Goal: Information Seeking & Learning: Find specific fact

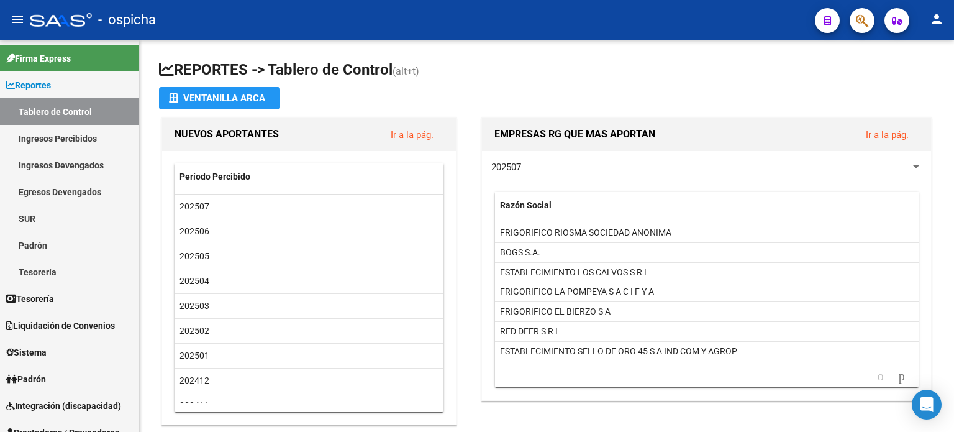
click at [700, 19] on button "button" at bounding box center [862, 20] width 25 height 25
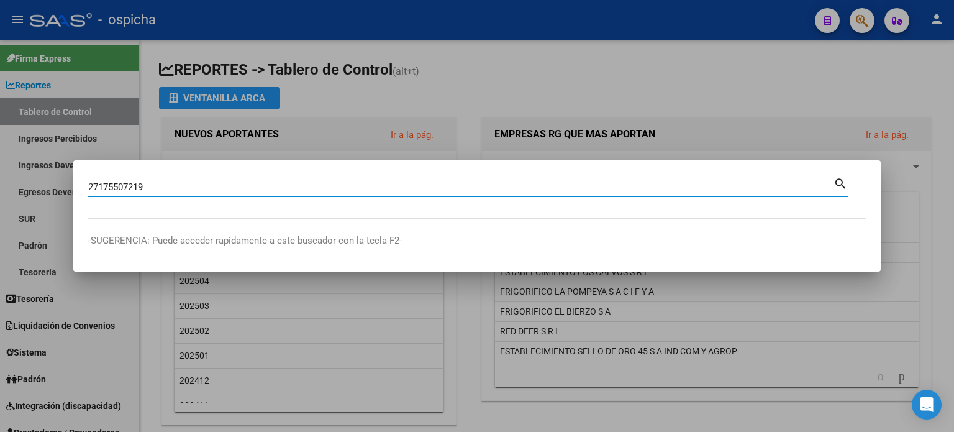
type input "27175507219"
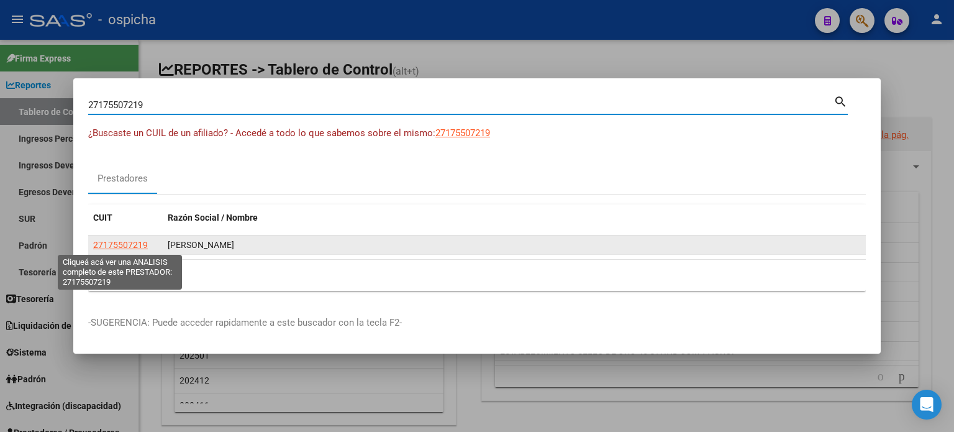
click at [133, 246] on span "27175507219" at bounding box center [120, 245] width 55 height 10
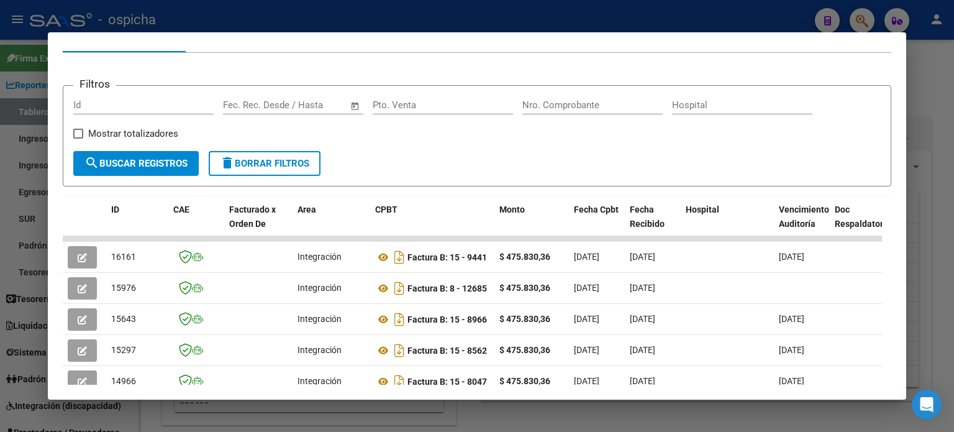
scroll to position [118, 0]
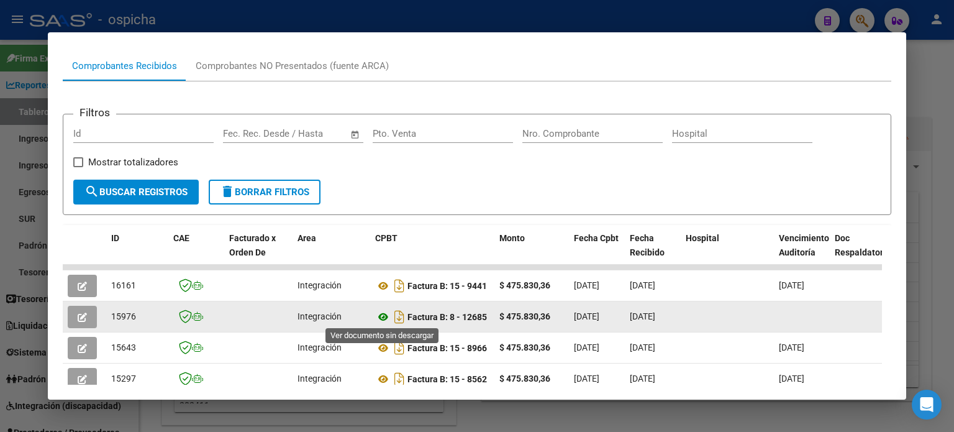
click at [383, 316] on icon at bounding box center [383, 316] width 16 height 15
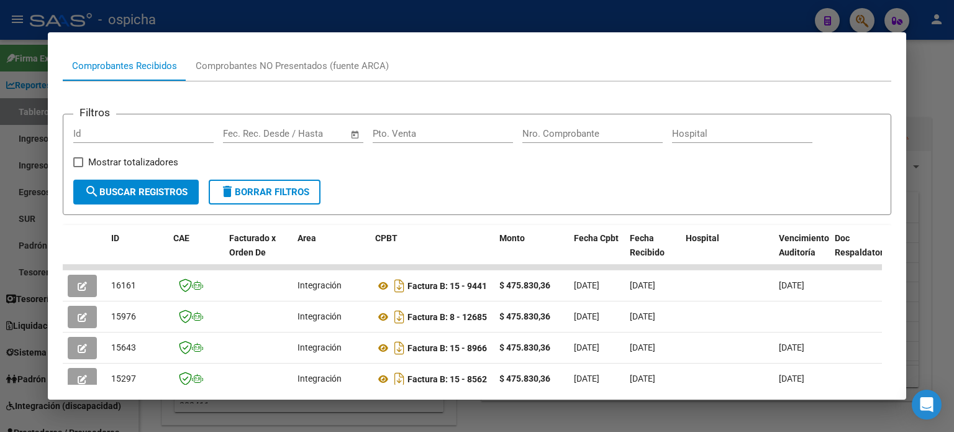
scroll to position [180, 0]
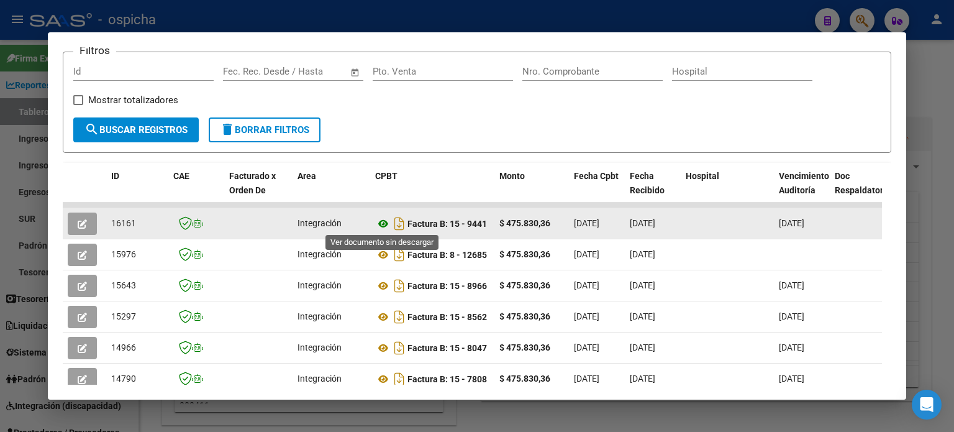
click at [382, 223] on icon at bounding box center [383, 223] width 16 height 15
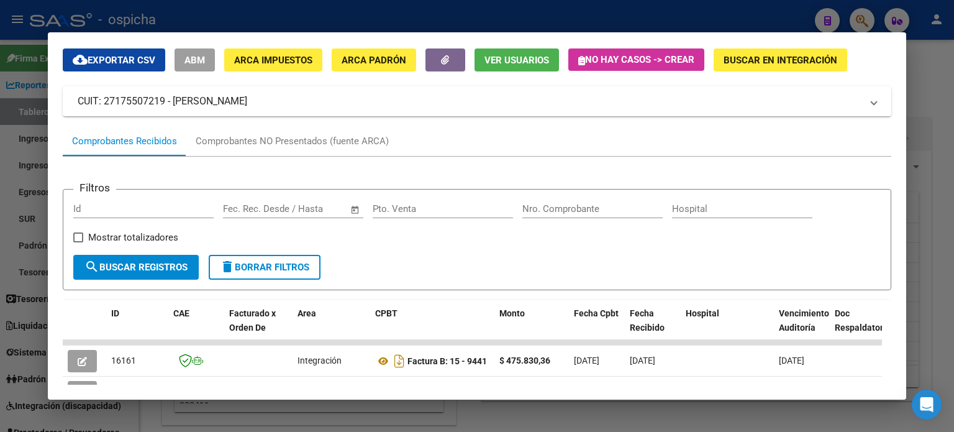
scroll to position [0, 0]
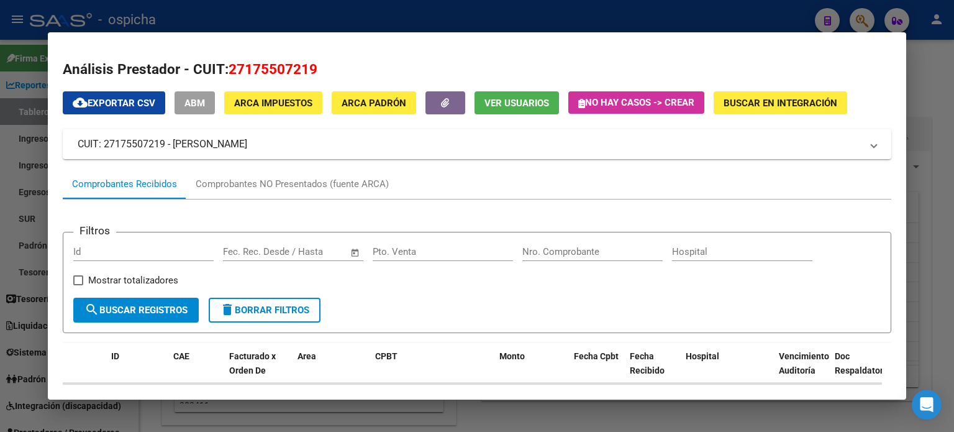
click at [700, 72] on div at bounding box center [477, 216] width 954 height 432
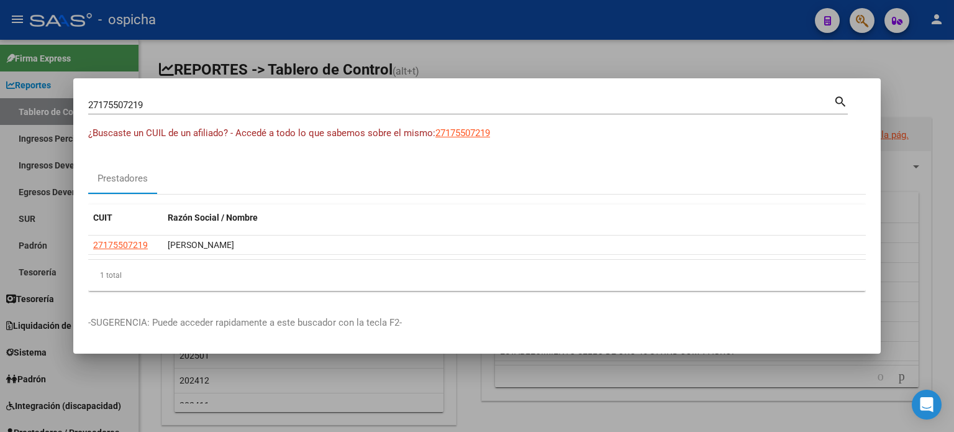
click at [700, 53] on div at bounding box center [477, 216] width 954 height 432
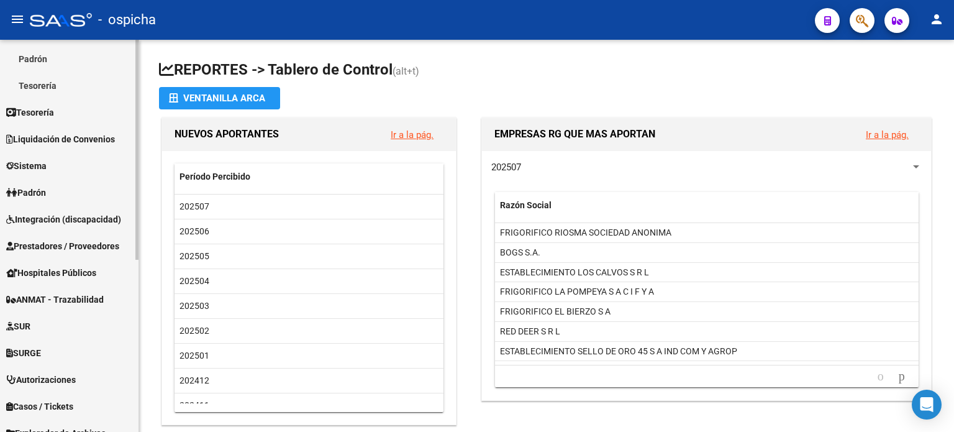
scroll to position [124, 0]
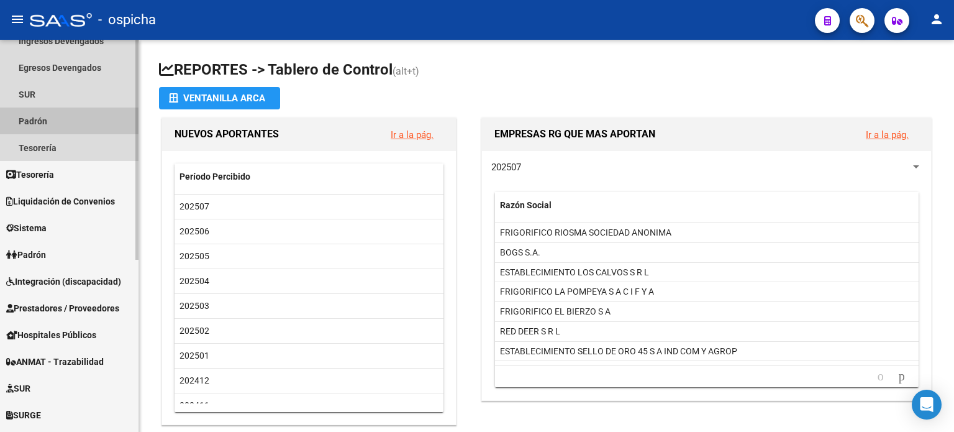
click at [36, 117] on link "Padrón" at bounding box center [69, 120] width 139 height 27
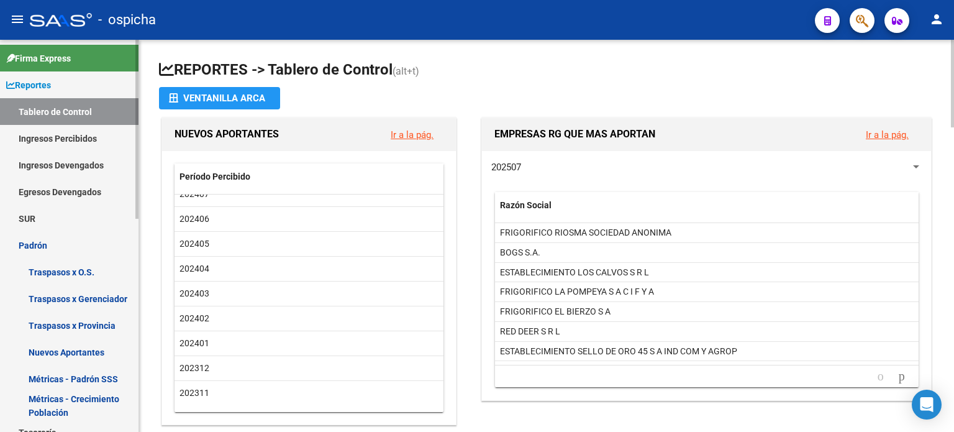
scroll to position [373, 0]
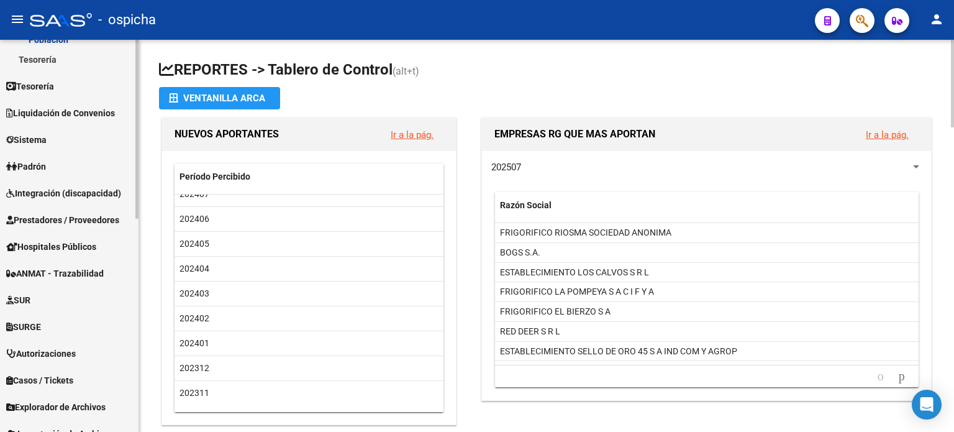
click at [84, 194] on span "Integración (discapacidad)" at bounding box center [63, 193] width 115 height 14
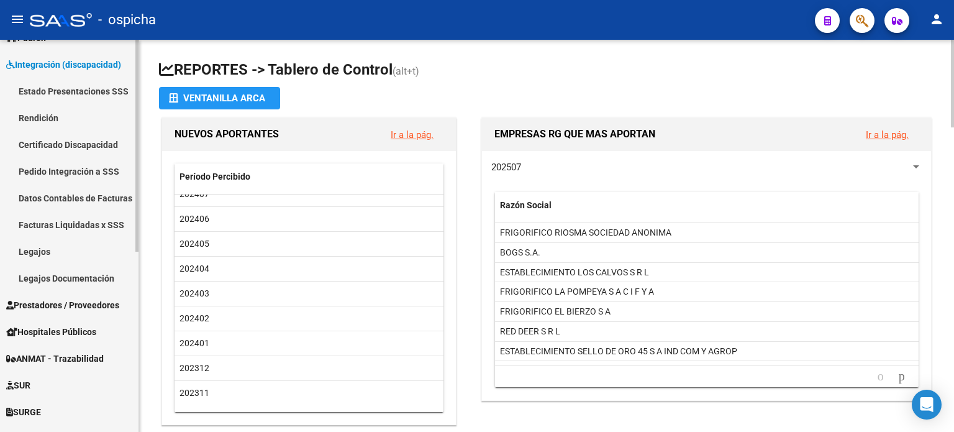
scroll to position [62, 0]
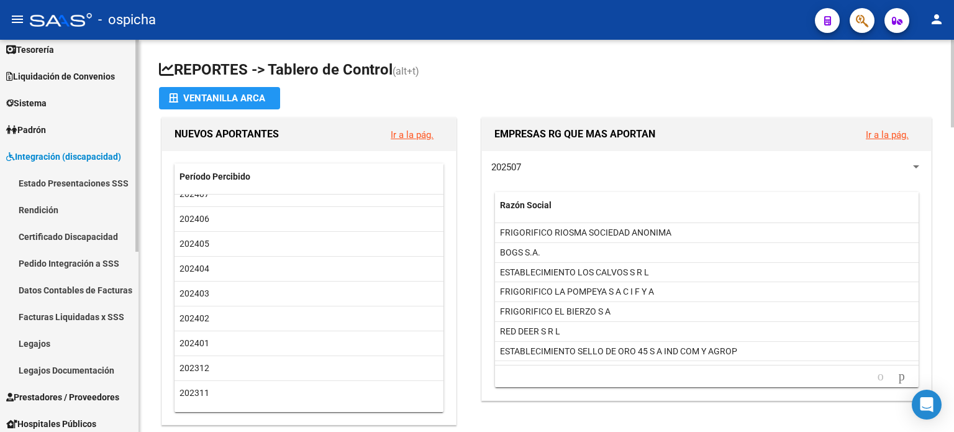
click at [101, 317] on link "Facturas Liquidadas x SSS" at bounding box center [69, 316] width 139 height 27
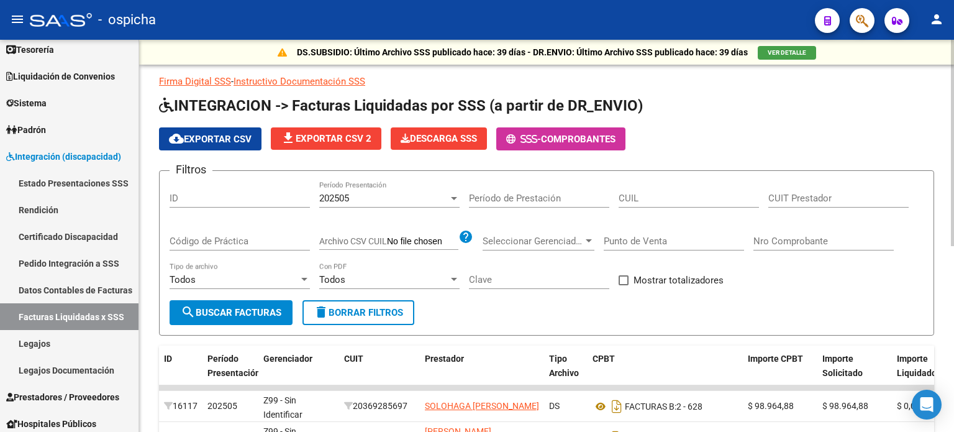
click at [636, 201] on input "CUIL" at bounding box center [689, 198] width 140 height 11
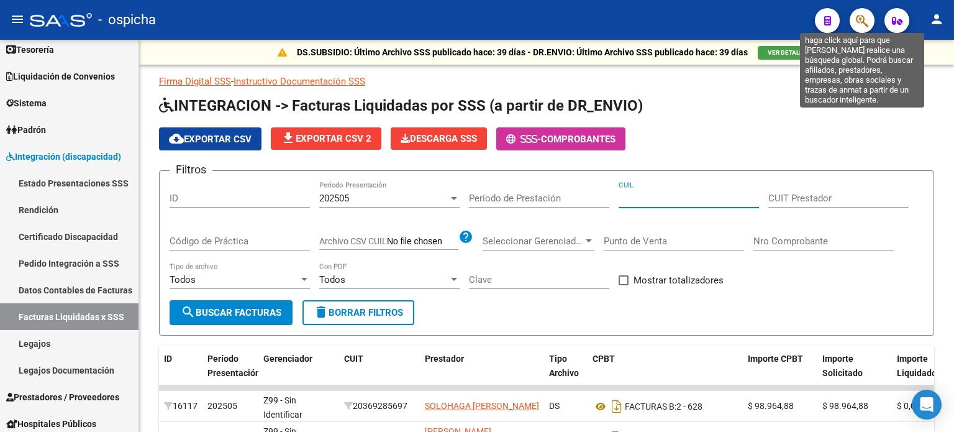
click at [700, 22] on icon "button" at bounding box center [862, 21] width 12 height 14
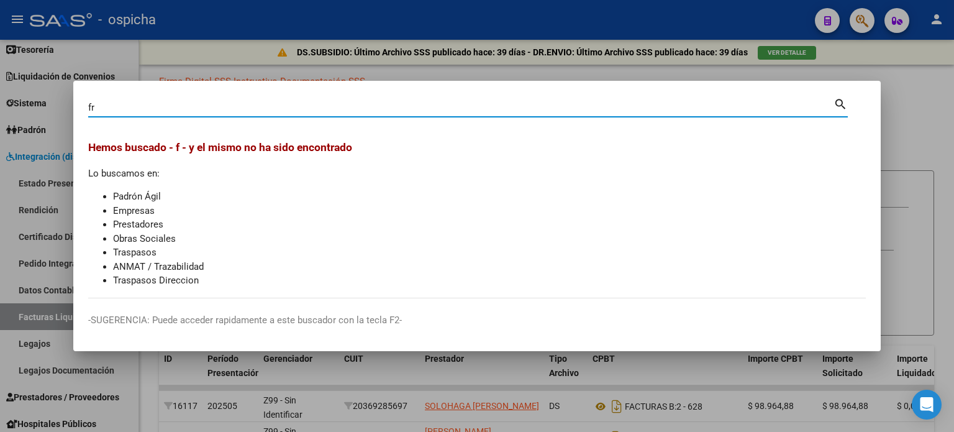
type input "f"
type input "franchia"
click at [700, 114] on div at bounding box center [477, 216] width 954 height 432
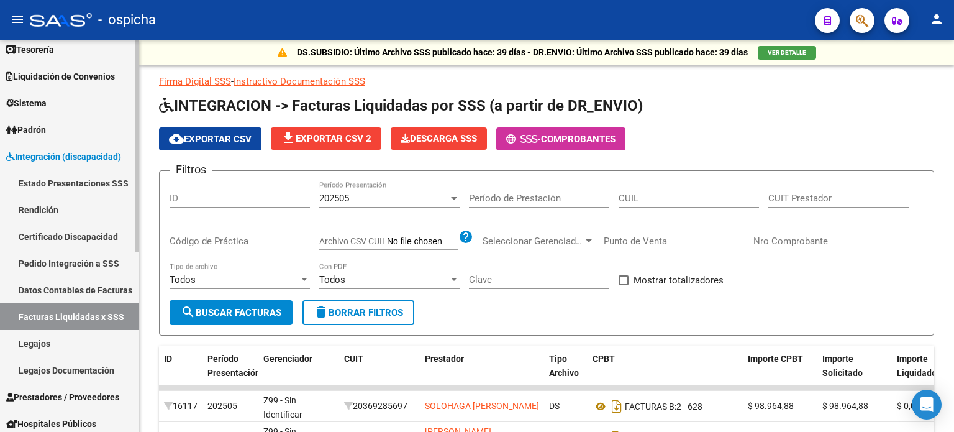
click at [39, 345] on link "Legajos" at bounding box center [69, 343] width 139 height 27
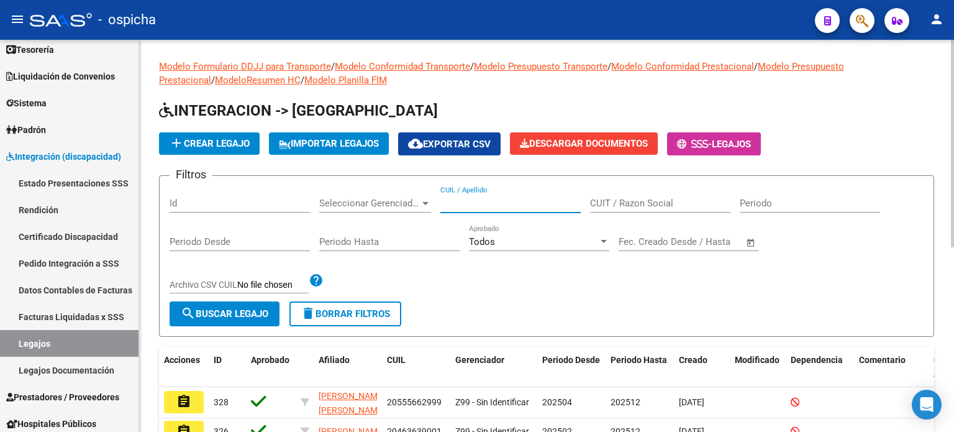
click at [486, 199] on input "CUIL / Apellido" at bounding box center [511, 203] width 140 height 11
type input "fran"
click at [700, 29] on span "button" at bounding box center [862, 20] width 12 height 25
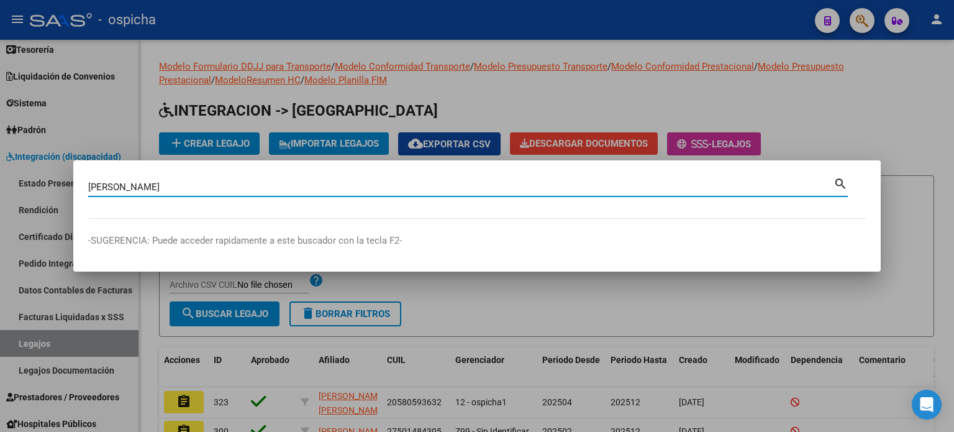
type input "enriquez"
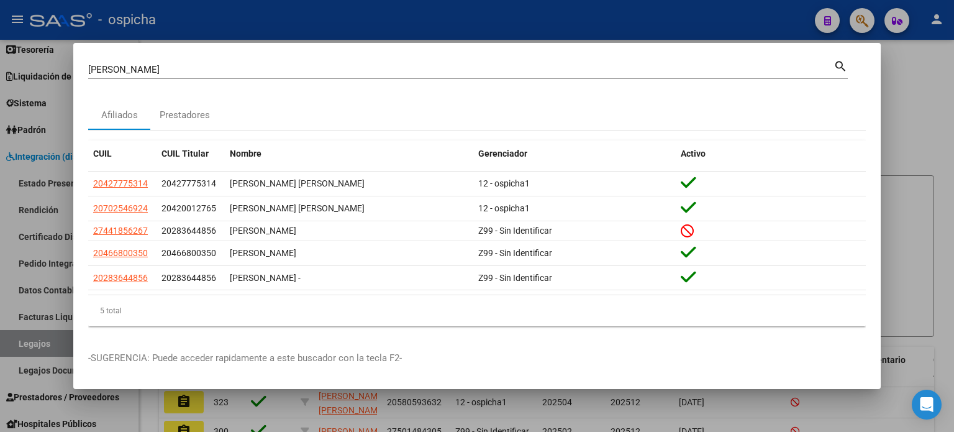
click at [700, 73] on div at bounding box center [477, 216] width 954 height 432
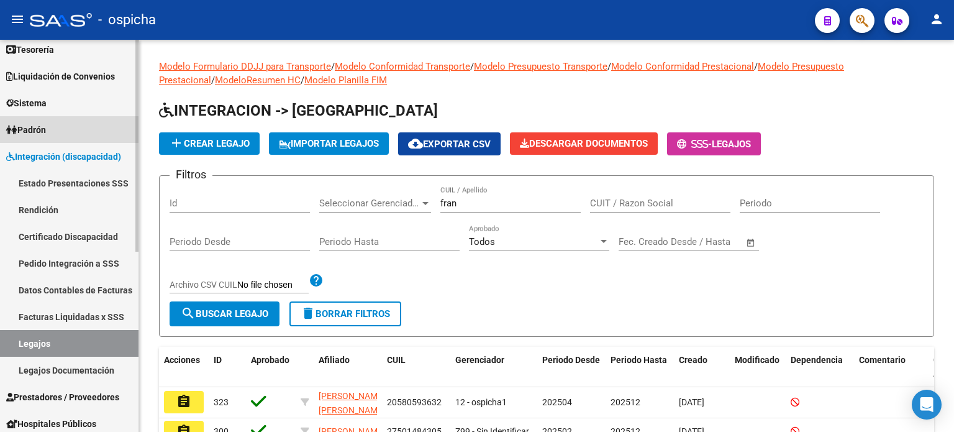
click at [40, 135] on span "Padrón" at bounding box center [26, 130] width 40 height 14
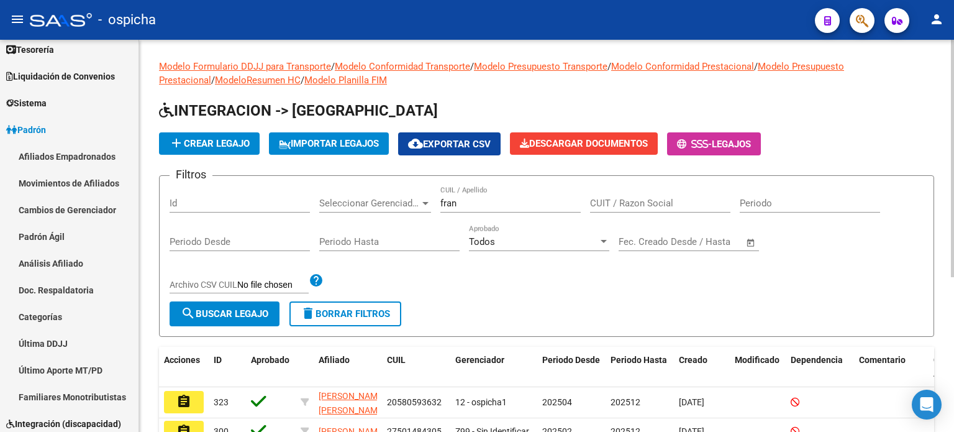
click at [321, 313] on span "delete Borrar Filtros" at bounding box center [345, 313] width 89 height 11
click at [616, 203] on input "CUIT / Razon Social" at bounding box center [660, 203] width 140 height 11
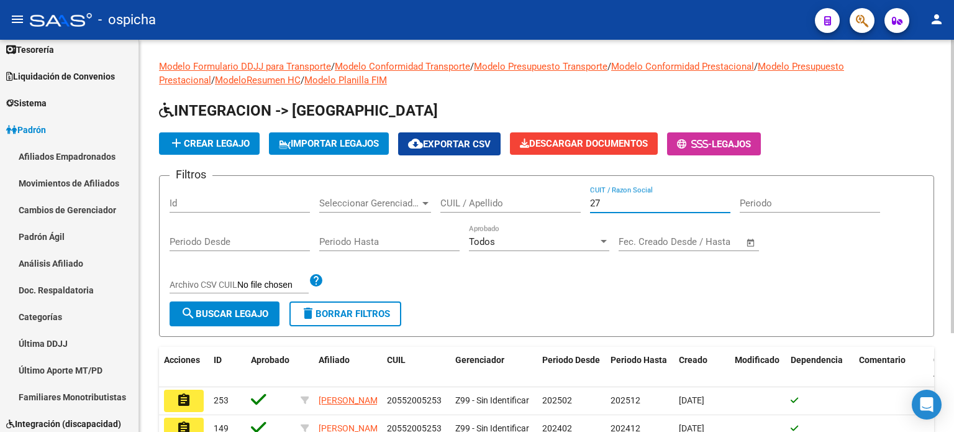
type input "2"
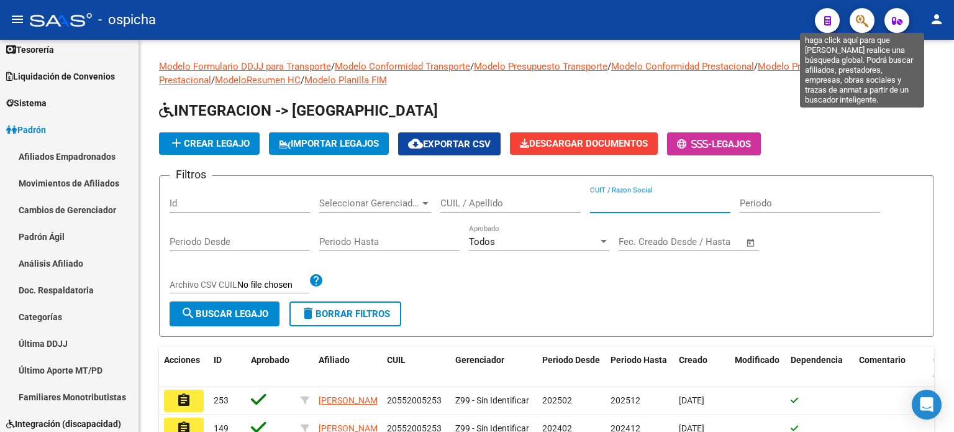
click at [700, 22] on icon "button" at bounding box center [862, 21] width 12 height 14
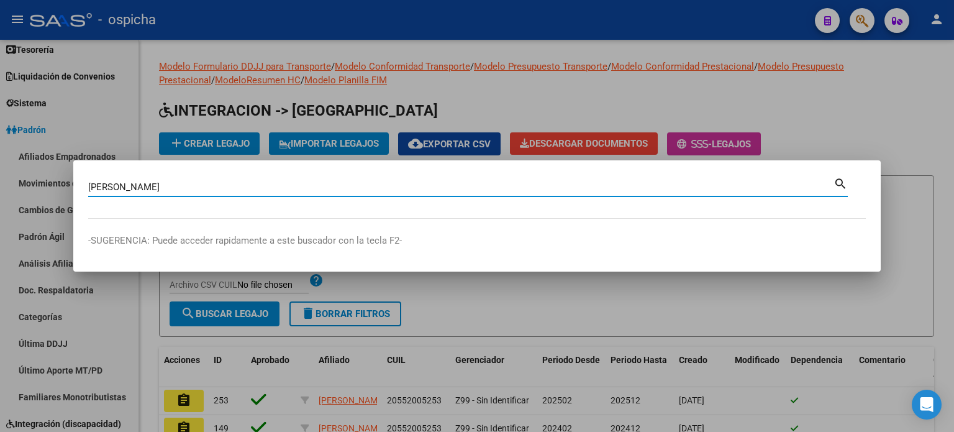
type input "moreno florencia"
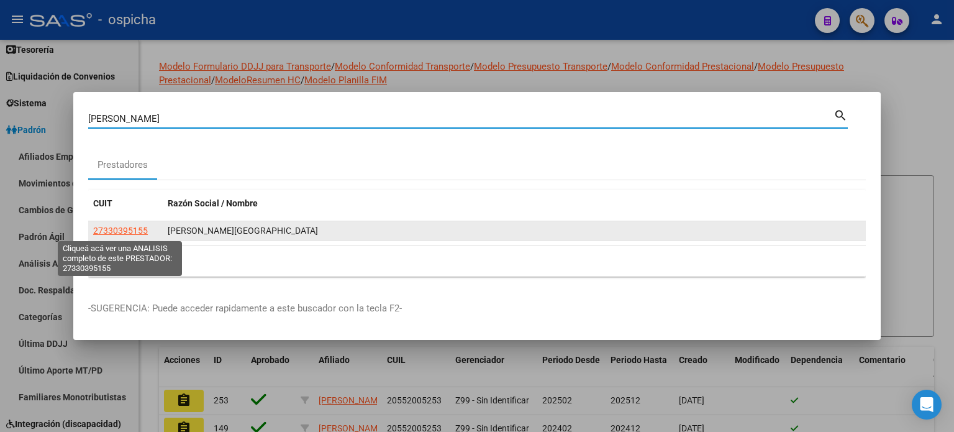
click at [127, 234] on span "27330395155" at bounding box center [120, 231] width 55 height 10
type textarea "27330395155"
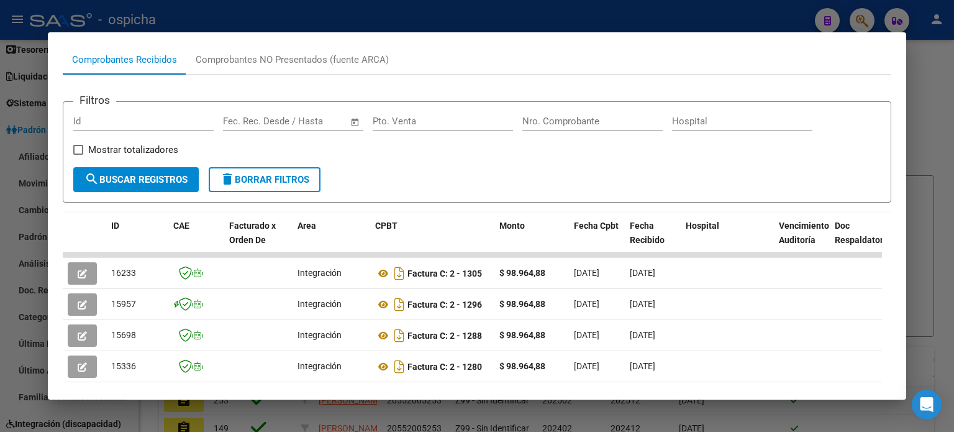
scroll to position [186, 0]
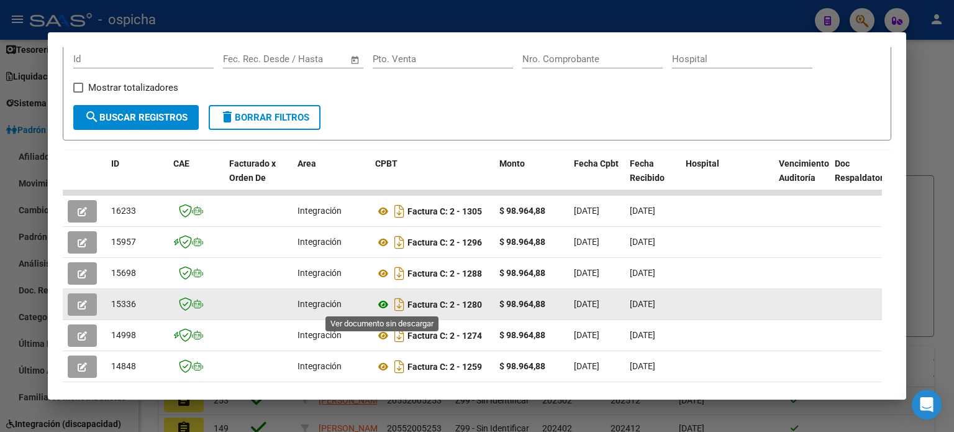
click at [387, 304] on icon at bounding box center [383, 304] width 16 height 15
click at [381, 303] on icon at bounding box center [383, 304] width 16 height 15
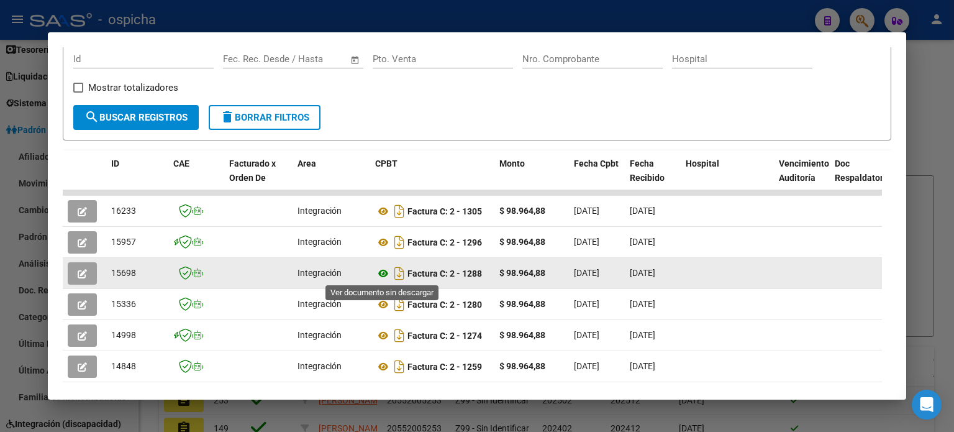
click at [385, 275] on icon at bounding box center [383, 273] width 16 height 15
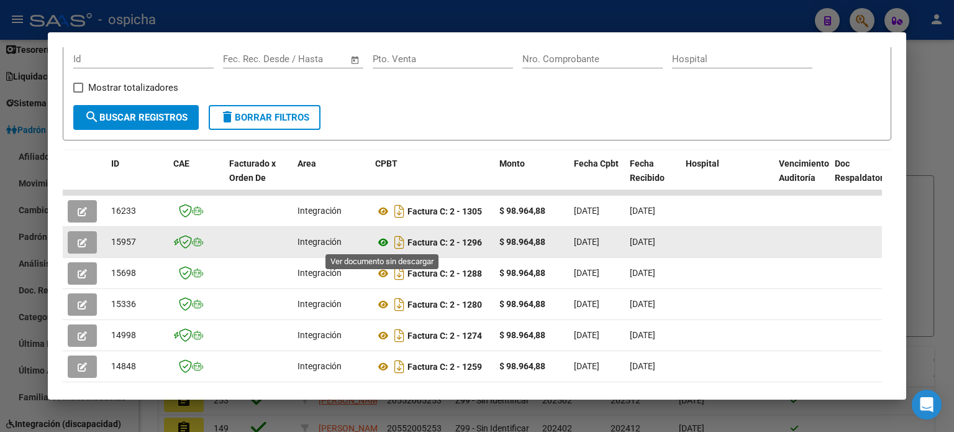
click at [380, 245] on icon at bounding box center [383, 242] width 16 height 15
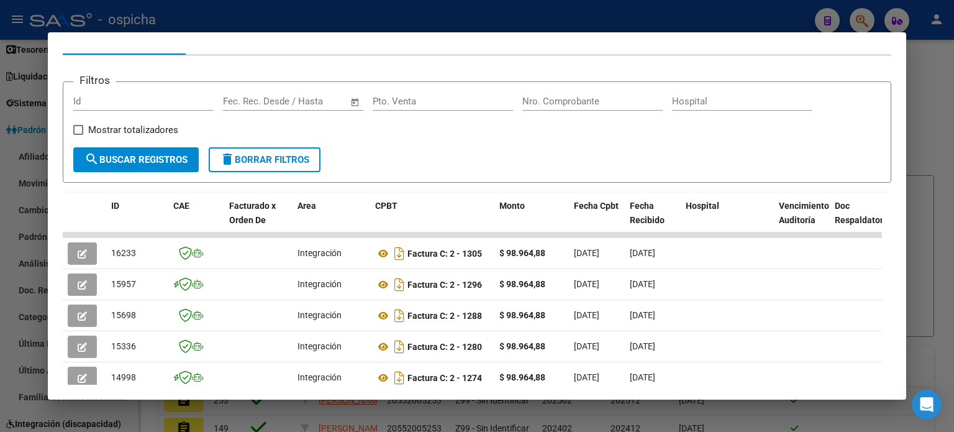
scroll to position [124, 0]
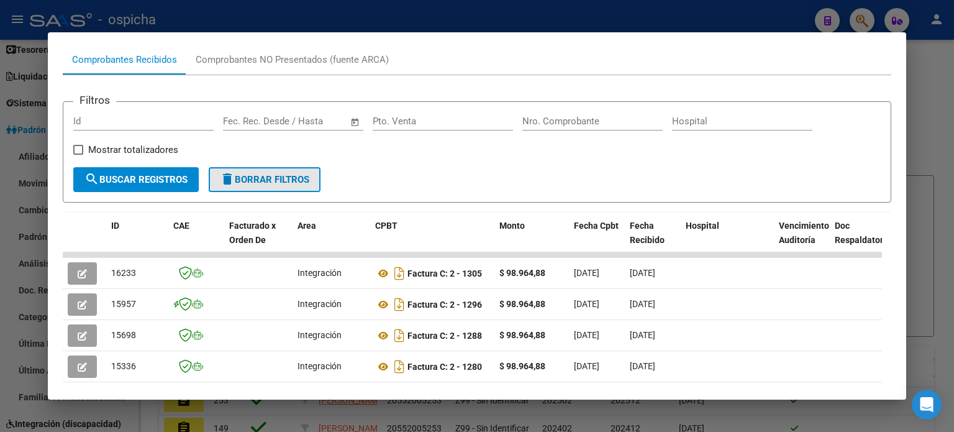
click at [263, 179] on span "delete Borrar Filtros" at bounding box center [264, 179] width 89 height 11
click at [700, 109] on div at bounding box center [477, 216] width 954 height 432
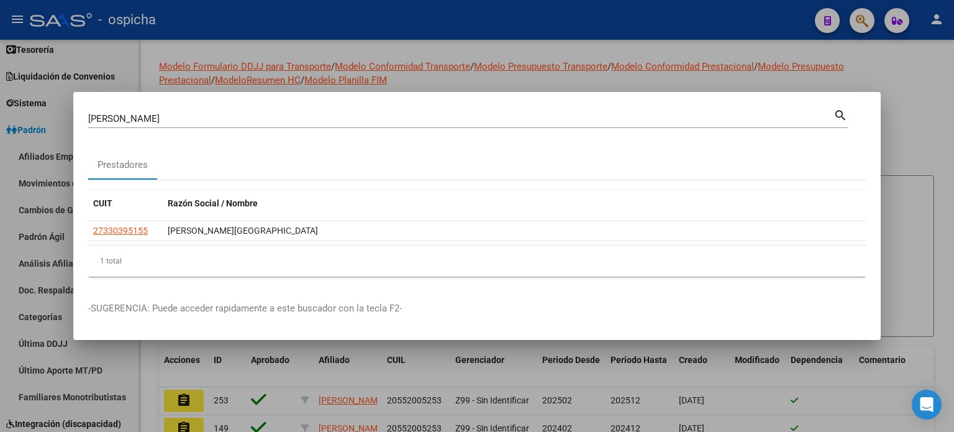
click at [172, 121] on input "moreno florencia" at bounding box center [461, 118] width 746 height 11
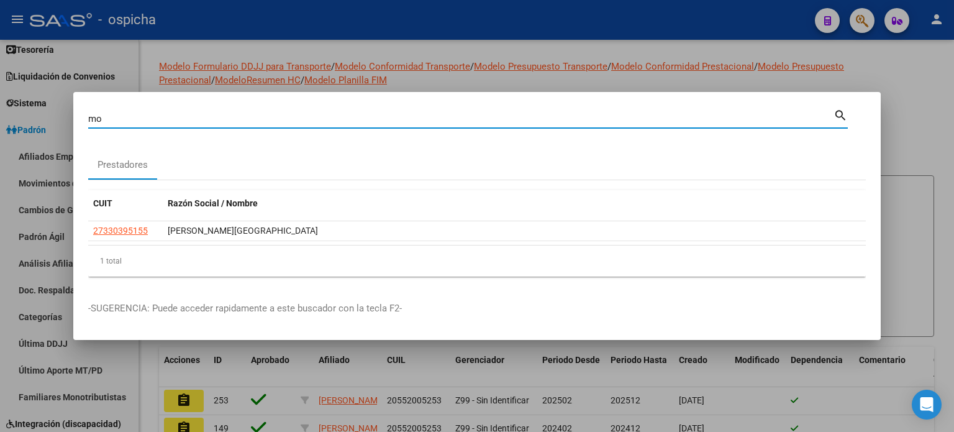
type input "m"
type input "2055200253"
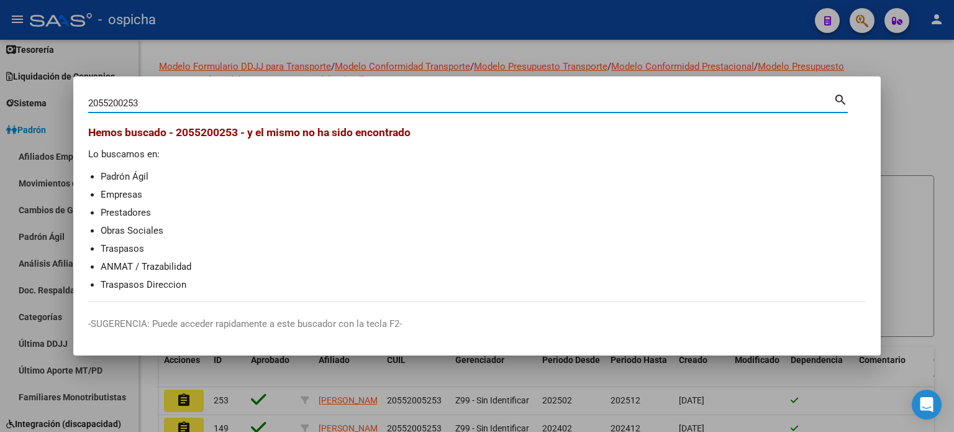
click at [700, 114] on div at bounding box center [477, 216] width 954 height 432
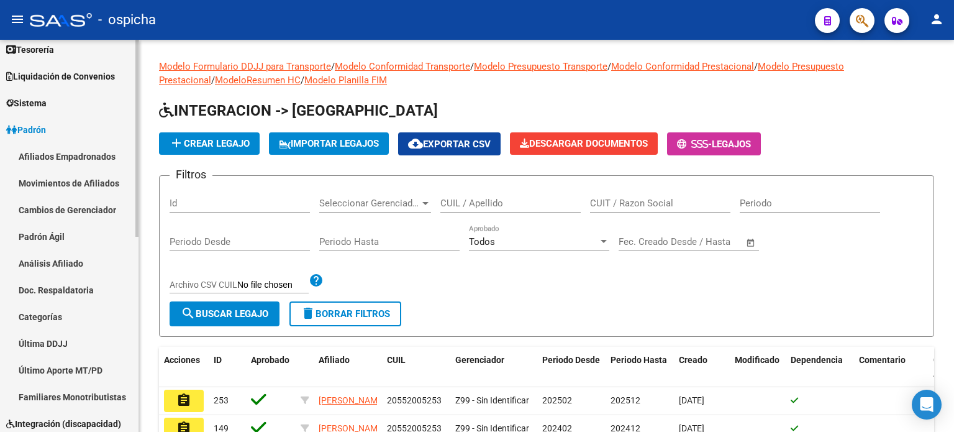
click at [35, 132] on span "Padrón" at bounding box center [26, 130] width 40 height 14
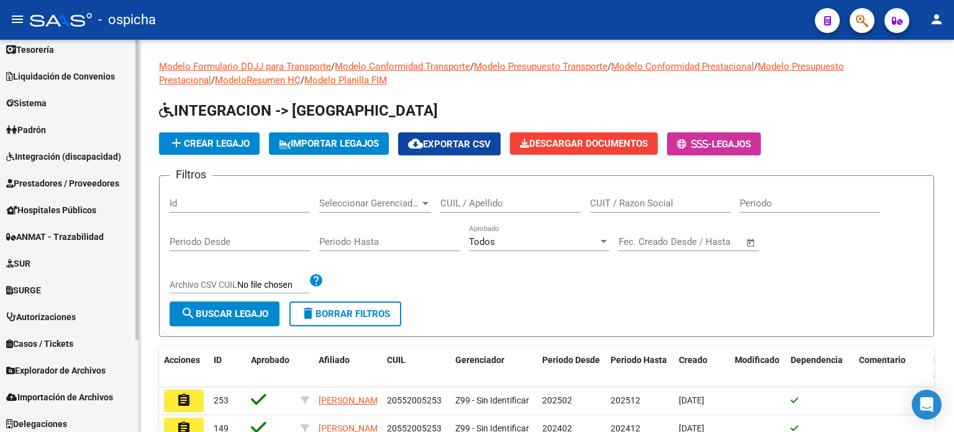
click at [40, 160] on span "Integración (discapacidad)" at bounding box center [63, 157] width 115 height 14
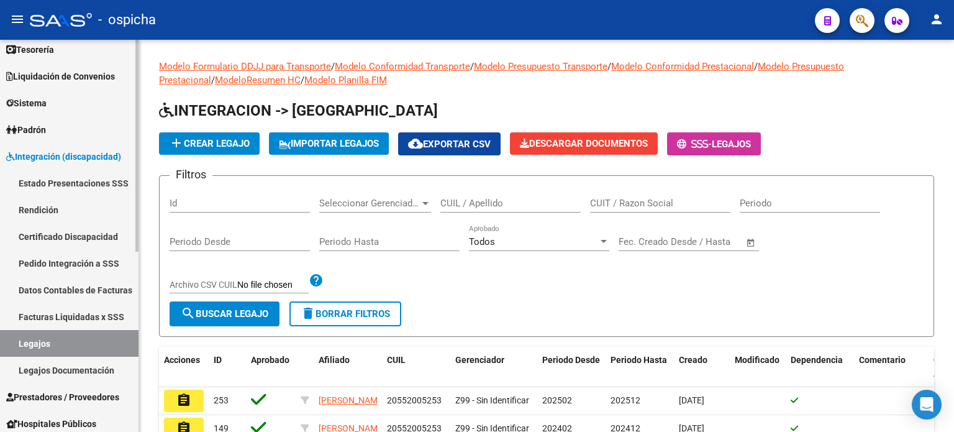
click at [30, 345] on link "Legajos" at bounding box center [69, 343] width 139 height 27
click at [464, 201] on input "CUIL / Apellido" at bounding box center [511, 203] width 140 height 11
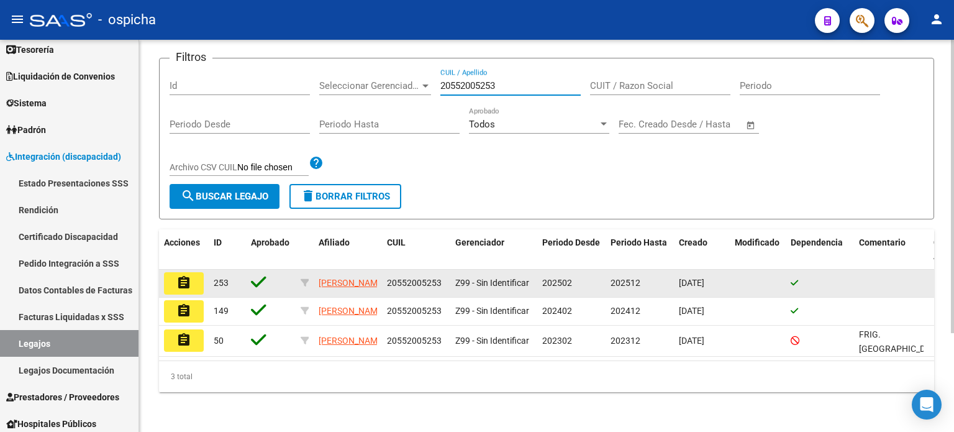
type input "20552005253"
click at [190, 275] on mat-icon "assignment" at bounding box center [183, 282] width 15 height 15
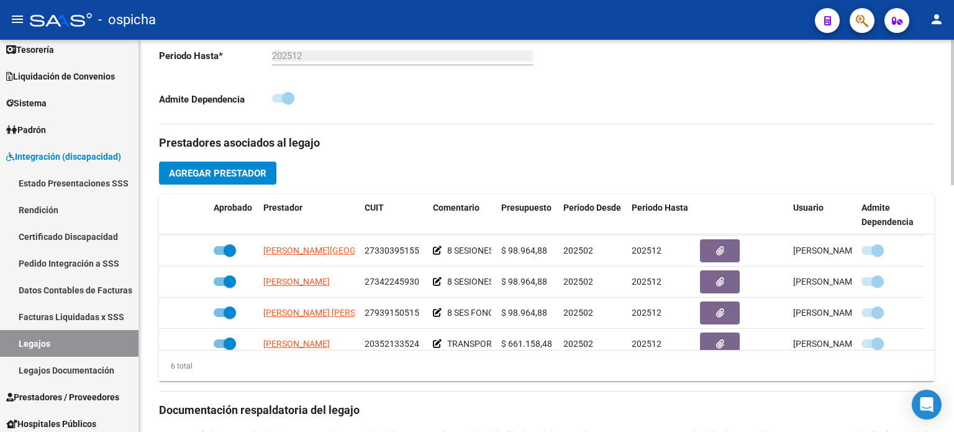
scroll to position [62, 0]
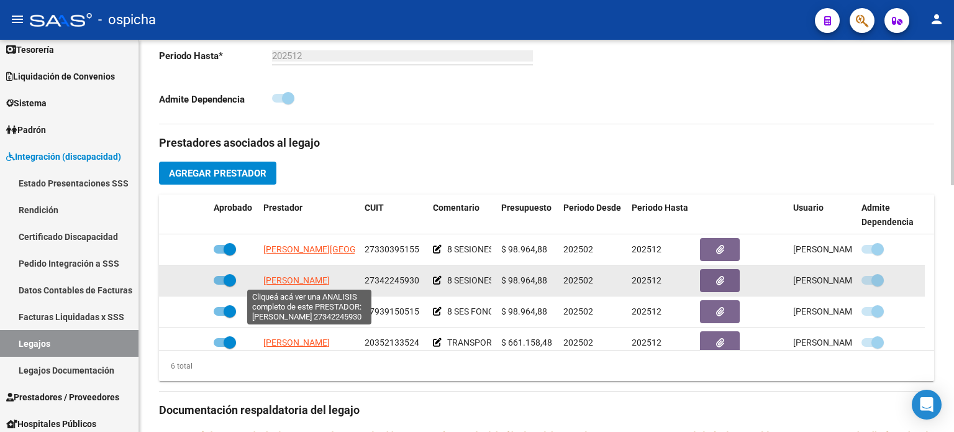
click at [330, 283] on span "SPETT YANINA MARIEL" at bounding box center [296, 280] width 66 height 10
type textarea "27342245930"
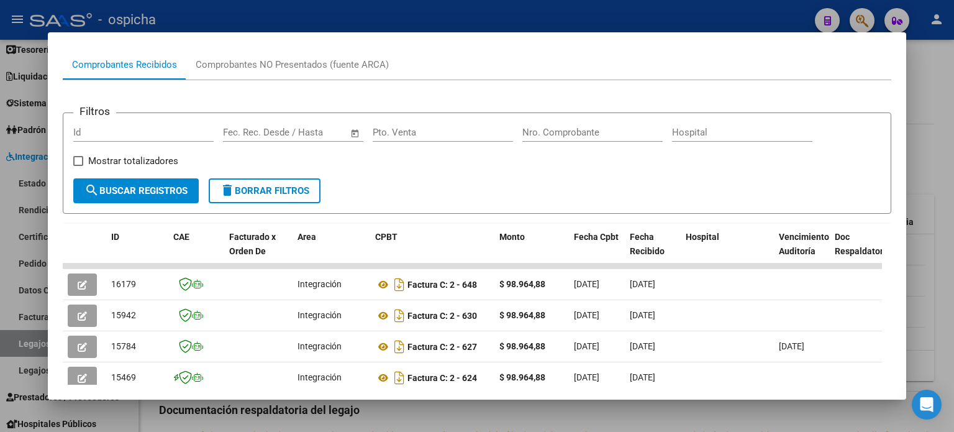
scroll to position [249, 0]
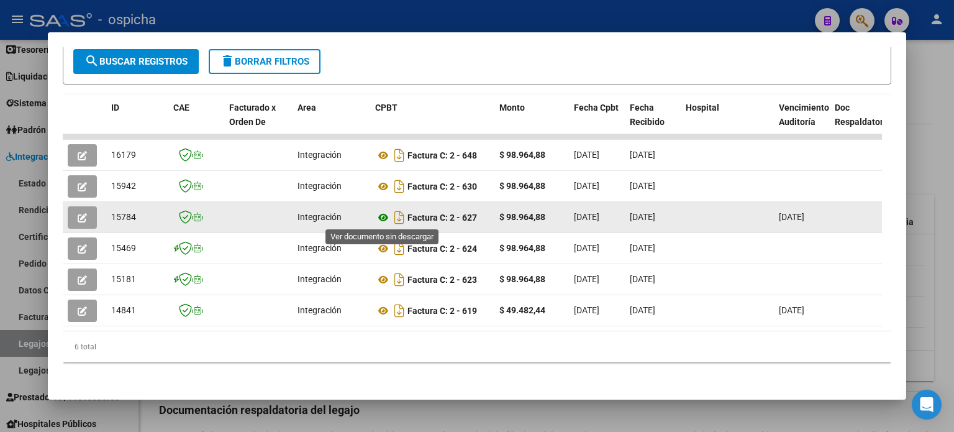
click at [380, 219] on icon at bounding box center [383, 217] width 16 height 15
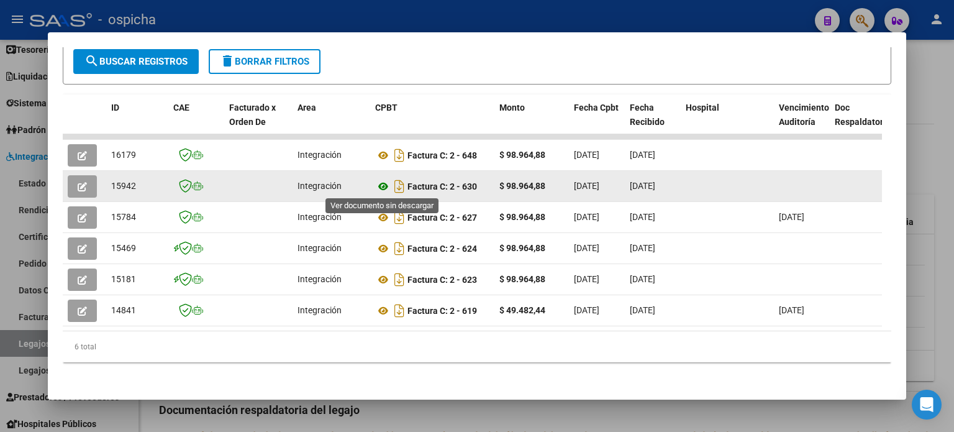
click at [385, 186] on icon at bounding box center [383, 186] width 16 height 15
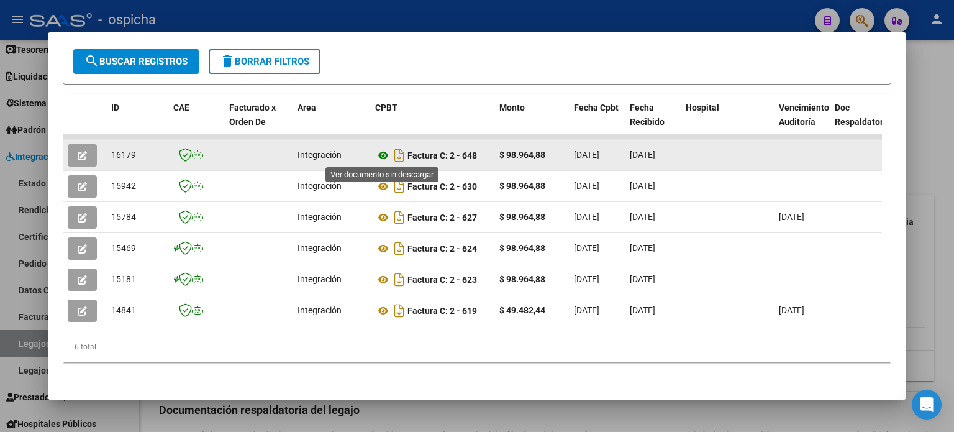
click at [384, 153] on icon at bounding box center [383, 155] width 16 height 15
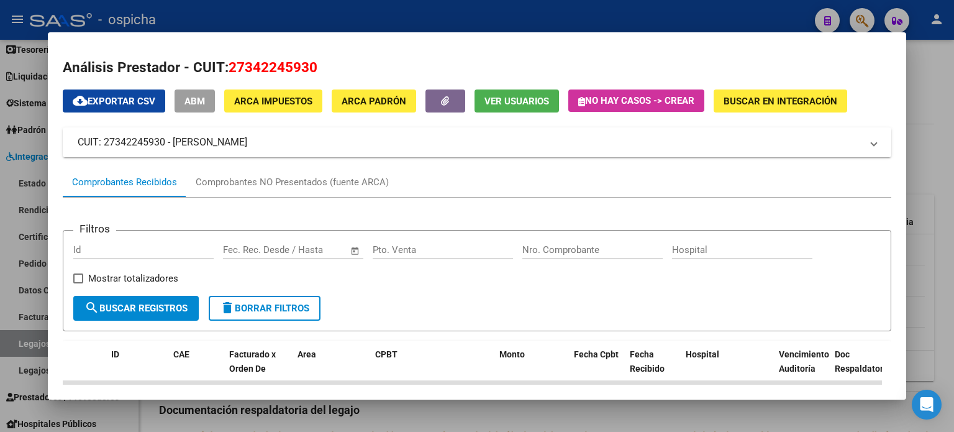
scroll to position [0, 0]
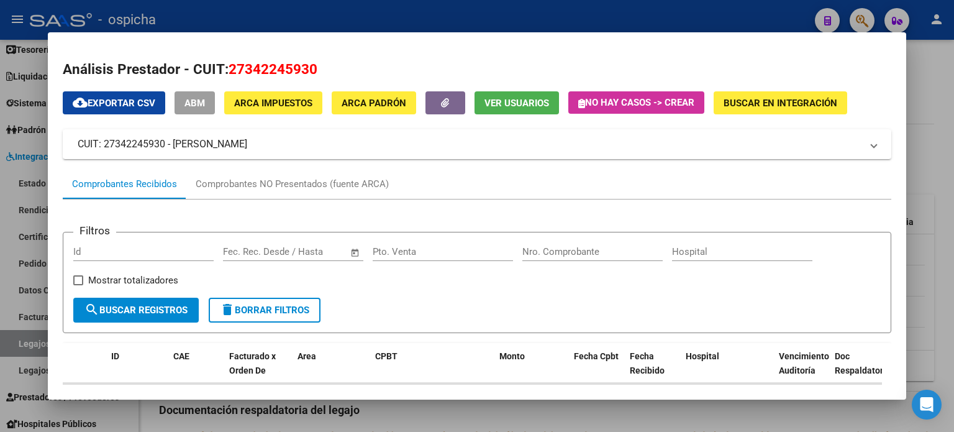
click at [700, 19] on div at bounding box center [477, 216] width 954 height 432
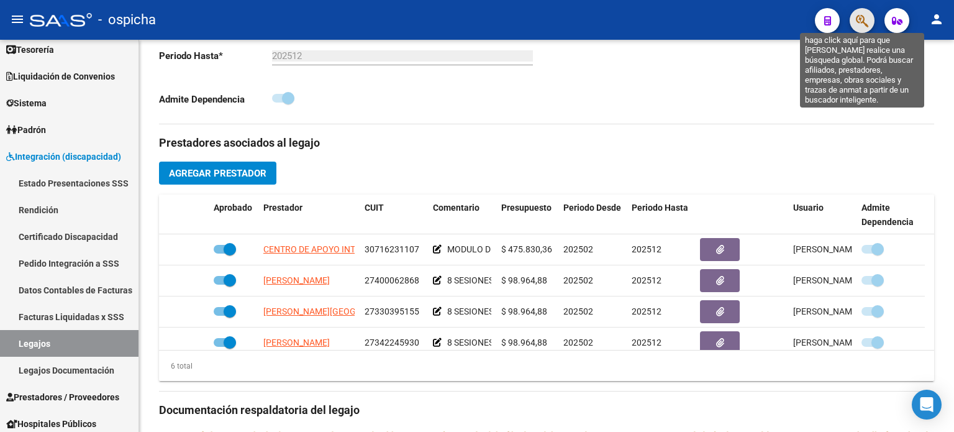
click at [700, 24] on icon "button" at bounding box center [862, 21] width 12 height 14
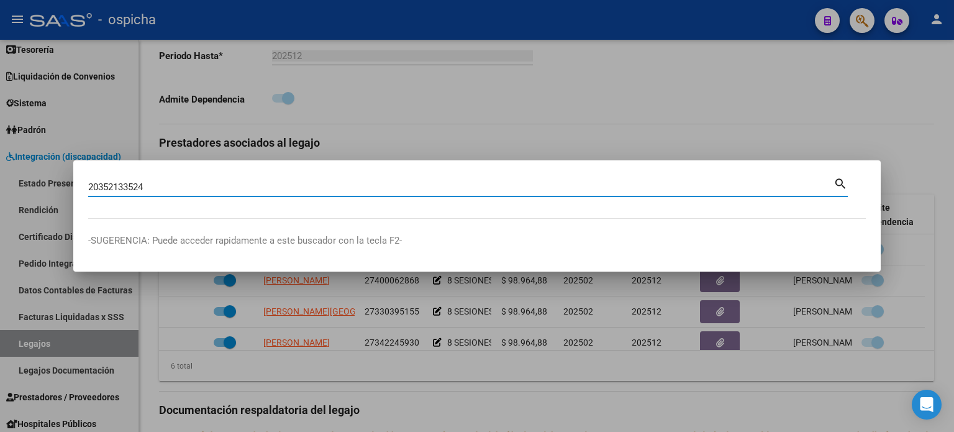
type input "20352133524"
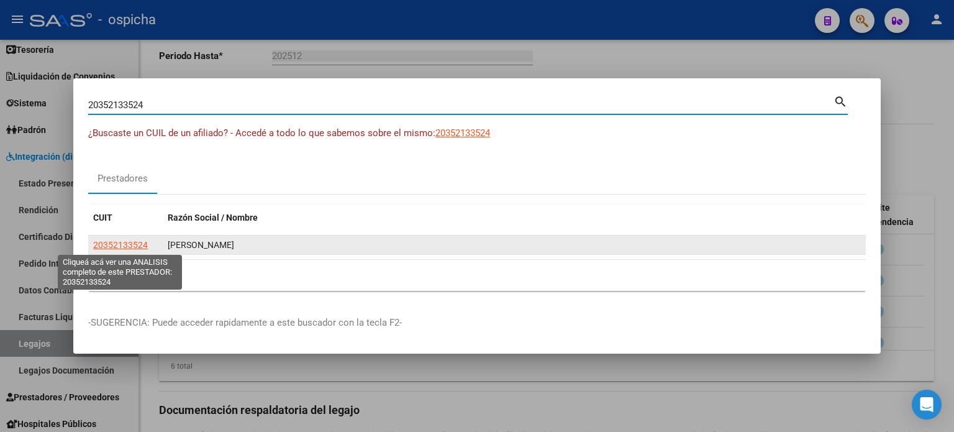
click at [138, 248] on span "20352133524" at bounding box center [120, 245] width 55 height 10
type textarea "20352133524"
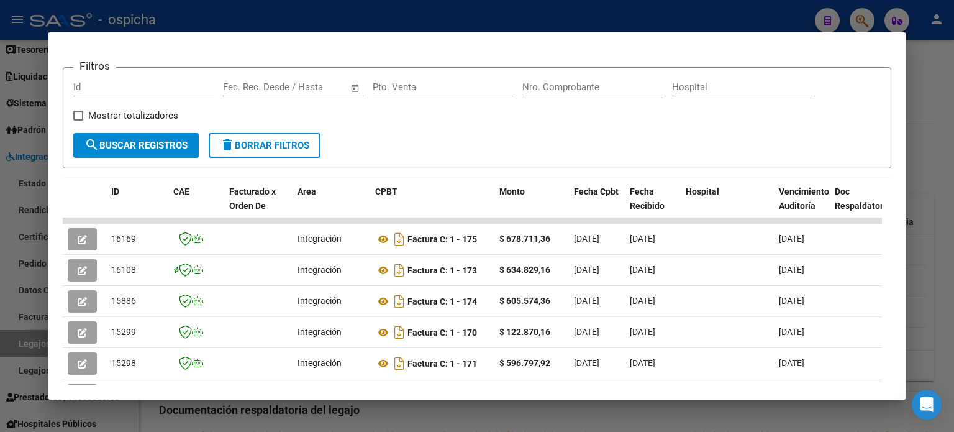
scroll to position [186, 0]
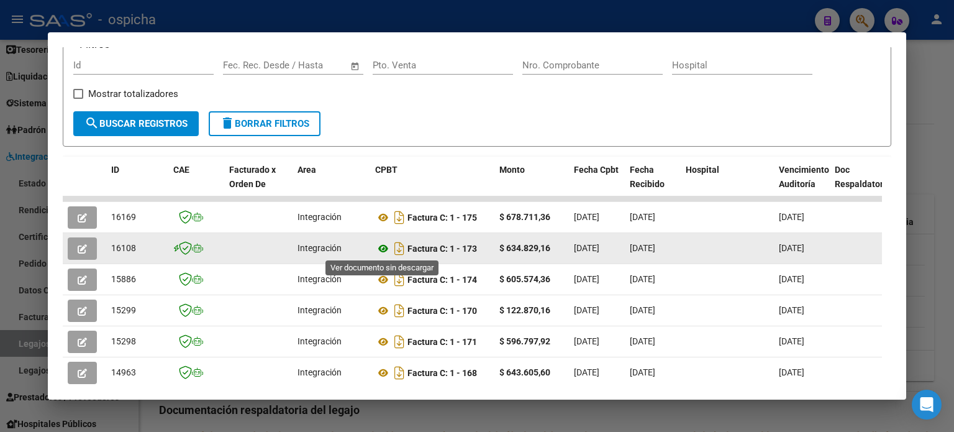
click at [385, 247] on icon at bounding box center [383, 248] width 16 height 15
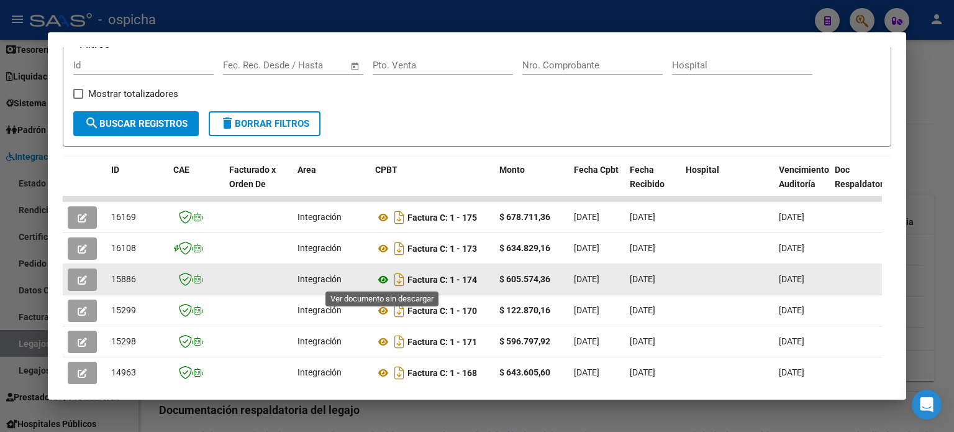
click at [385, 278] on icon at bounding box center [383, 279] width 16 height 15
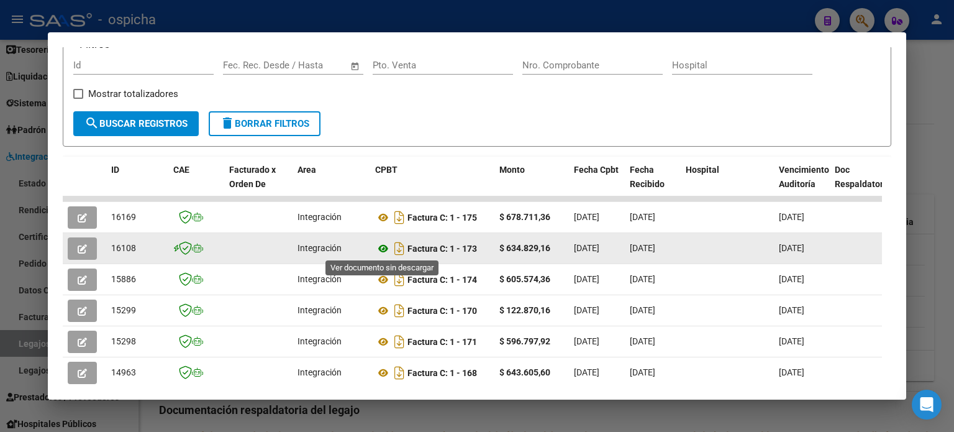
click at [383, 247] on icon at bounding box center [383, 248] width 16 height 15
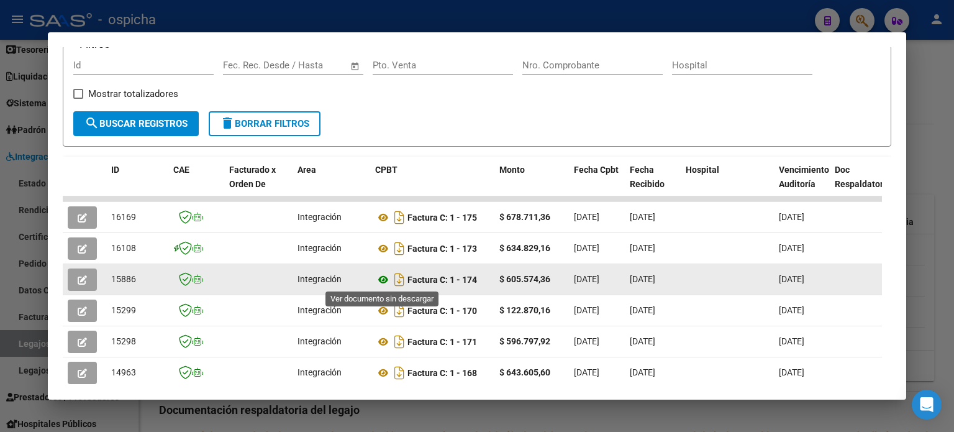
click at [386, 278] on icon at bounding box center [383, 279] width 16 height 15
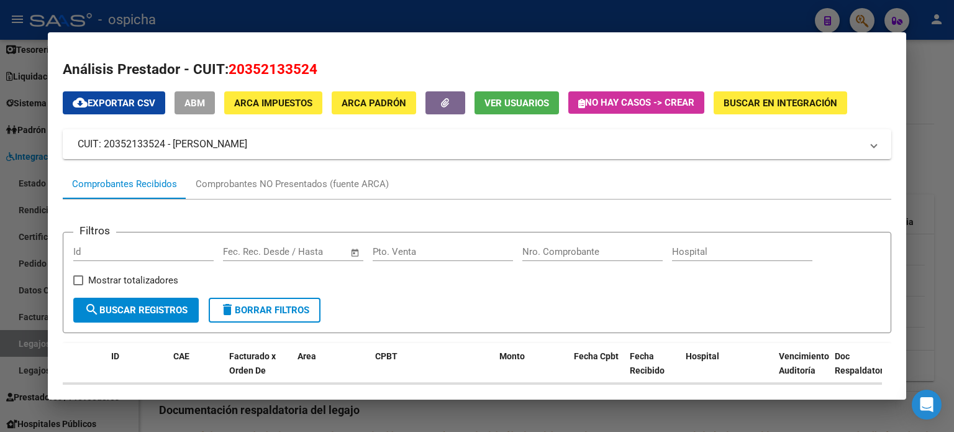
click at [700, 85] on div at bounding box center [477, 216] width 954 height 432
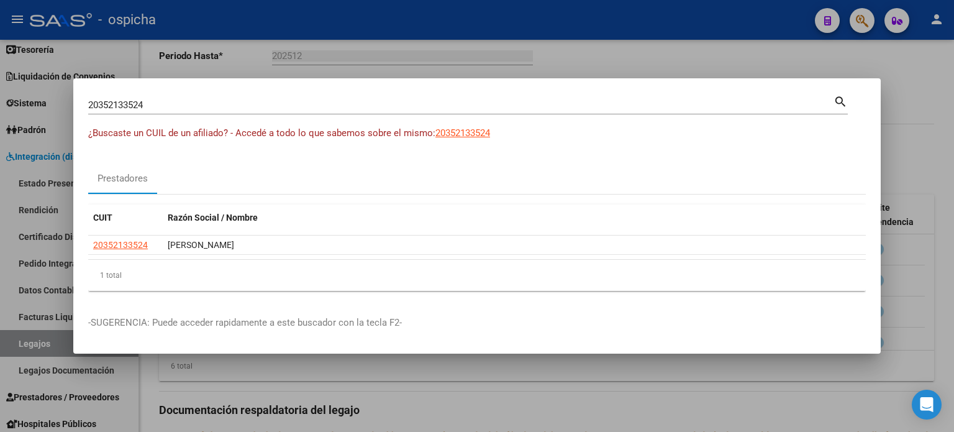
click at [700, 27] on div at bounding box center [477, 216] width 954 height 432
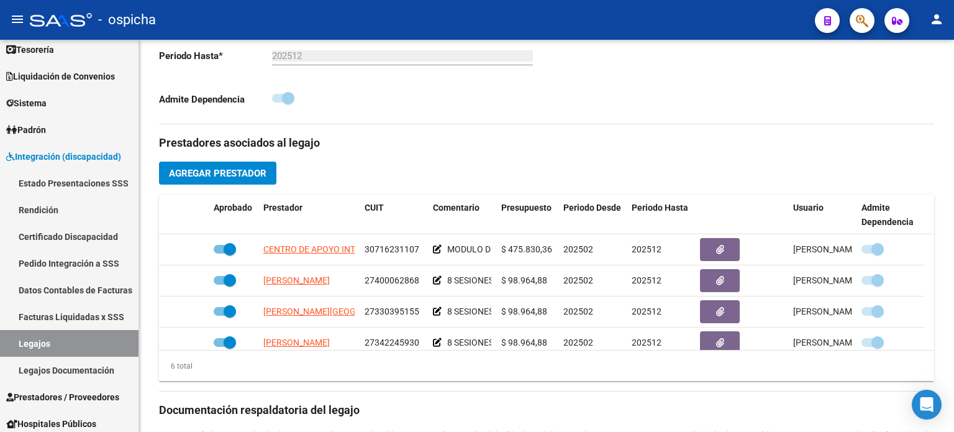
click at [700, 21] on icon "button" at bounding box center [862, 21] width 12 height 14
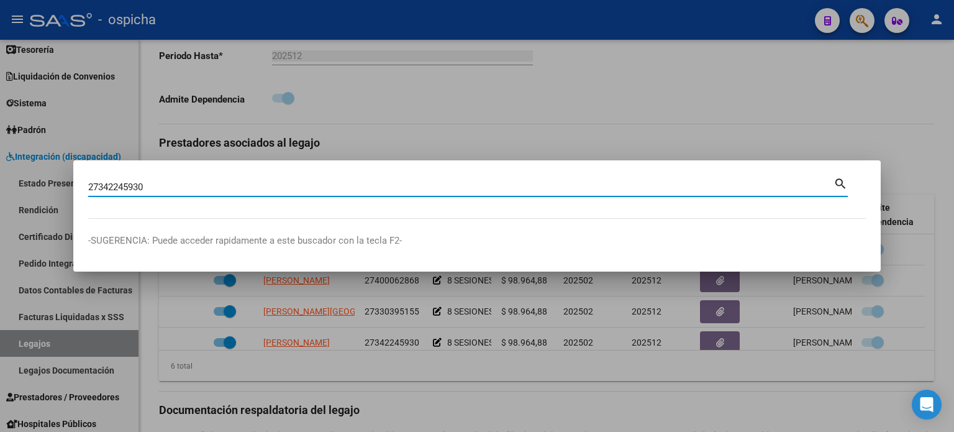
type input "27342245930"
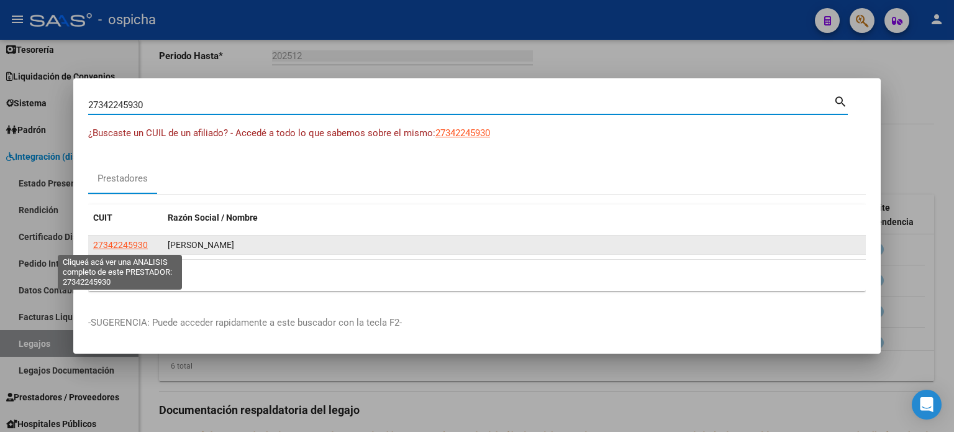
click at [129, 242] on span "27342245930" at bounding box center [120, 245] width 55 height 10
type textarea "27342245930"
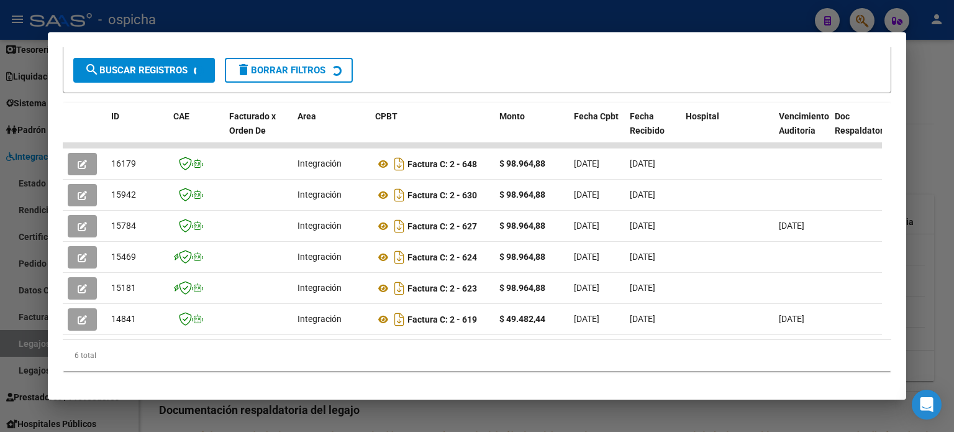
scroll to position [249, 0]
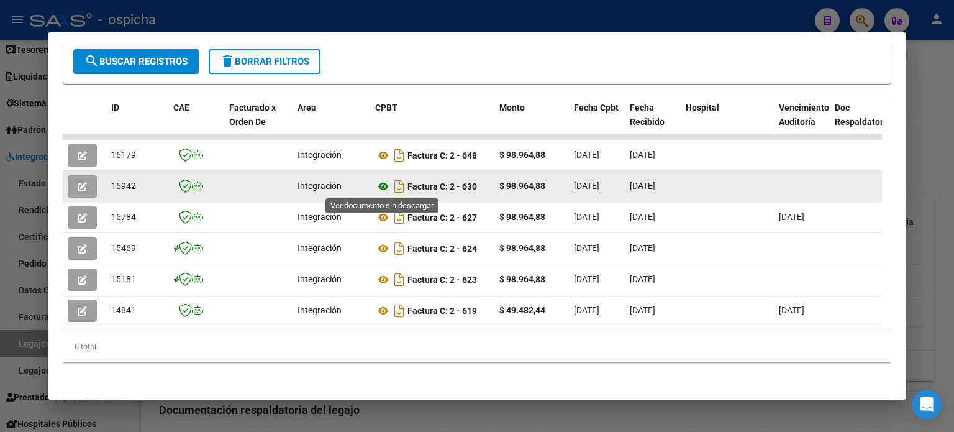
click at [386, 187] on icon at bounding box center [383, 186] width 16 height 15
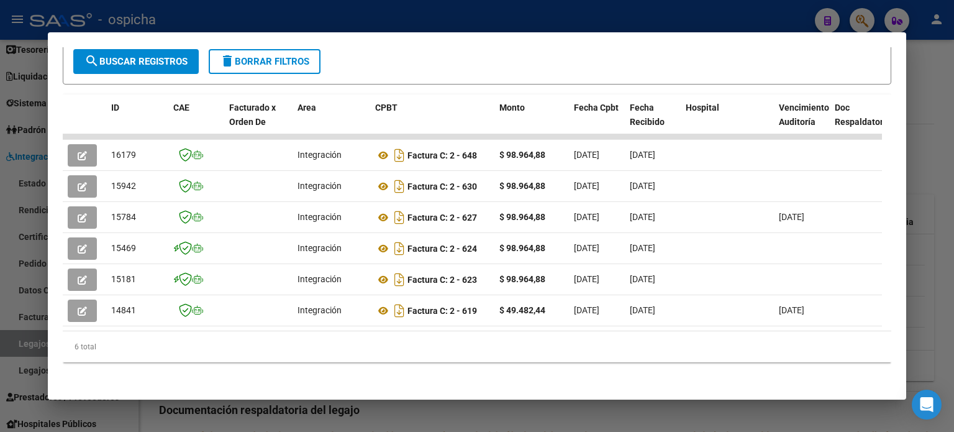
click at [276, 65] on span "delete Borrar Filtros" at bounding box center [264, 61] width 89 height 11
click at [700, 64] on div at bounding box center [477, 216] width 954 height 432
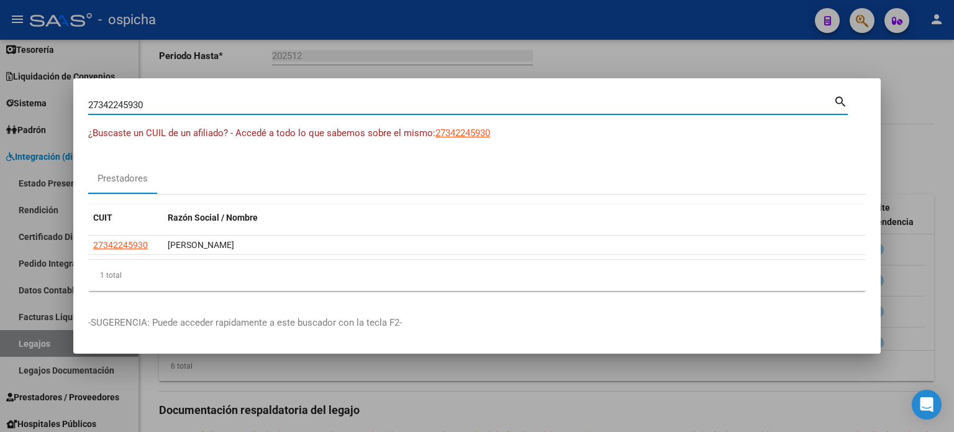
click at [153, 106] on input "27342245930" at bounding box center [461, 104] width 746 height 11
type input "2"
type input "27597853411"
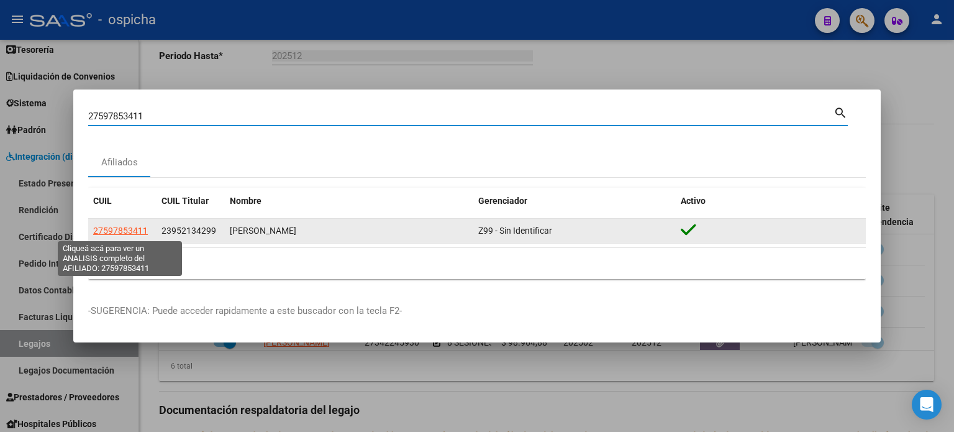
click at [136, 235] on span "27597853411" at bounding box center [120, 231] width 55 height 10
type textarea "27597853411"
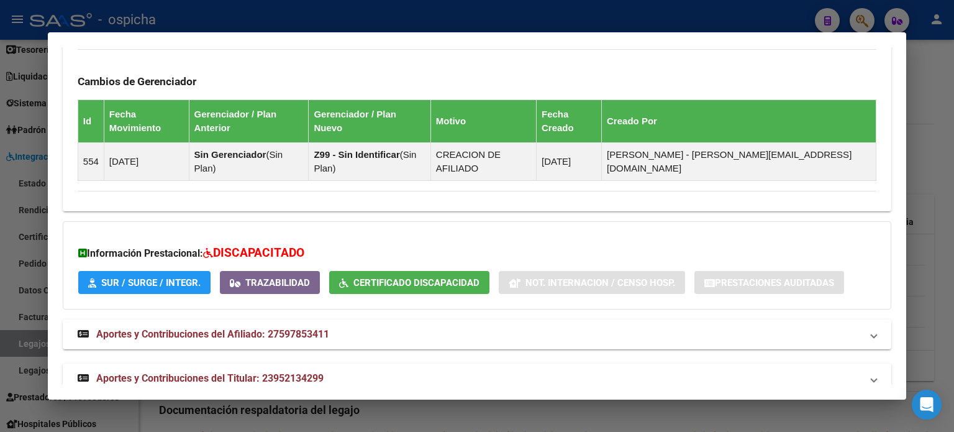
scroll to position [836, 0]
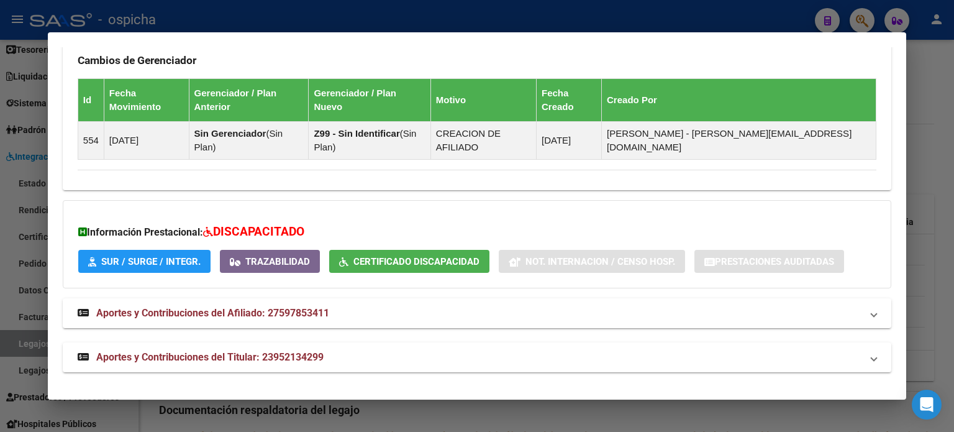
click at [700, 99] on div at bounding box center [477, 216] width 954 height 432
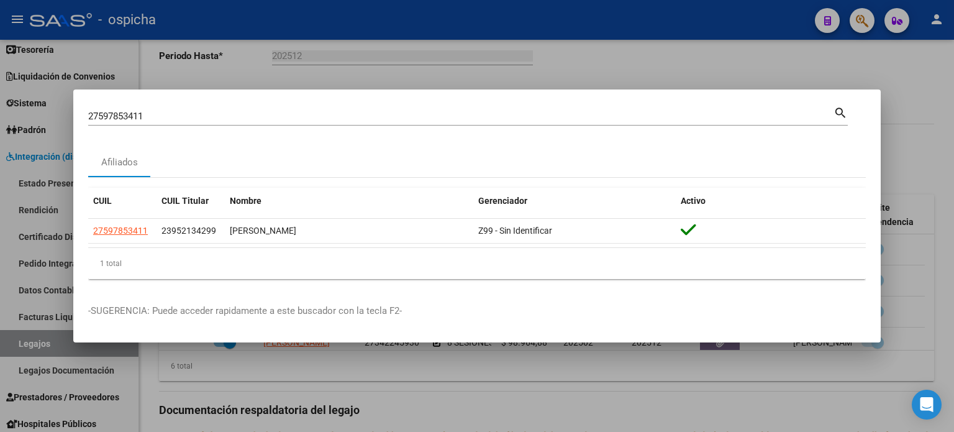
click at [700, 91] on div at bounding box center [477, 216] width 954 height 432
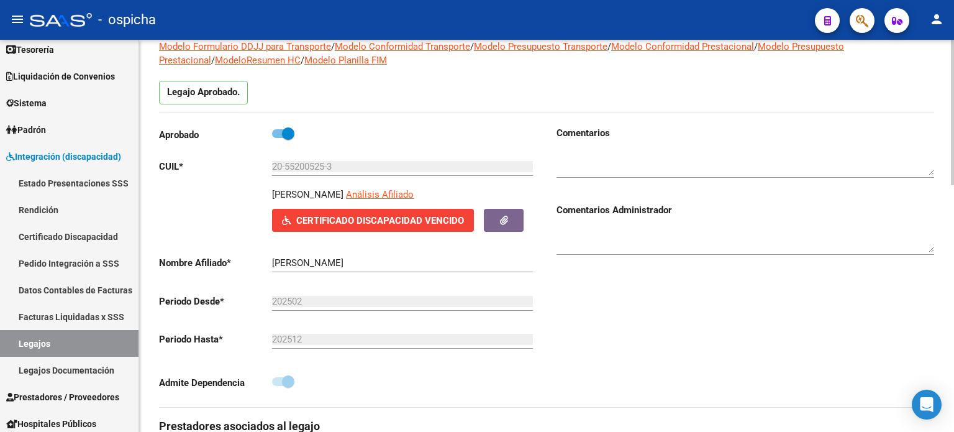
scroll to position [0, 0]
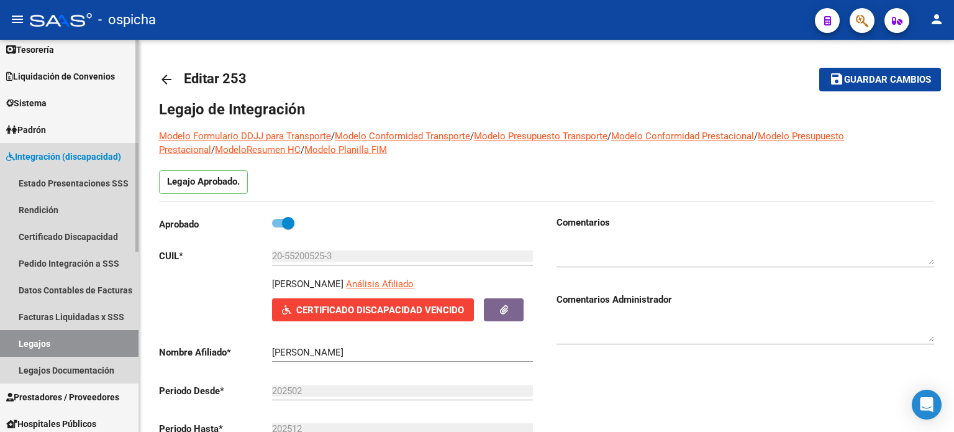
click at [49, 337] on link "Legajos" at bounding box center [69, 343] width 139 height 27
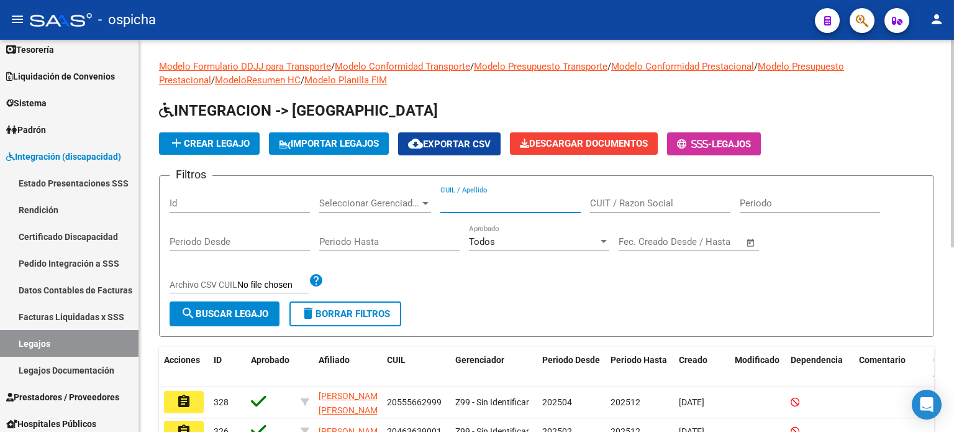
click at [480, 200] on input "CUIL / Apellido" at bounding box center [511, 203] width 140 height 11
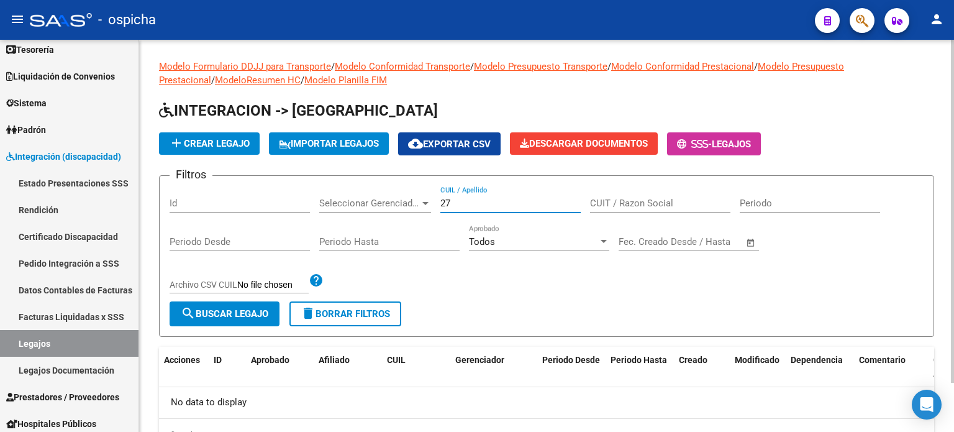
type input "2"
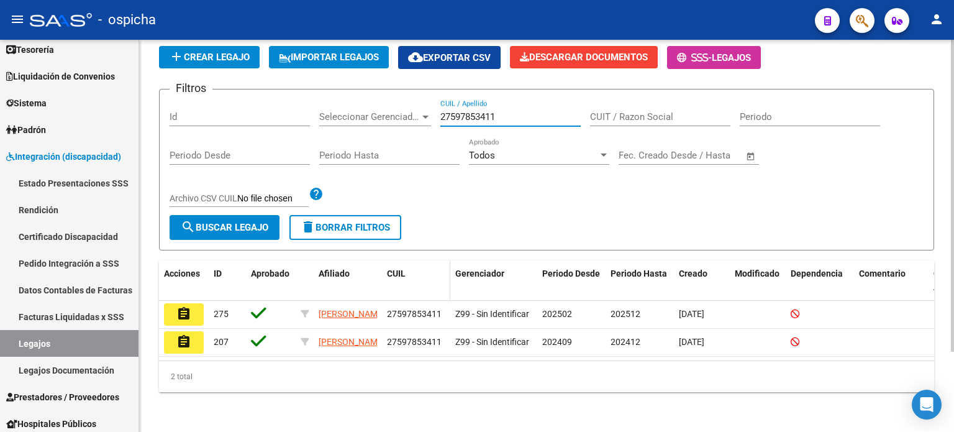
scroll to position [100, 0]
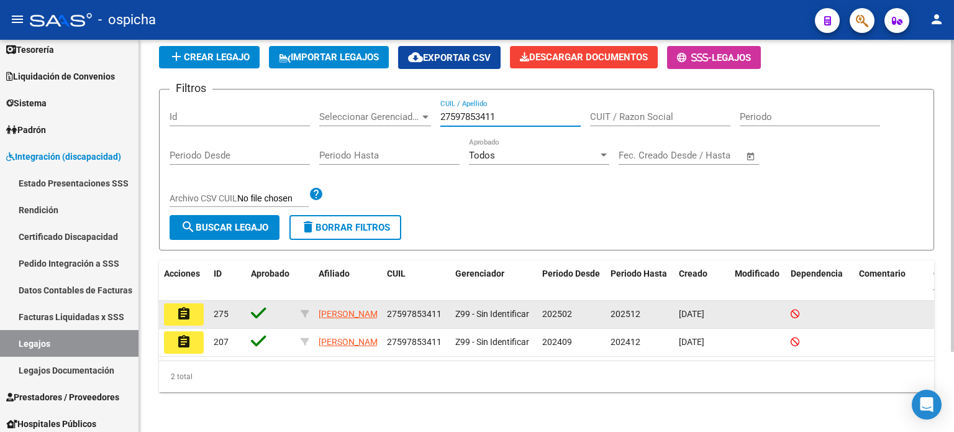
type input "27597853411"
click at [224, 309] on span "275" at bounding box center [221, 314] width 15 height 10
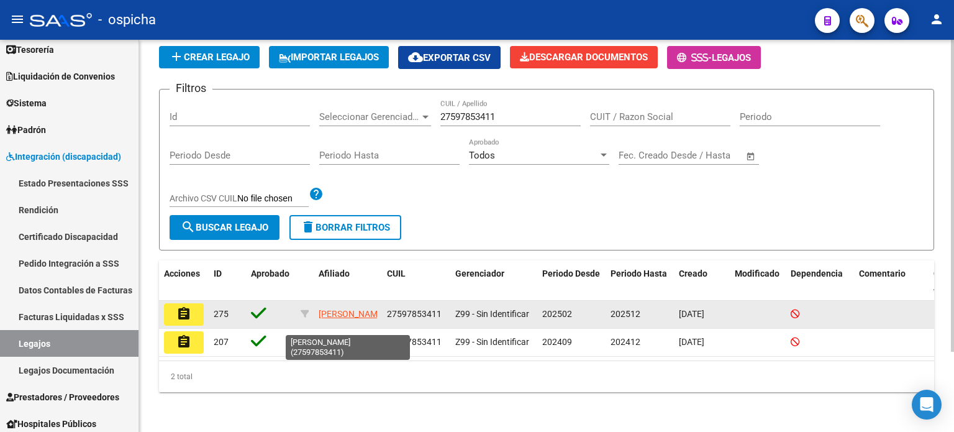
click at [326, 307] on app-link-go-to "MARTINEZ ROCABRUNO KARINA AILEN" at bounding box center [352, 314] width 66 height 14
click at [184, 306] on mat-icon "assignment" at bounding box center [183, 313] width 15 height 15
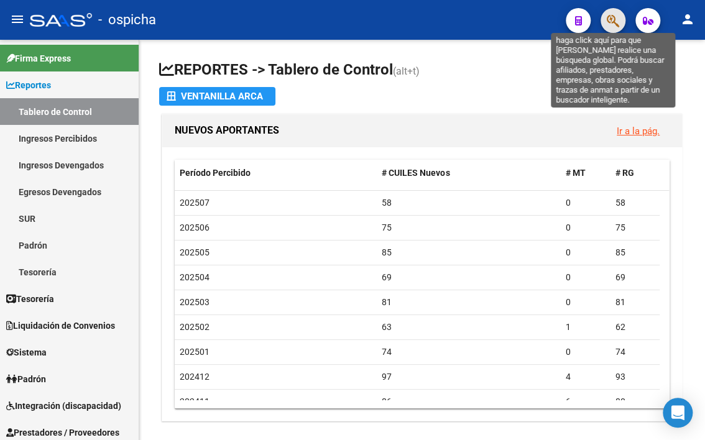
click at [608, 24] on icon "button" at bounding box center [612, 21] width 12 height 14
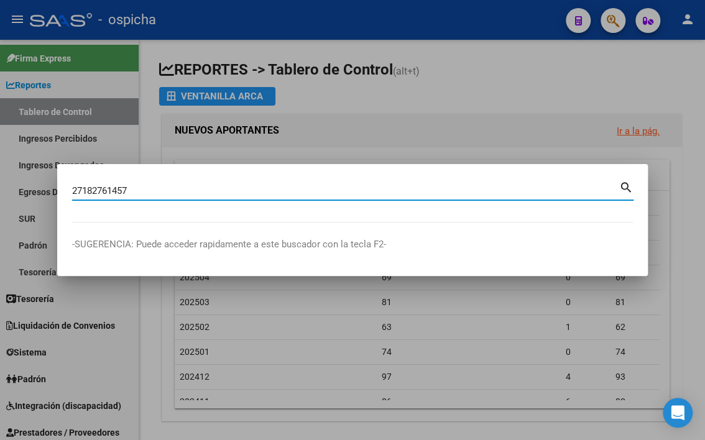
type input "27182761457"
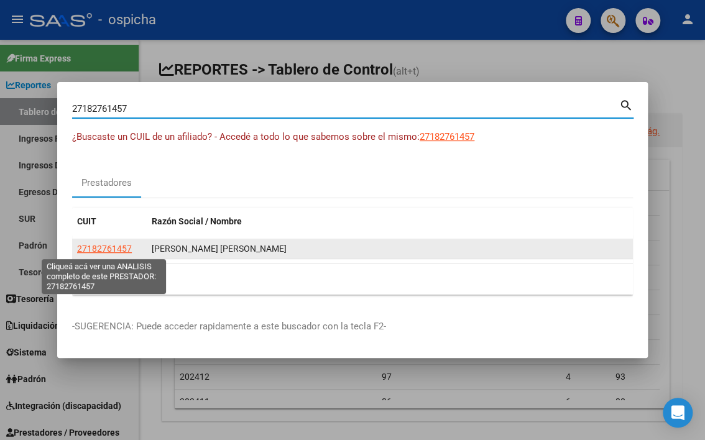
click at [97, 252] on span "27182761457" at bounding box center [104, 249] width 55 height 10
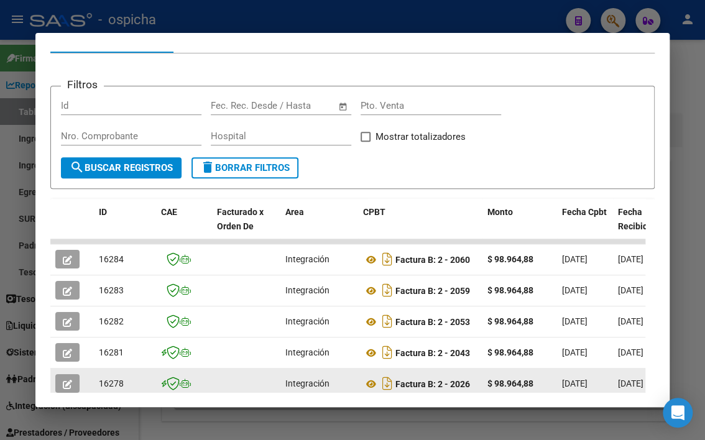
scroll to position [262, 0]
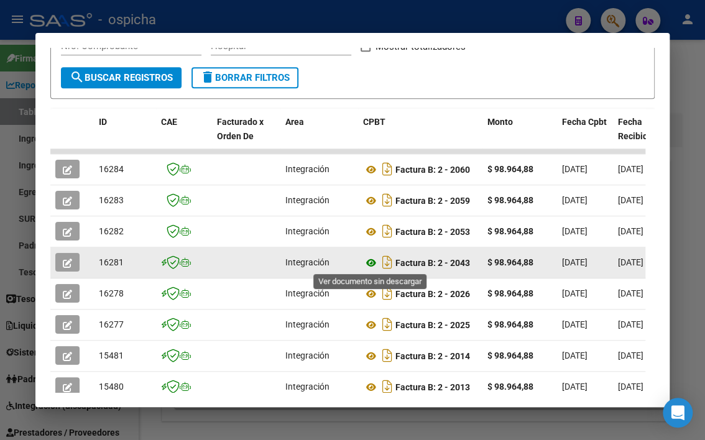
click at [367, 264] on icon at bounding box center [371, 262] width 16 height 15
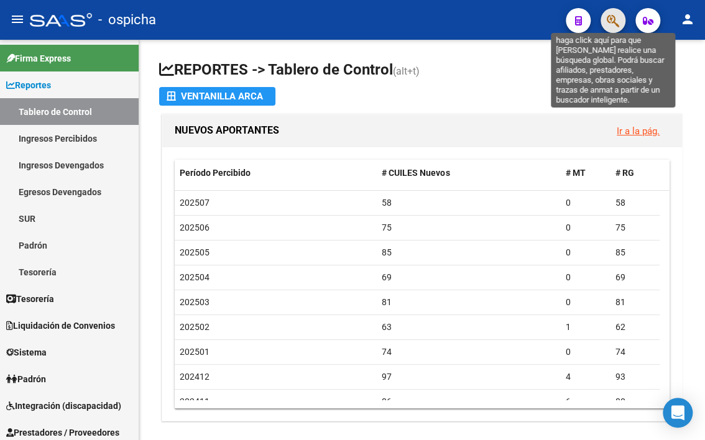
click at [616, 21] on icon "button" at bounding box center [612, 21] width 12 height 14
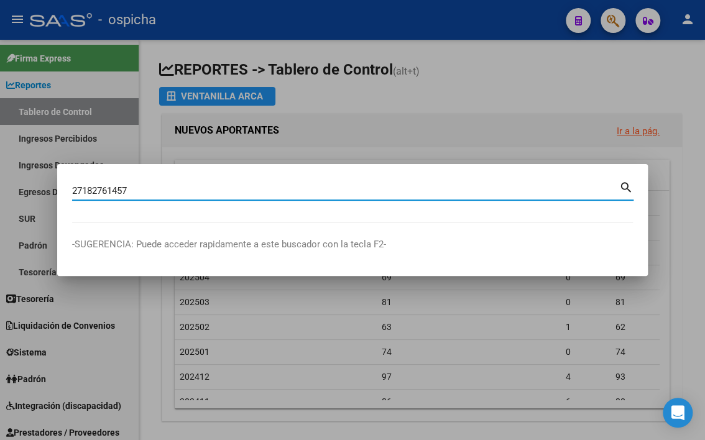
type input "27182761457"
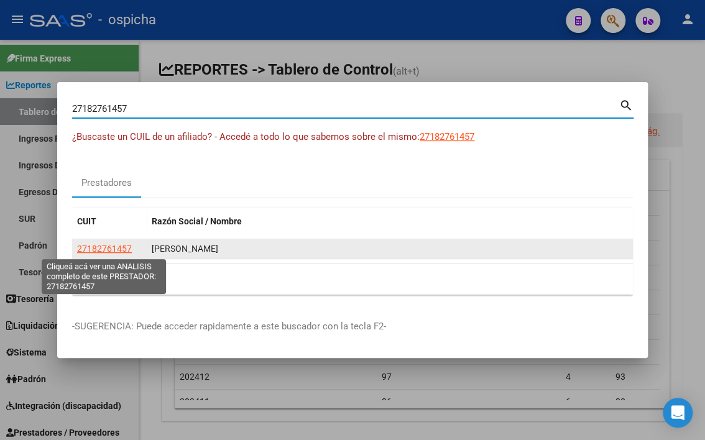
click at [111, 253] on span "27182761457" at bounding box center [104, 249] width 55 height 10
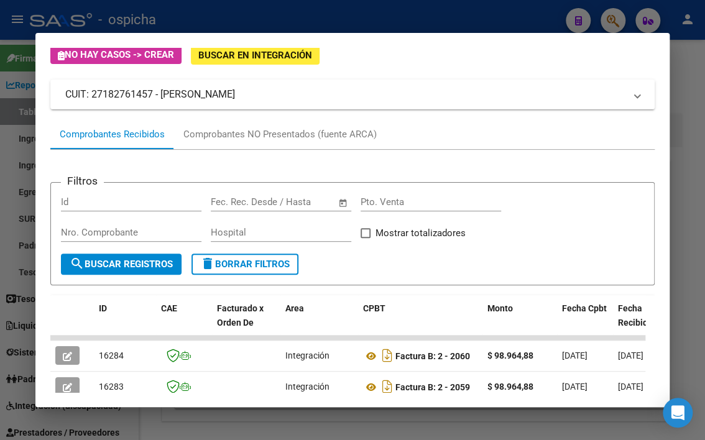
scroll to position [262, 0]
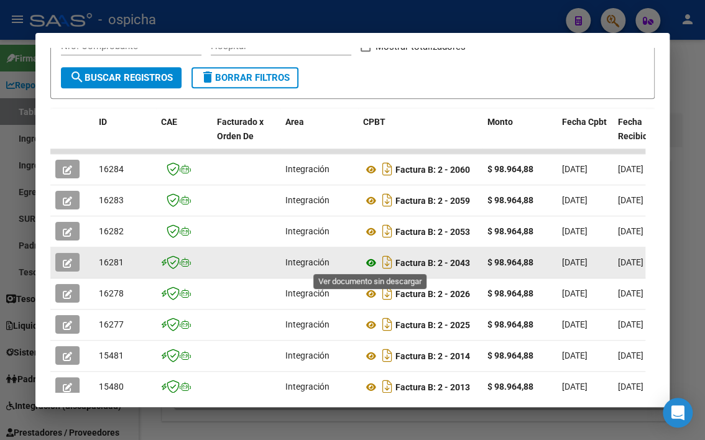
click at [372, 263] on icon at bounding box center [371, 262] width 16 height 15
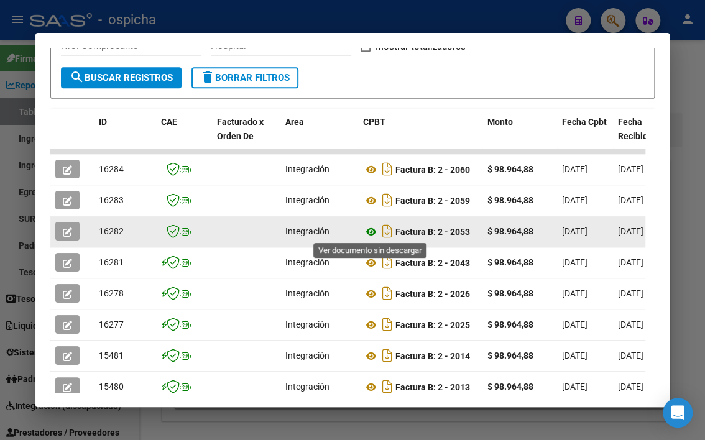
click at [373, 231] on icon at bounding box center [371, 231] width 16 height 15
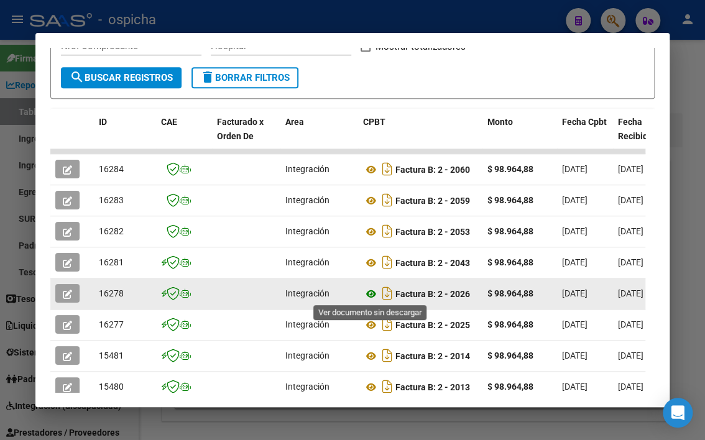
click at [369, 293] on icon at bounding box center [371, 293] width 16 height 15
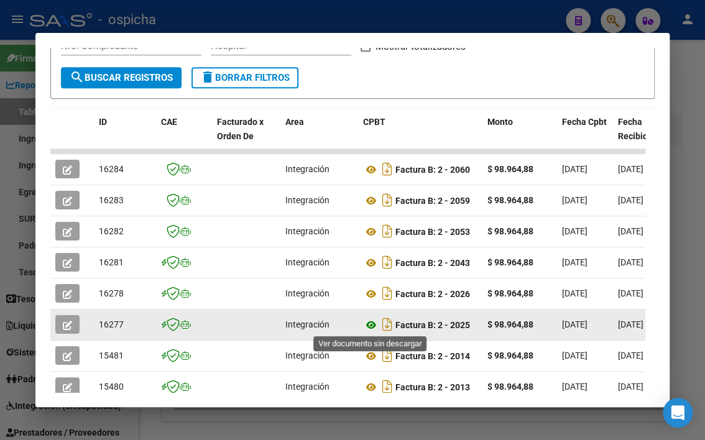
click at [373, 324] on icon at bounding box center [371, 324] width 16 height 15
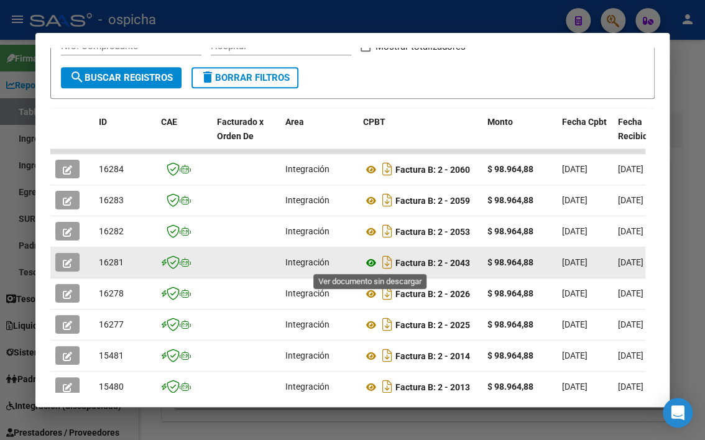
click at [370, 262] on icon at bounding box center [371, 262] width 16 height 15
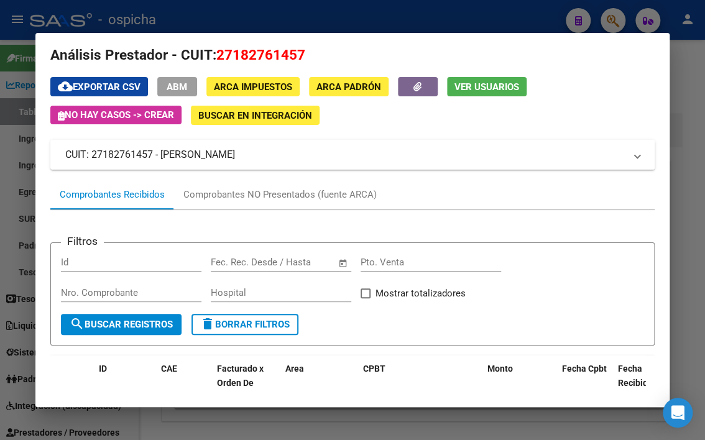
scroll to position [13, 0]
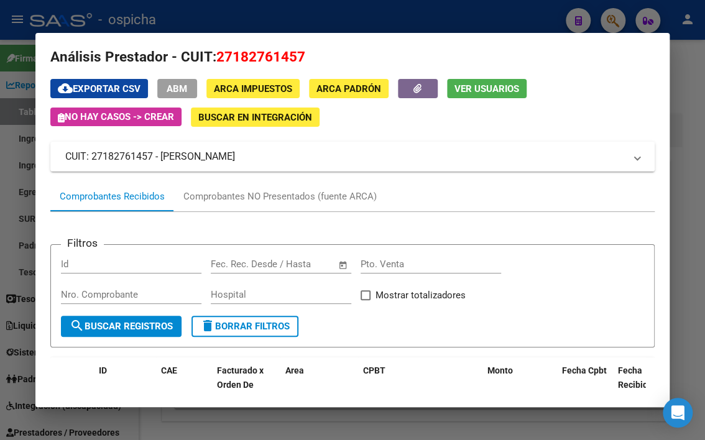
click at [611, 24] on div at bounding box center [352, 220] width 705 height 440
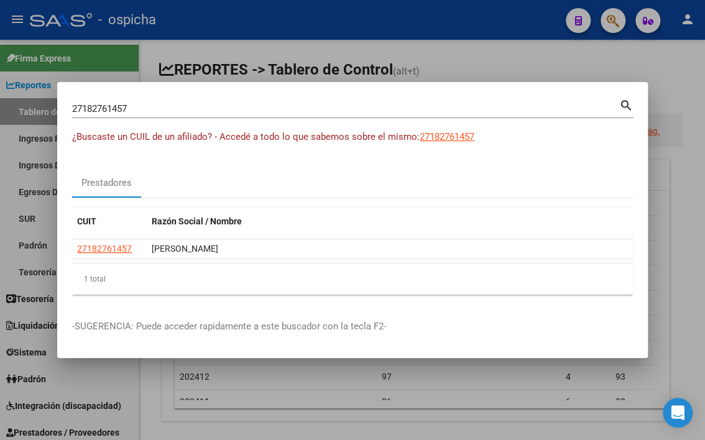
click at [654, 58] on div at bounding box center [352, 220] width 705 height 440
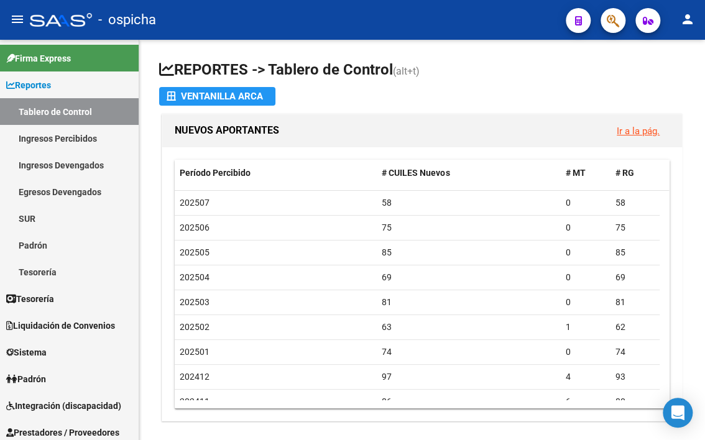
click at [610, 29] on span "button" at bounding box center [612, 20] width 12 height 25
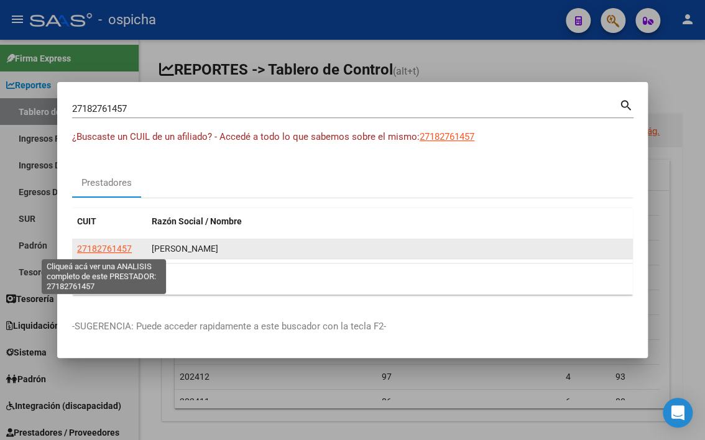
click at [103, 248] on span "27182761457" at bounding box center [104, 249] width 55 height 10
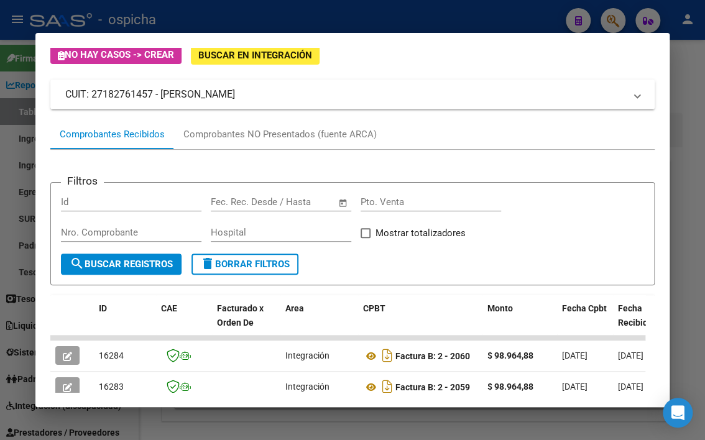
scroll to position [262, 0]
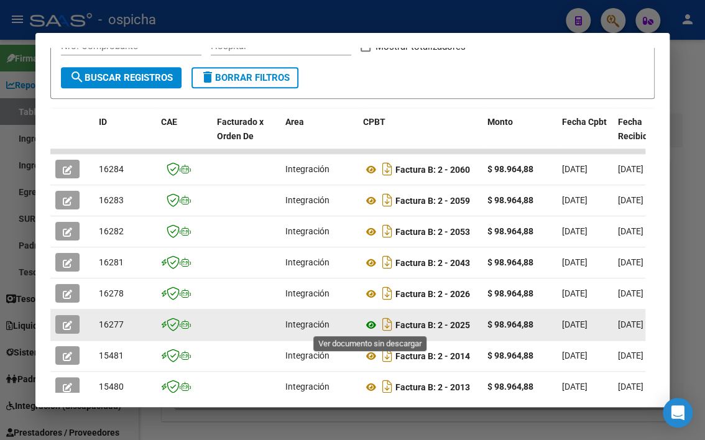
click at [370, 325] on icon at bounding box center [371, 324] width 16 height 15
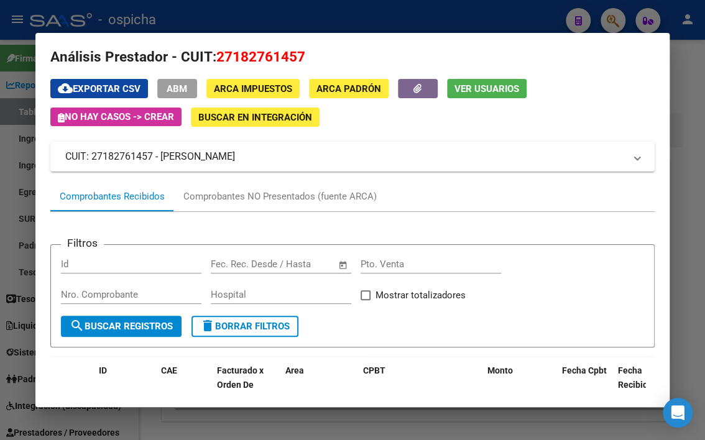
scroll to position [0, 0]
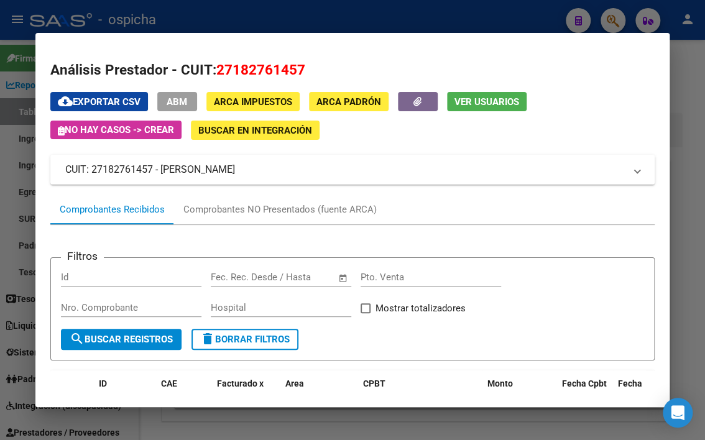
click at [609, 23] on div at bounding box center [352, 220] width 705 height 440
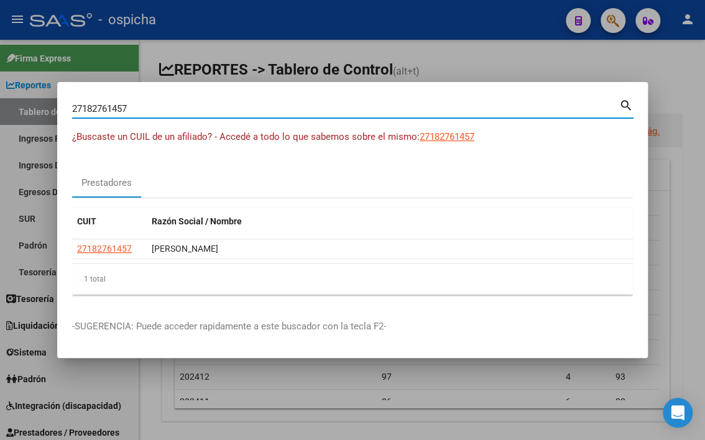
click at [142, 106] on input "27182761457" at bounding box center [345, 108] width 547 height 11
type input "2"
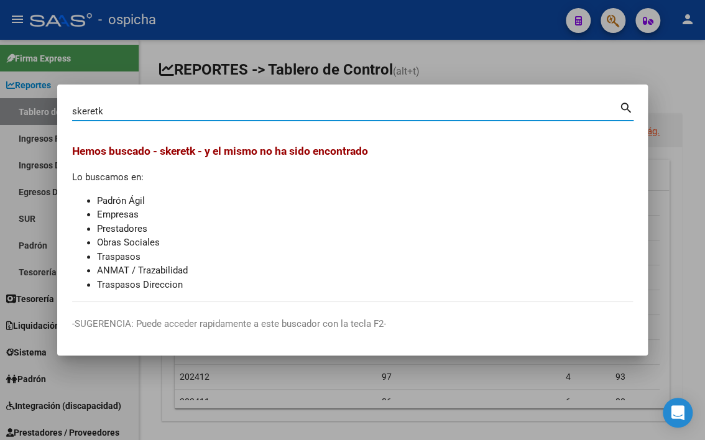
type input "skeretk"
click at [626, 104] on mat-icon "search" at bounding box center [626, 106] width 14 height 15
click at [659, 70] on div at bounding box center [352, 220] width 705 height 440
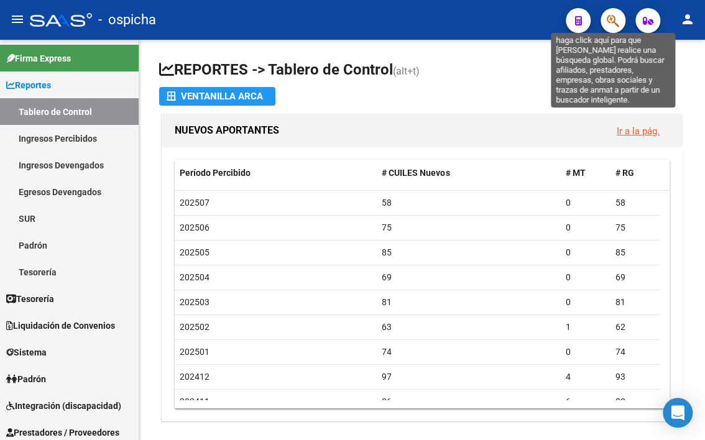
click at [616, 21] on icon "button" at bounding box center [612, 21] width 12 height 14
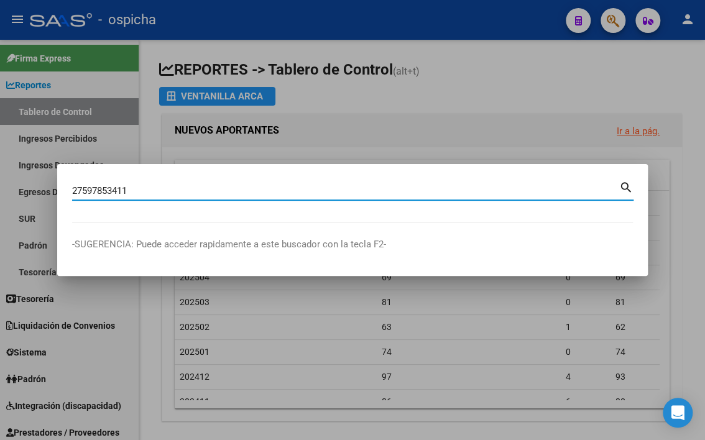
type input "27597853411"
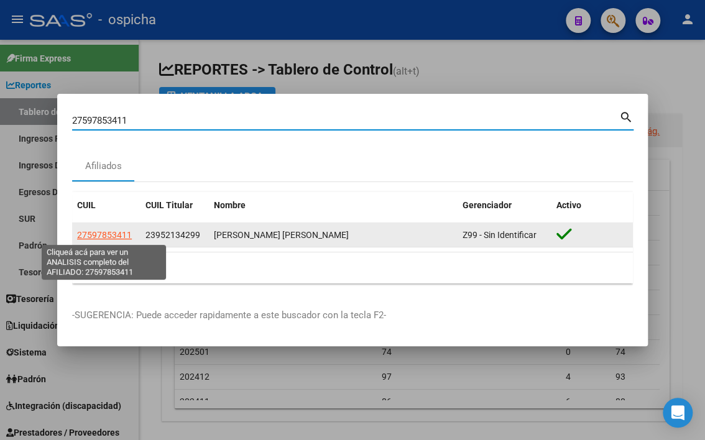
click at [117, 235] on span "27597853411" at bounding box center [104, 235] width 55 height 10
type textarea "27597853411"
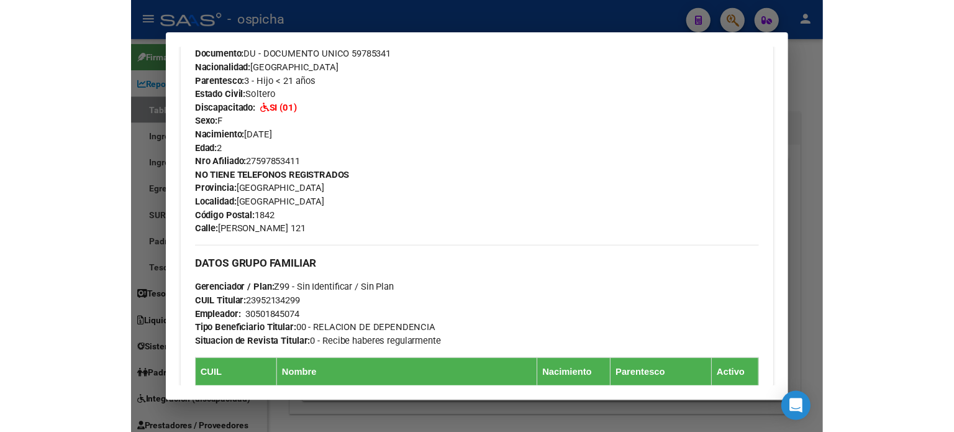
scroll to position [119, 0]
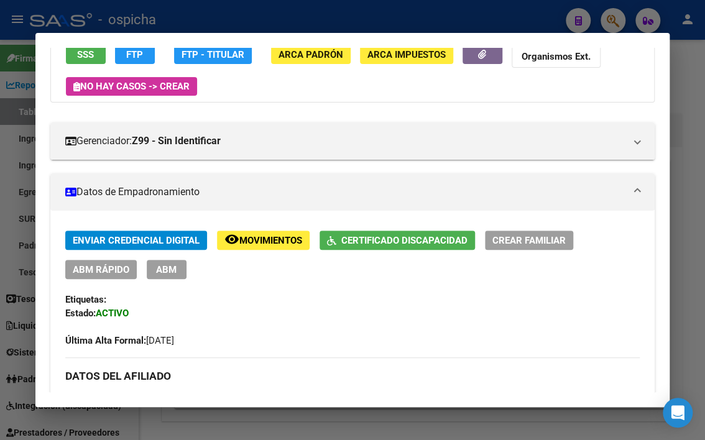
click at [666, 17] on div at bounding box center [352, 220] width 705 height 440
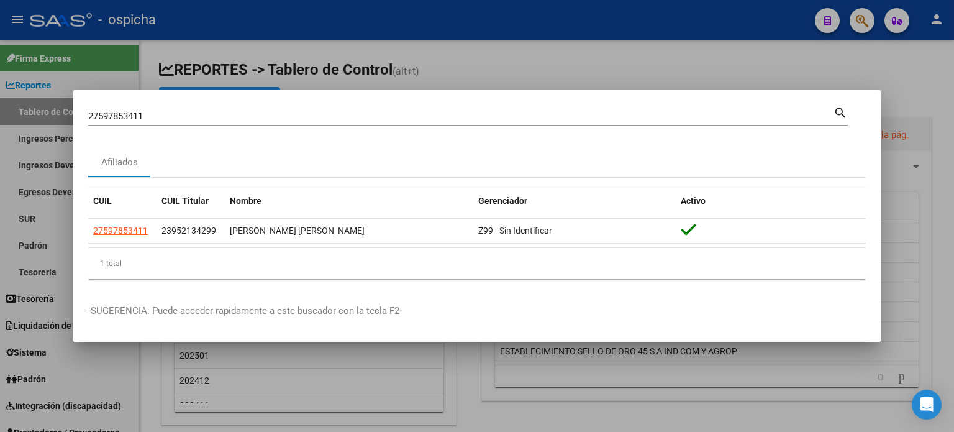
click at [487, 51] on div at bounding box center [477, 216] width 954 height 432
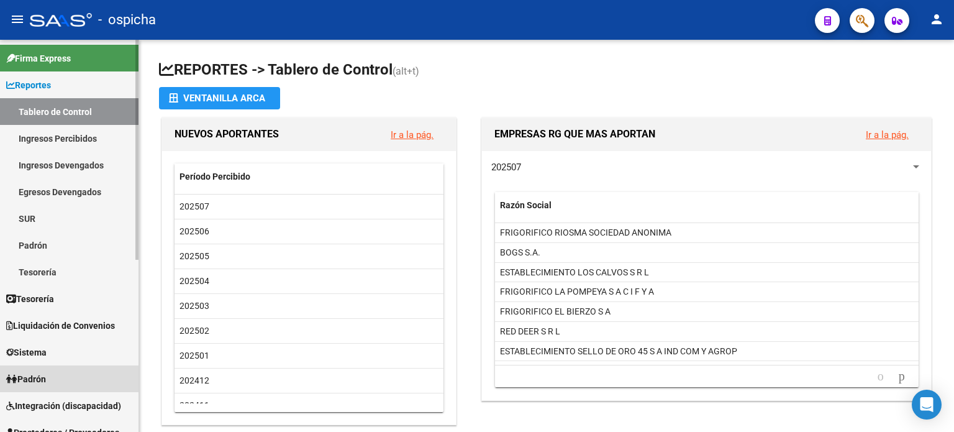
click at [30, 380] on span "Padrón" at bounding box center [26, 379] width 40 height 14
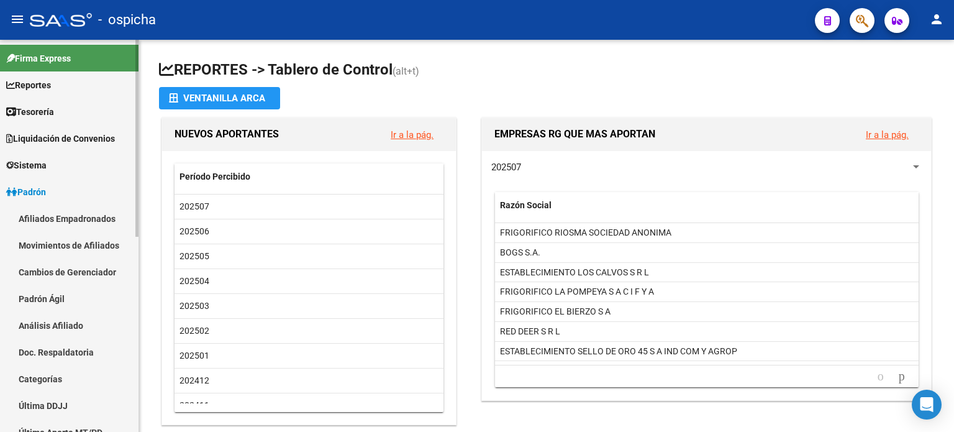
scroll to position [124, 0]
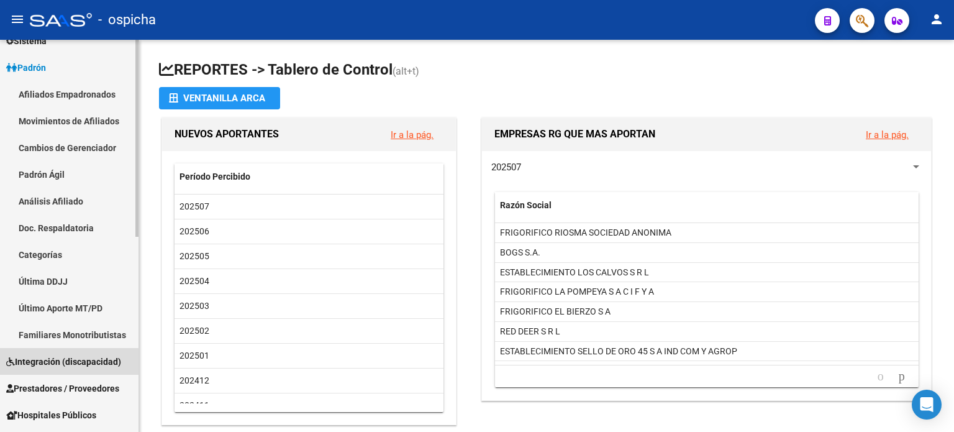
click at [65, 366] on span "Integración (discapacidad)" at bounding box center [63, 362] width 115 height 14
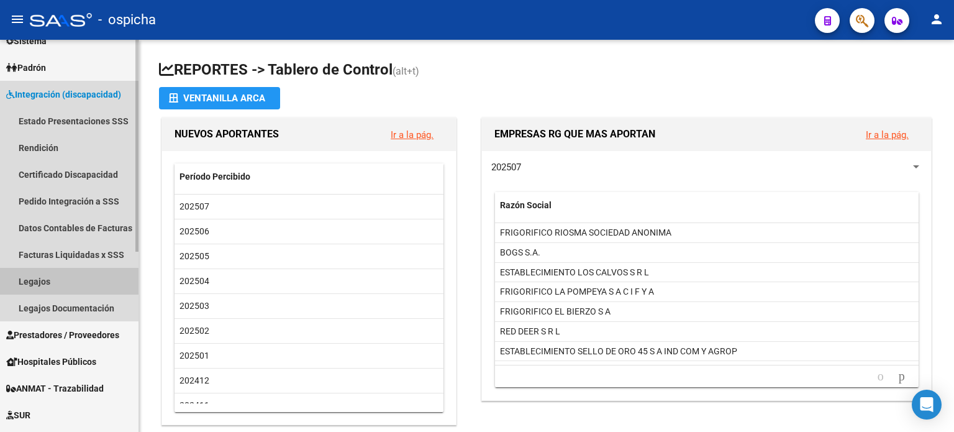
click at [40, 280] on link "Legajos" at bounding box center [69, 281] width 139 height 27
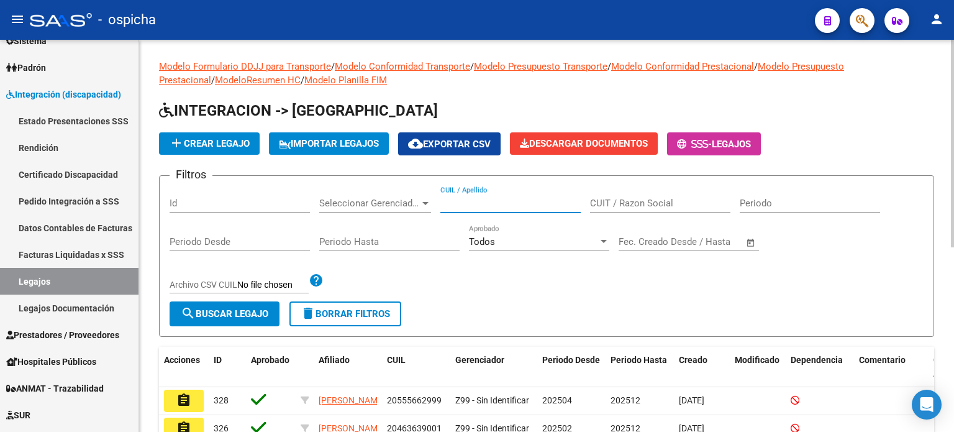
click at [477, 203] on input "CUIL / Apellido" at bounding box center [511, 203] width 140 height 11
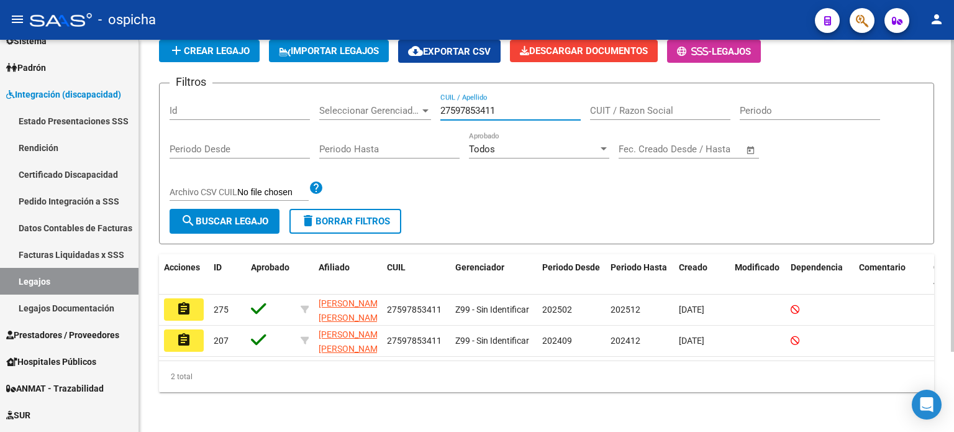
scroll to position [100, 0]
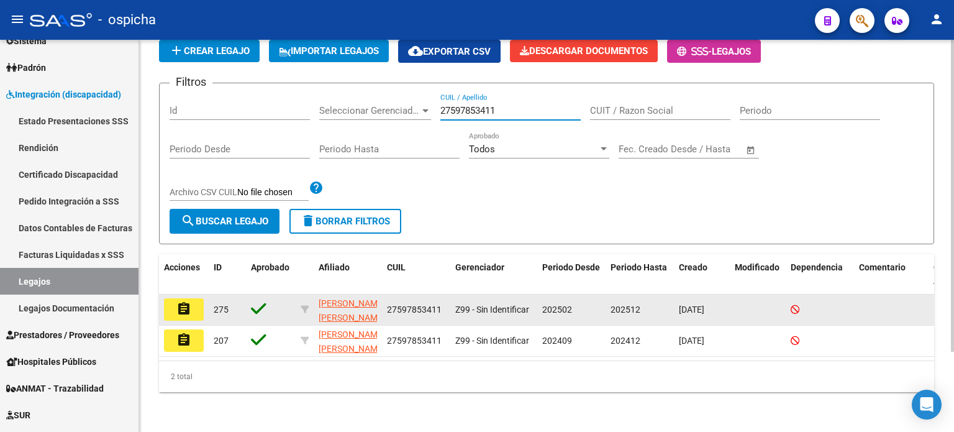
type input "27597853411"
click at [192, 300] on button "assignment" at bounding box center [184, 309] width 40 height 22
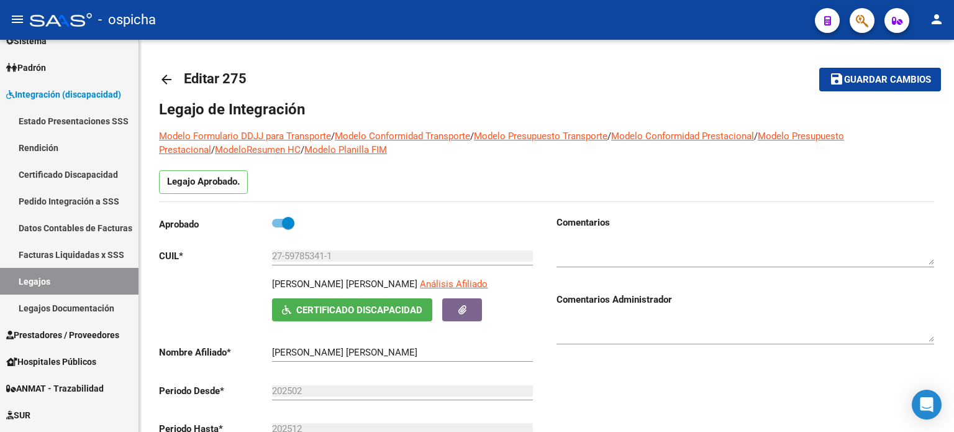
click at [704, 27] on span "button" at bounding box center [862, 20] width 12 height 25
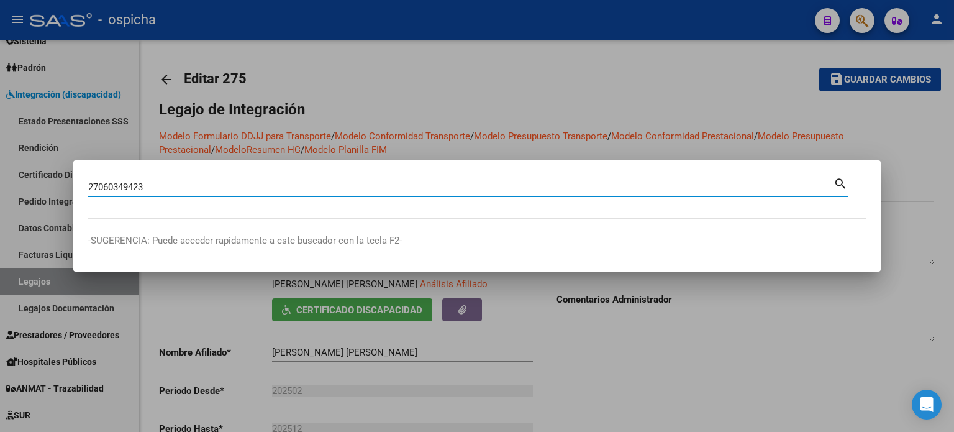
type input "27060349423"
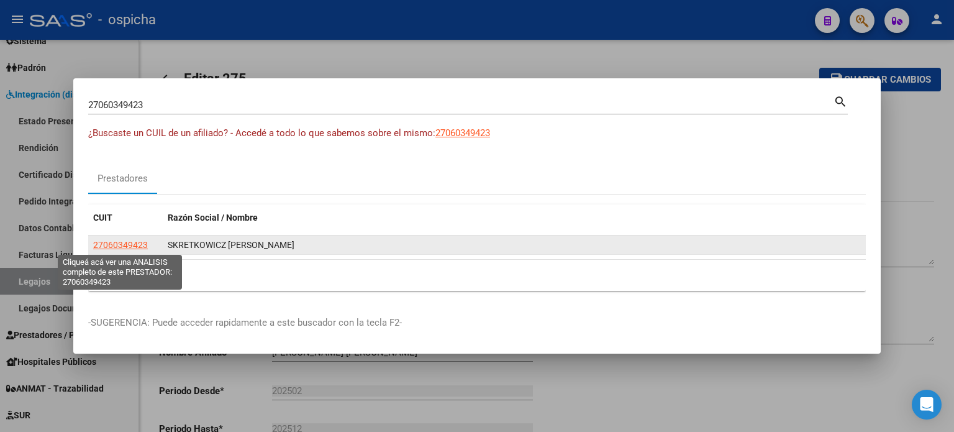
click at [122, 244] on span "27060349423" at bounding box center [120, 245] width 55 height 10
type textarea "27060349423"
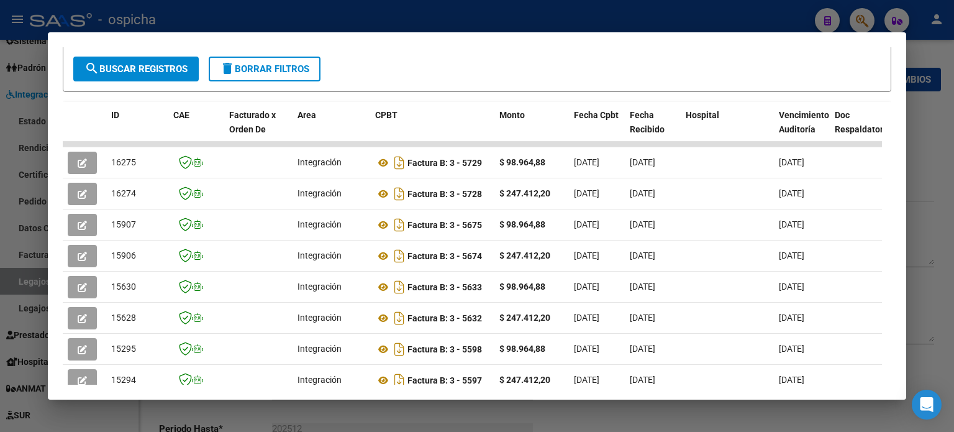
scroll to position [242, 0]
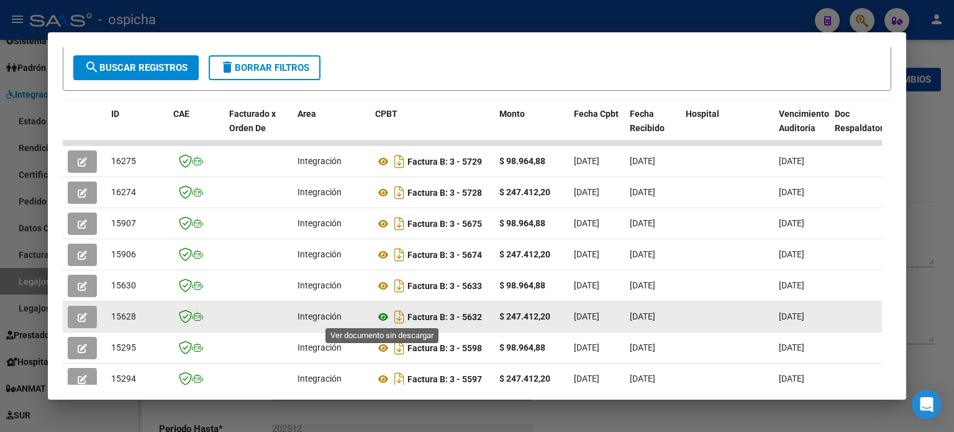
click at [387, 317] on icon at bounding box center [383, 316] width 16 height 15
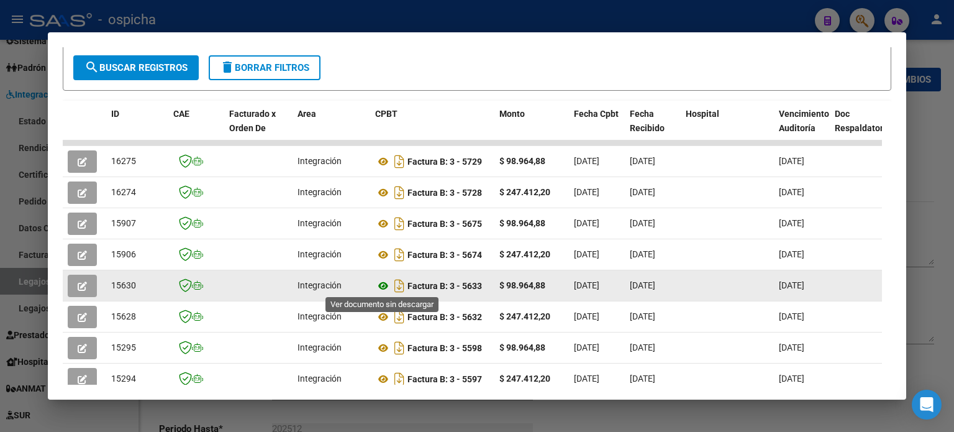
click at [382, 285] on icon at bounding box center [383, 285] width 16 height 15
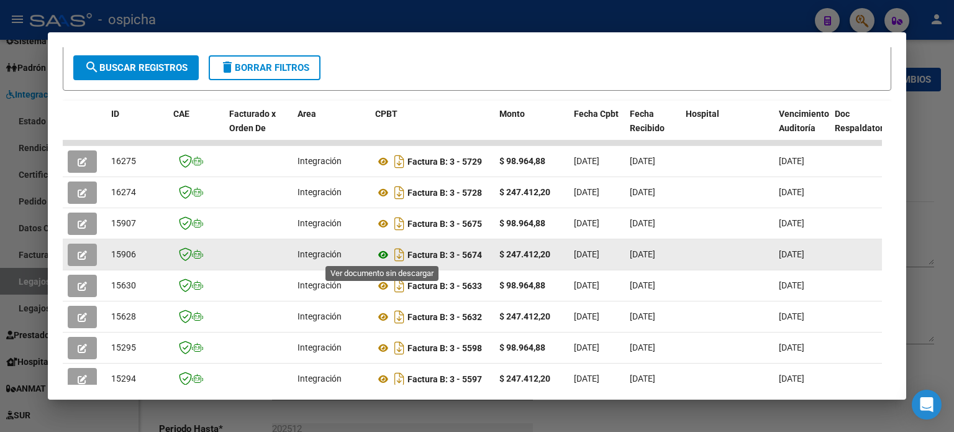
click at [386, 255] on icon at bounding box center [383, 254] width 16 height 15
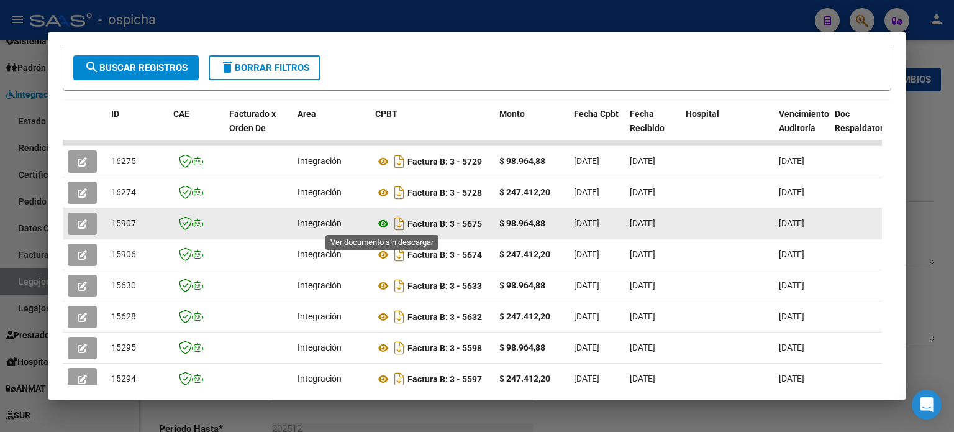
click at [385, 221] on icon at bounding box center [383, 223] width 16 height 15
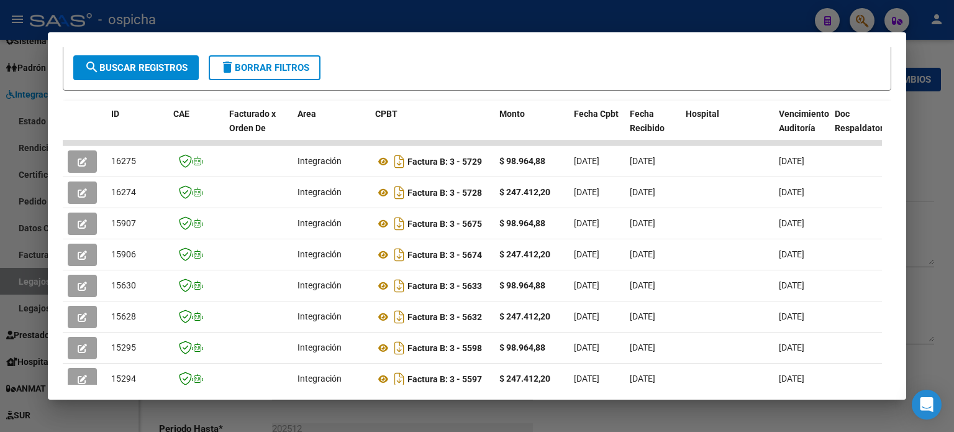
click at [704, 106] on div at bounding box center [477, 216] width 954 height 432
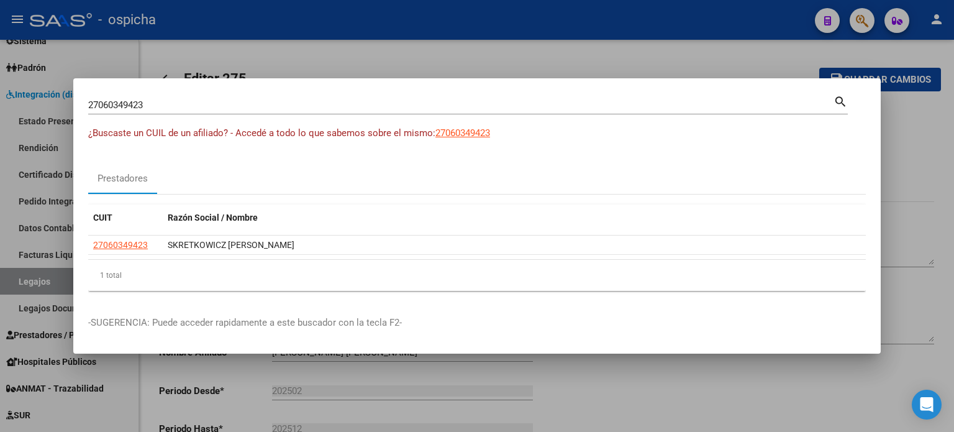
click at [174, 106] on input "27060349423" at bounding box center [461, 104] width 746 height 11
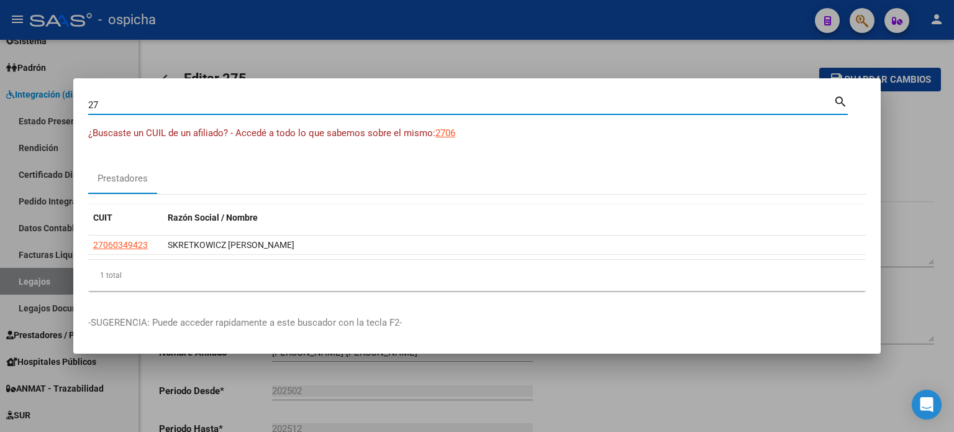
type input "2"
type input "27331209800"
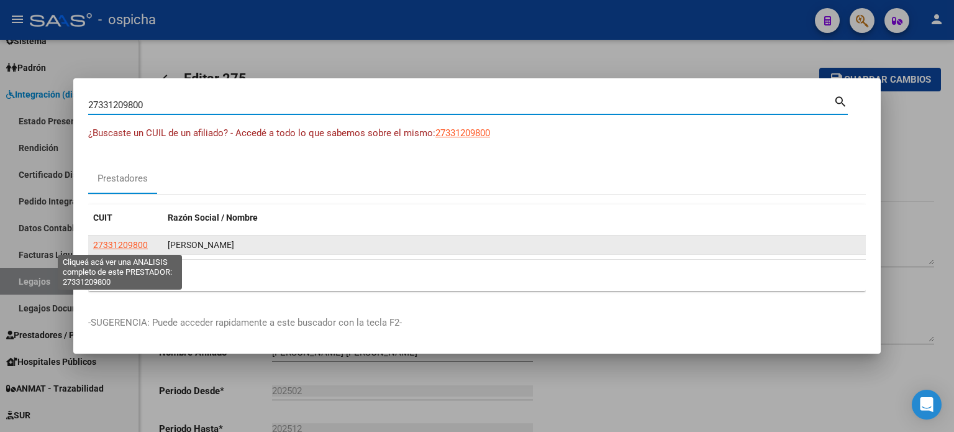
click at [112, 248] on span "27331209800" at bounding box center [120, 245] width 55 height 10
type textarea "27331209800"
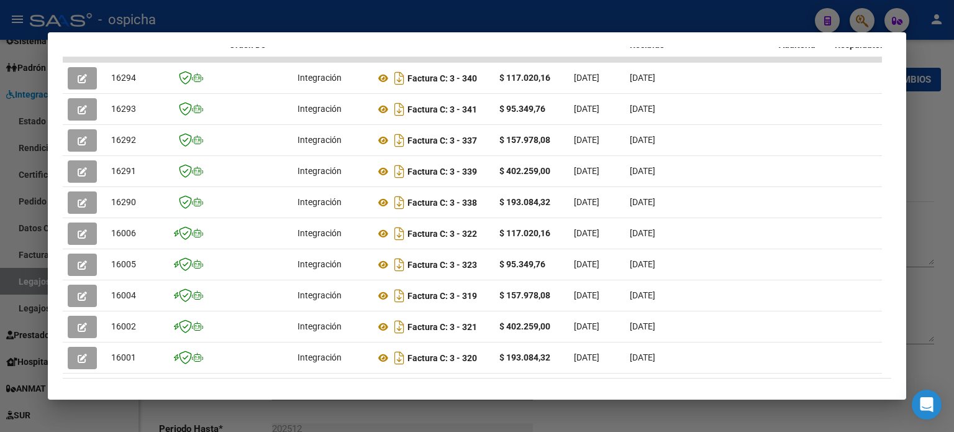
scroll to position [304, 0]
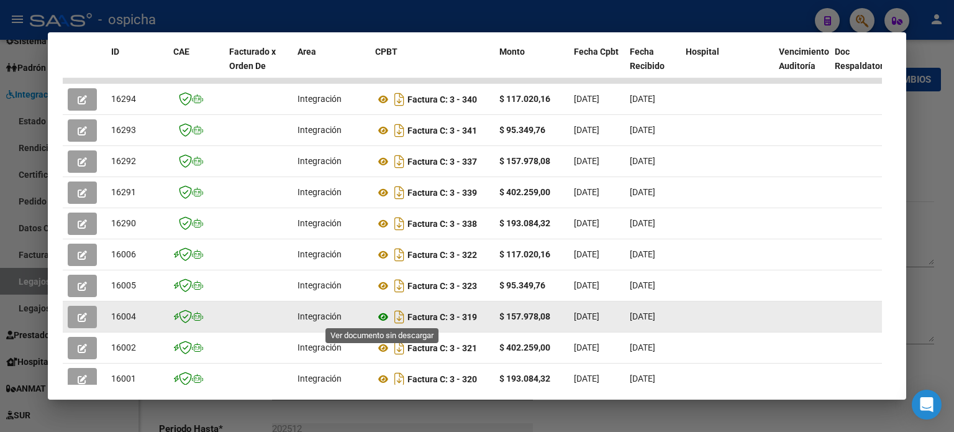
click at [383, 317] on icon at bounding box center [383, 316] width 16 height 15
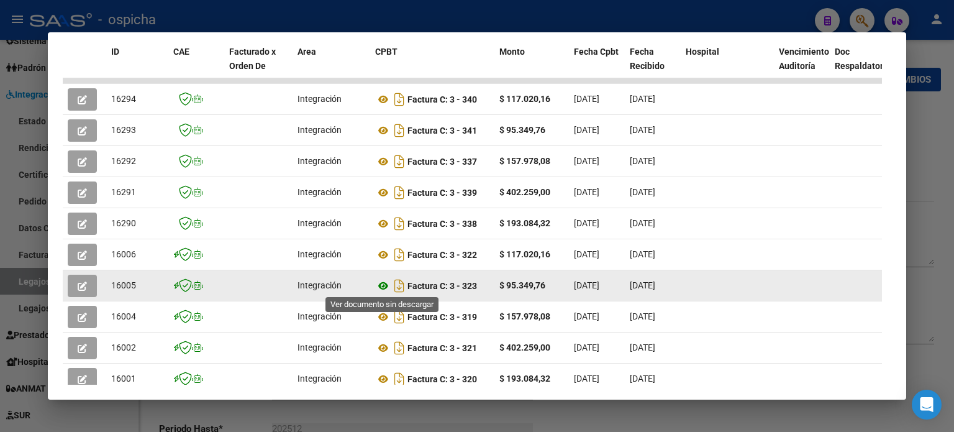
click at [383, 285] on icon at bounding box center [383, 285] width 16 height 15
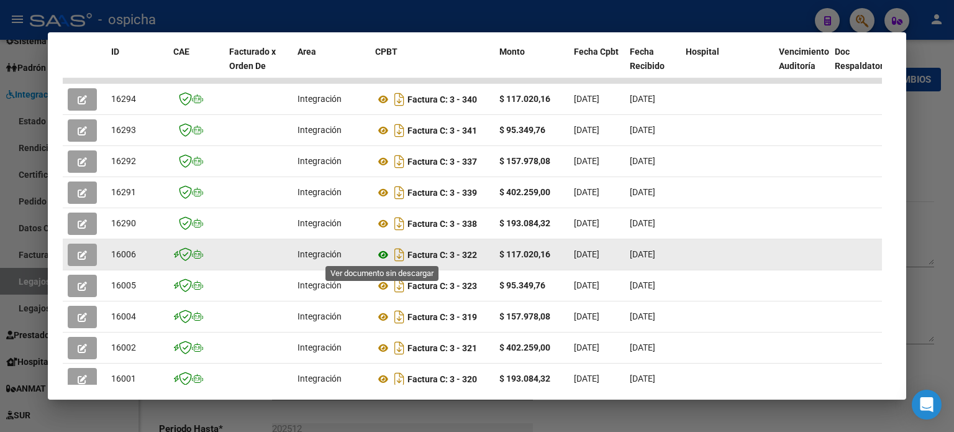
click at [383, 253] on icon at bounding box center [383, 254] width 16 height 15
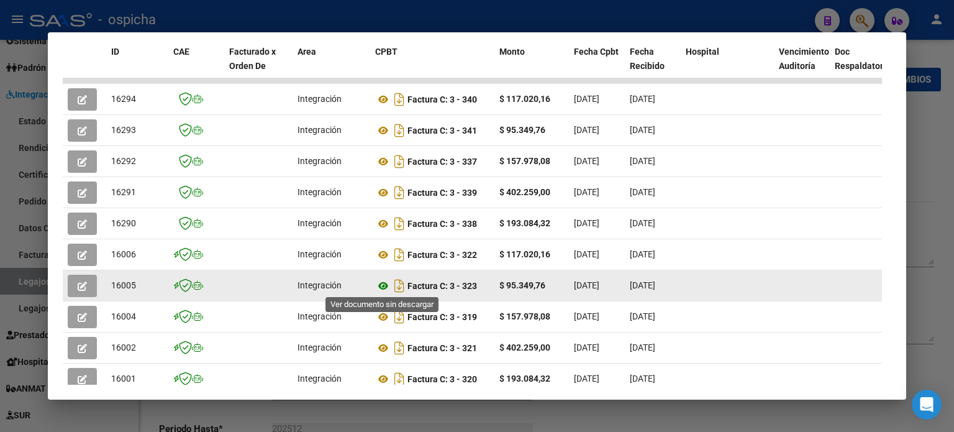
click at [383, 285] on icon at bounding box center [383, 285] width 16 height 15
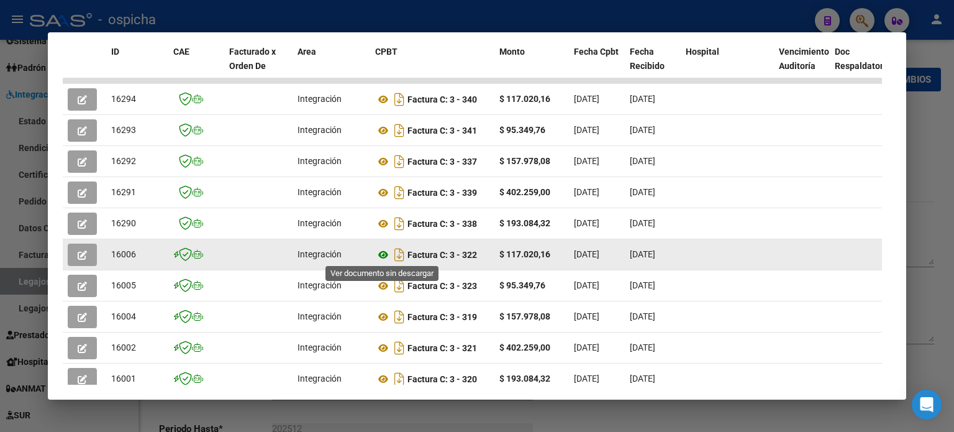
click at [379, 253] on icon at bounding box center [383, 254] width 16 height 15
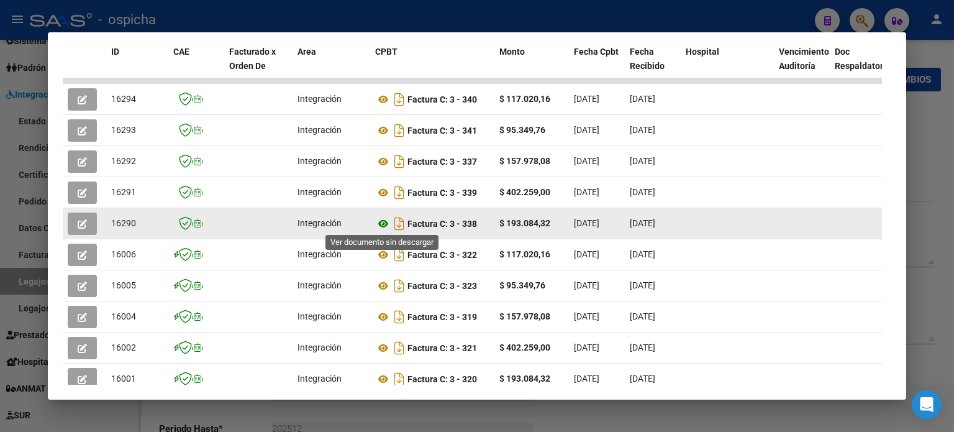
click at [385, 222] on icon at bounding box center [383, 223] width 16 height 15
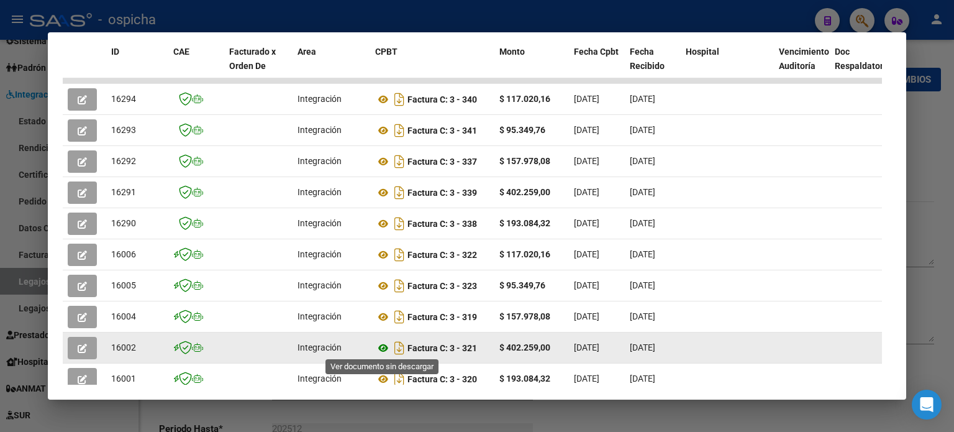
click at [380, 347] on icon at bounding box center [383, 347] width 16 height 15
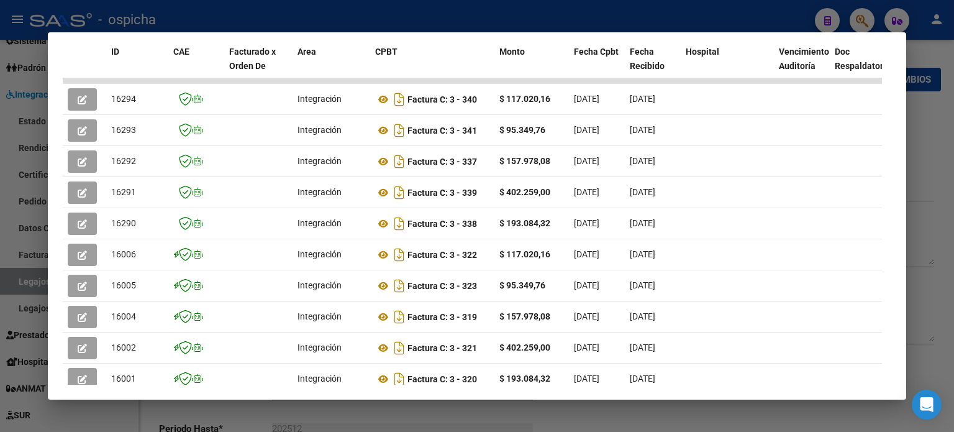
click at [704, 99] on div at bounding box center [477, 216] width 954 height 432
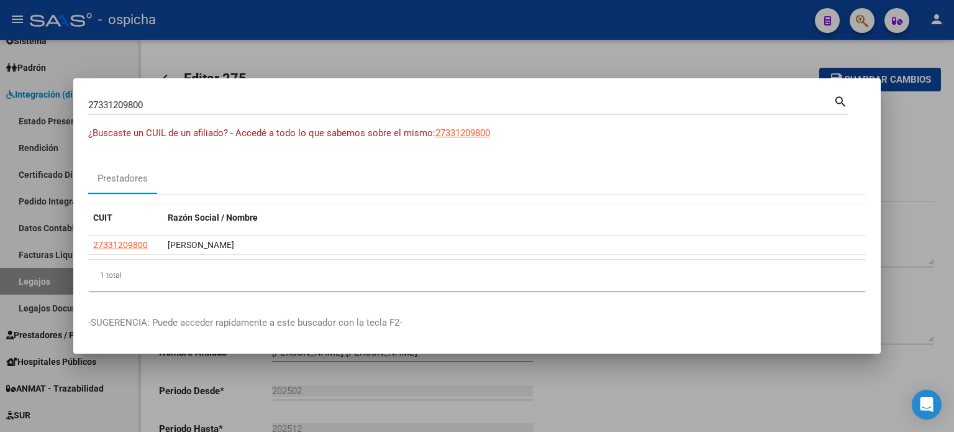
click at [201, 108] on input "27331209800" at bounding box center [461, 104] width 746 height 11
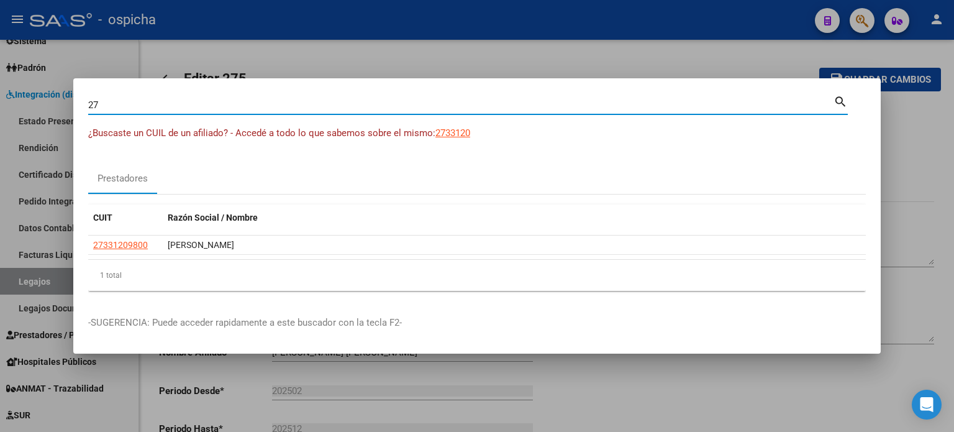
type input "2"
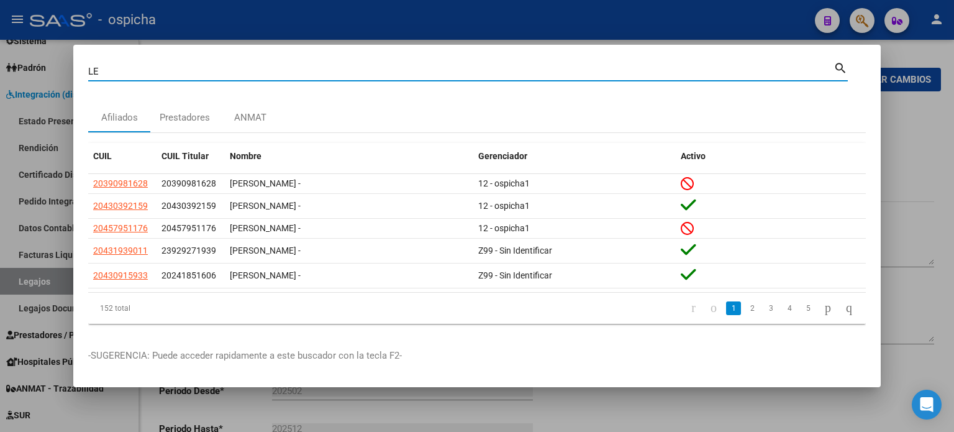
type input "L"
type input "LEON FERNANDEZ"
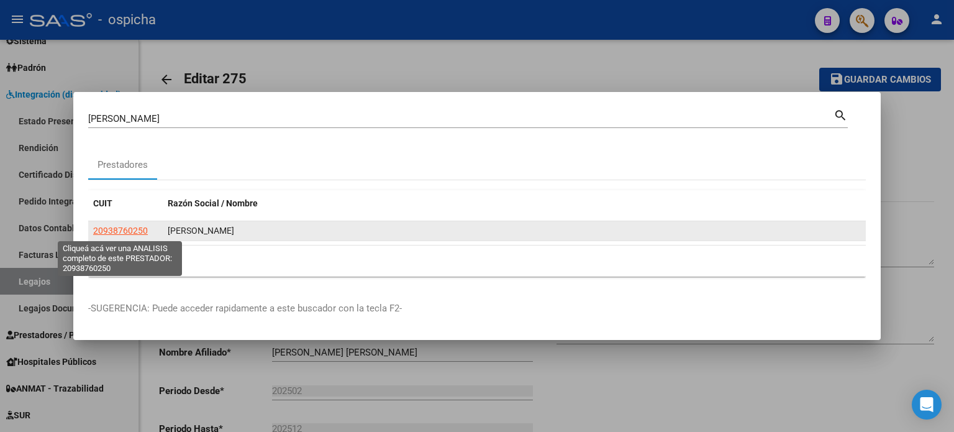
click at [135, 235] on span "20938760250" at bounding box center [120, 231] width 55 height 10
type textarea "20938760250"
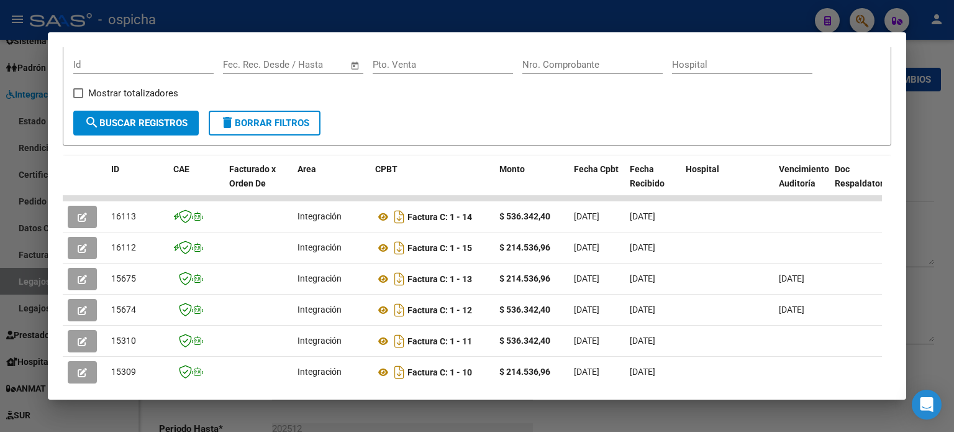
scroll to position [249, 0]
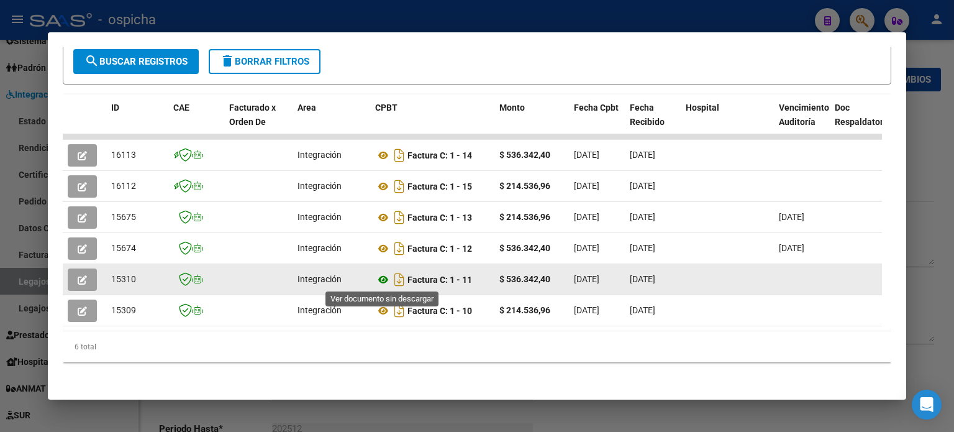
click at [386, 280] on icon at bounding box center [383, 279] width 16 height 15
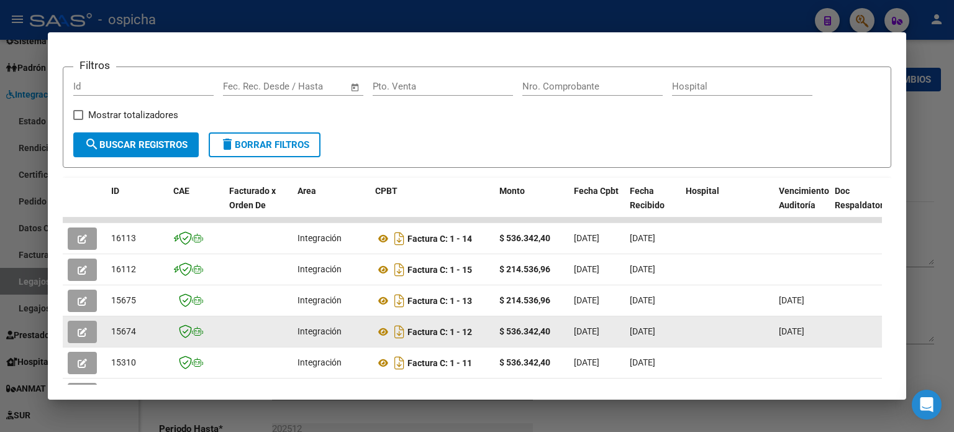
scroll to position [62, 0]
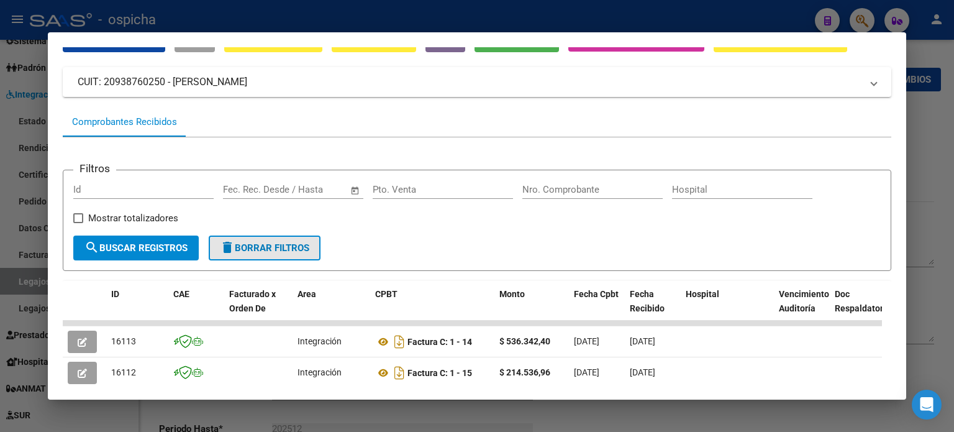
click at [298, 253] on span "delete Borrar Filtros" at bounding box center [264, 247] width 89 height 11
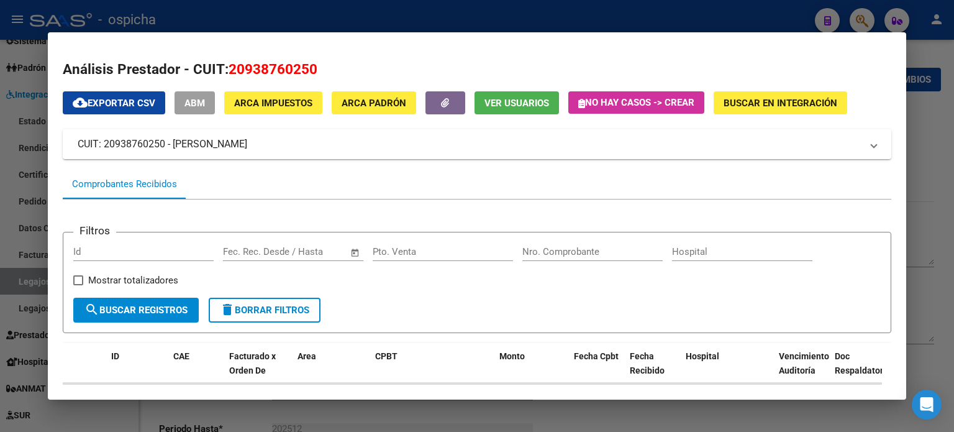
click at [704, 113] on div at bounding box center [477, 216] width 954 height 432
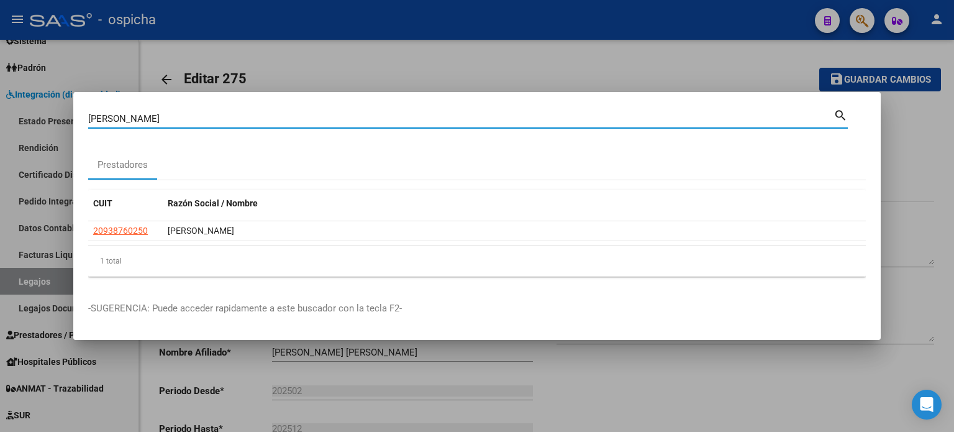
click at [173, 122] on input "LEON FERNANDEZ" at bounding box center [461, 118] width 746 height 11
type input "L"
type input "20558810573"
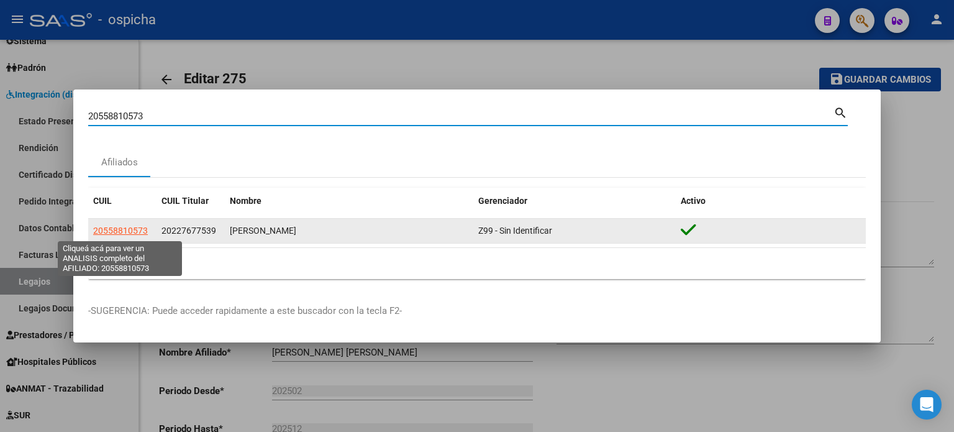
click at [121, 233] on span "20558810573" at bounding box center [120, 231] width 55 height 10
type textarea "20558810573"
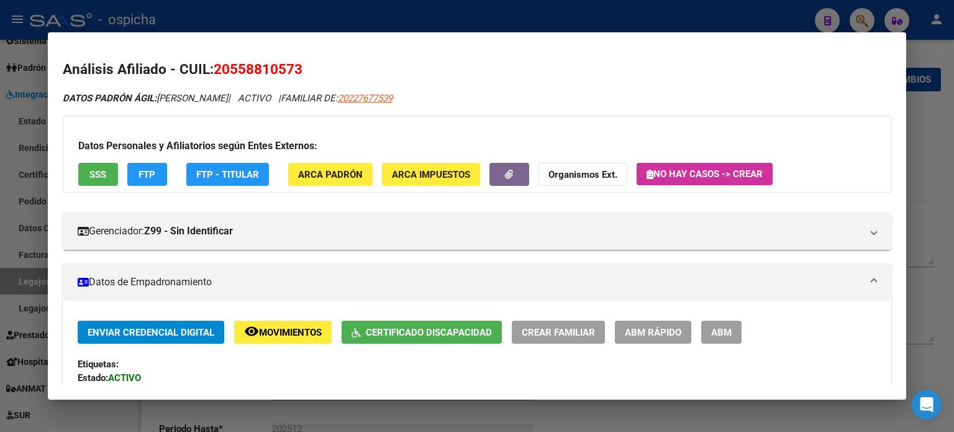
scroll to position [186, 0]
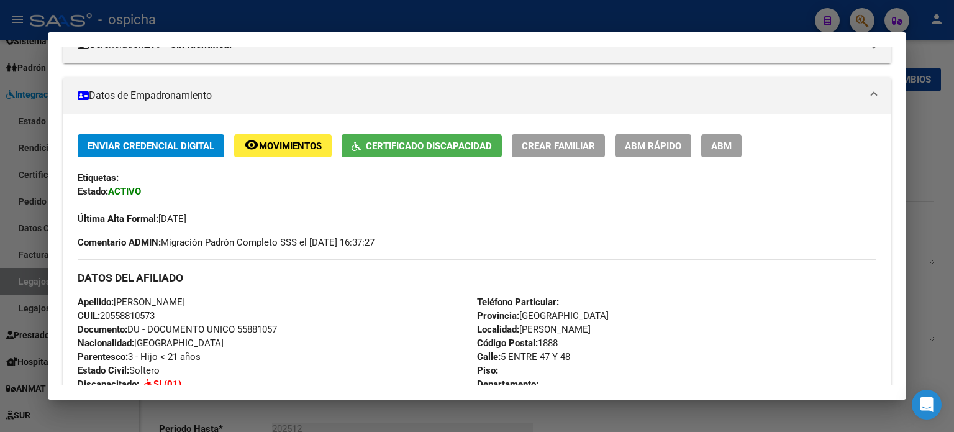
click at [704, 119] on div at bounding box center [477, 216] width 954 height 432
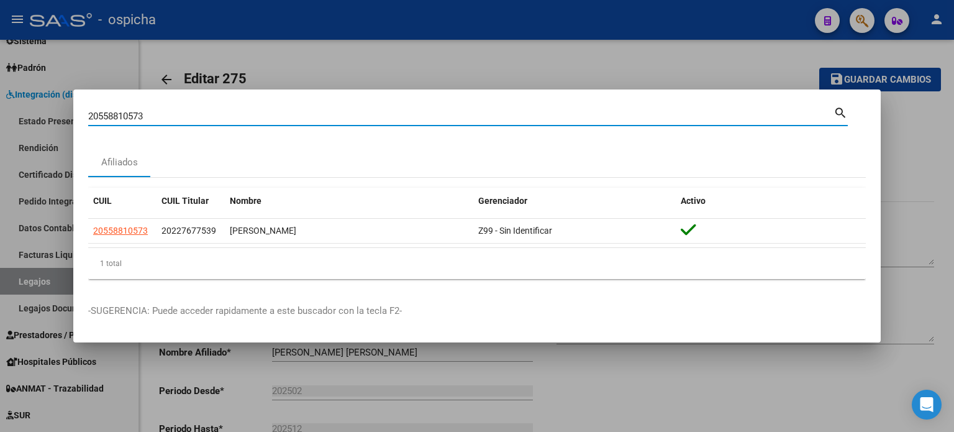
click at [163, 117] on input "20558810573" at bounding box center [461, 116] width 746 height 11
type input "2"
type input "30714388904"
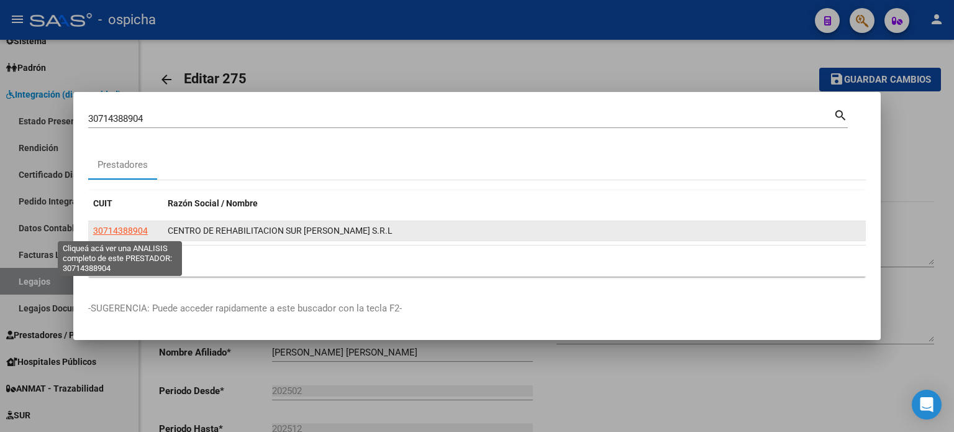
click at [119, 232] on span "30714388904" at bounding box center [120, 231] width 55 height 10
type textarea "30714388904"
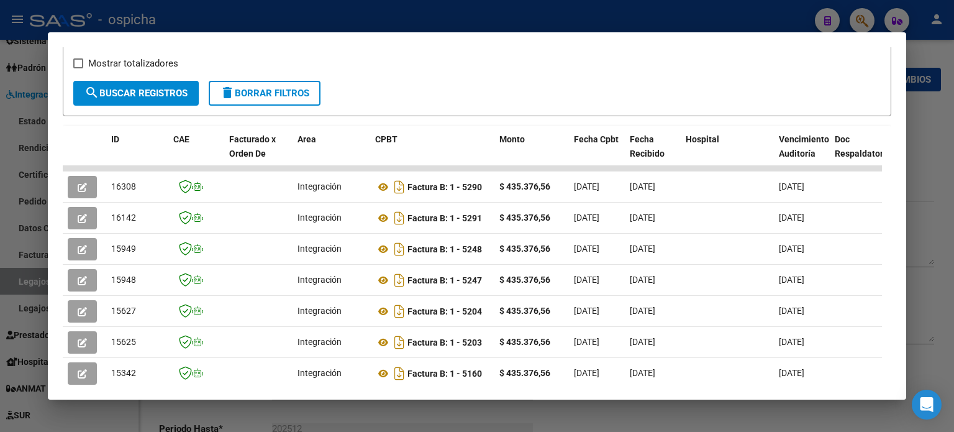
scroll to position [242, 0]
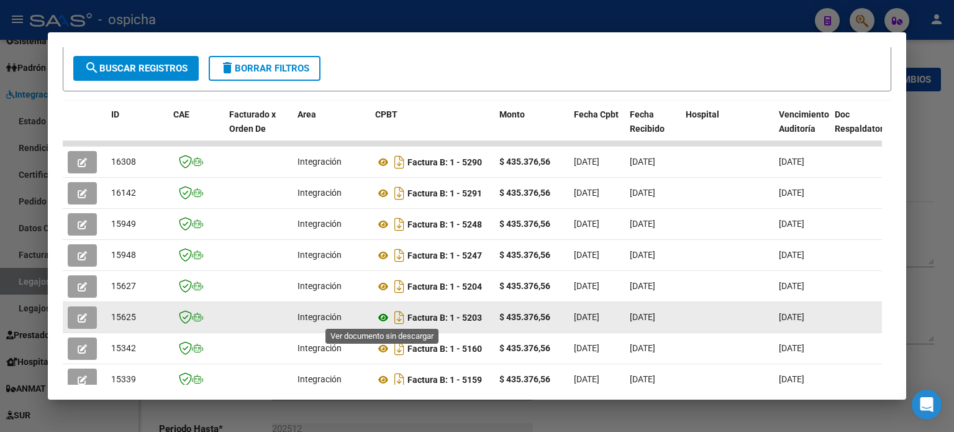
click at [384, 316] on icon at bounding box center [383, 317] width 16 height 15
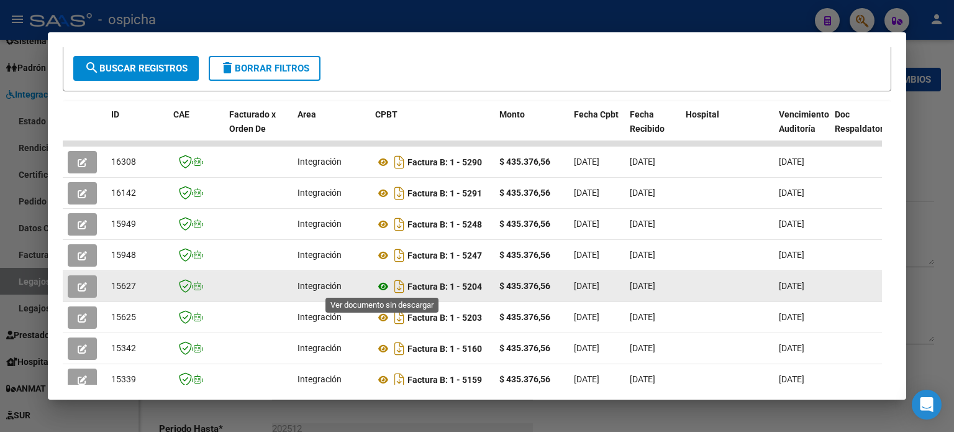
click at [380, 288] on icon at bounding box center [383, 286] width 16 height 15
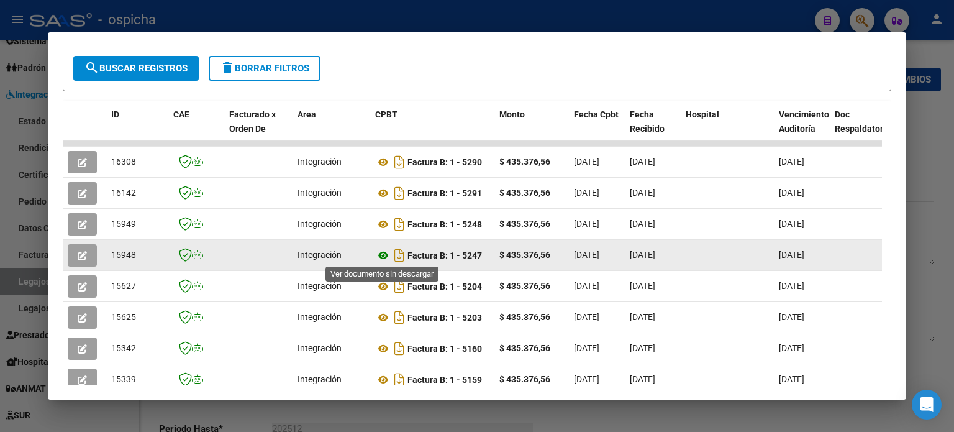
click at [380, 251] on icon at bounding box center [383, 255] width 16 height 15
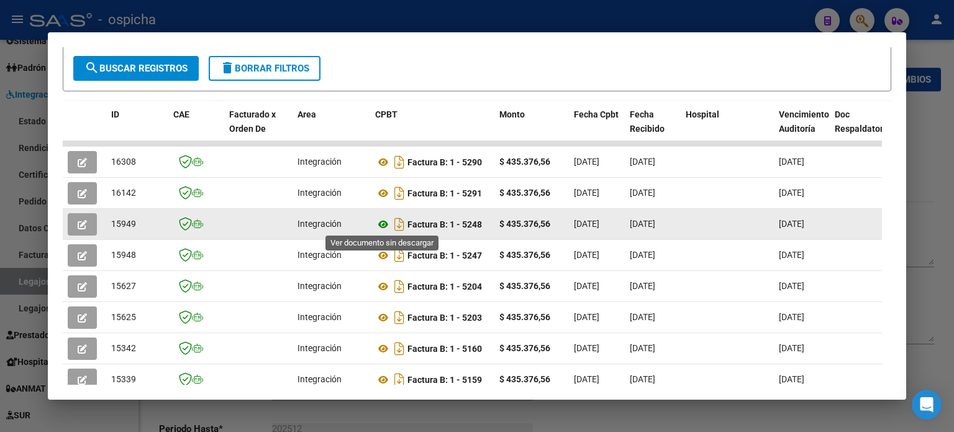
click at [382, 222] on icon at bounding box center [383, 224] width 16 height 15
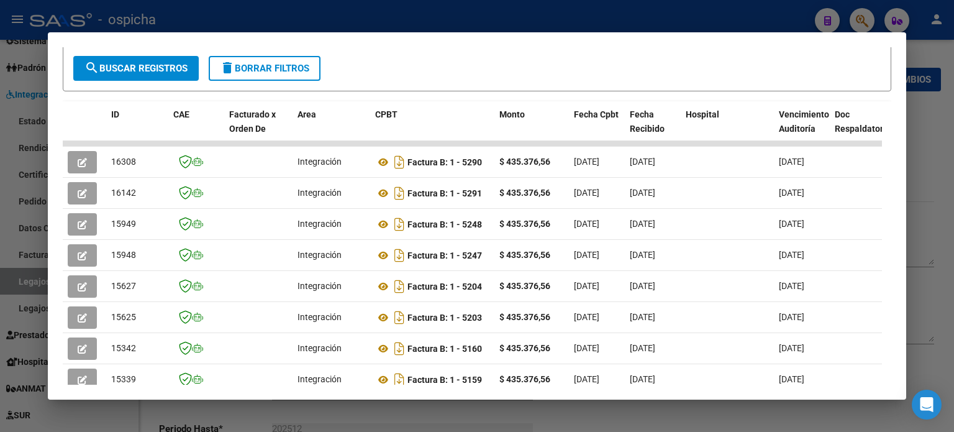
scroll to position [55, 0]
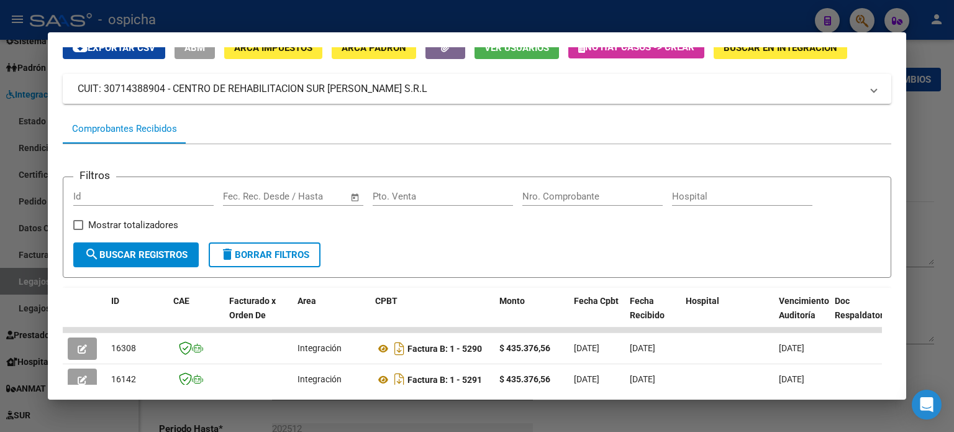
click at [267, 250] on span "delete Borrar Filtros" at bounding box center [264, 254] width 89 height 11
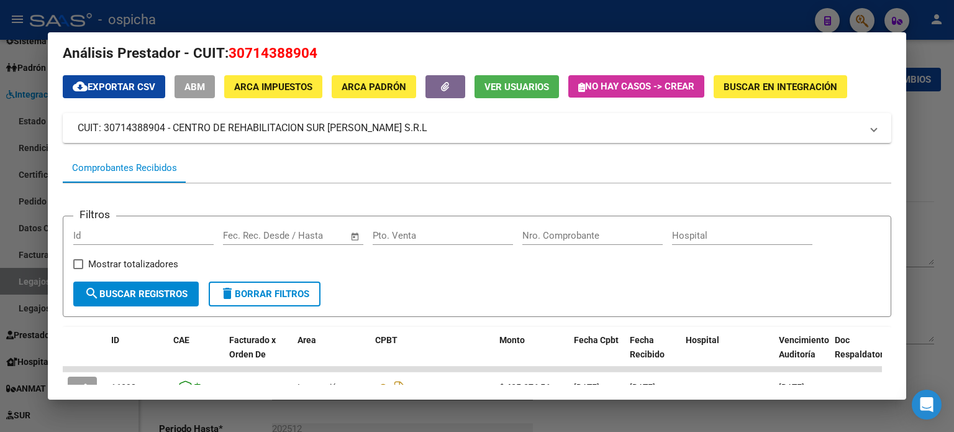
scroll to position [0, 0]
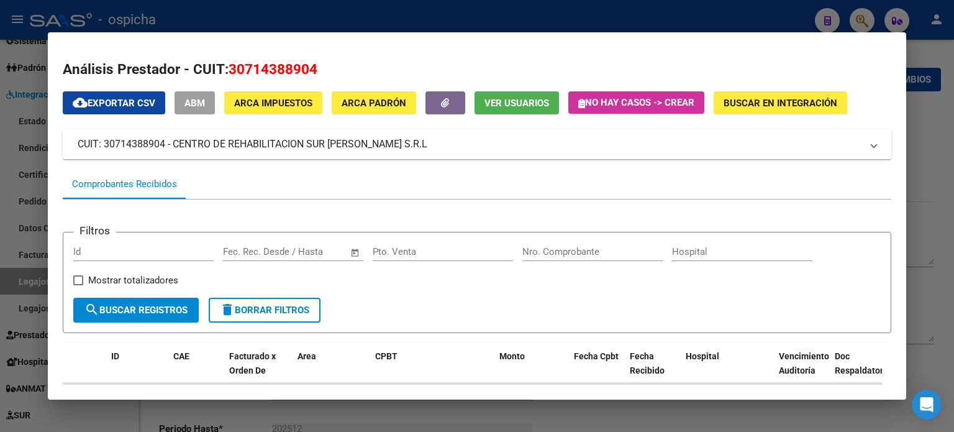
click at [704, 90] on div at bounding box center [477, 216] width 954 height 432
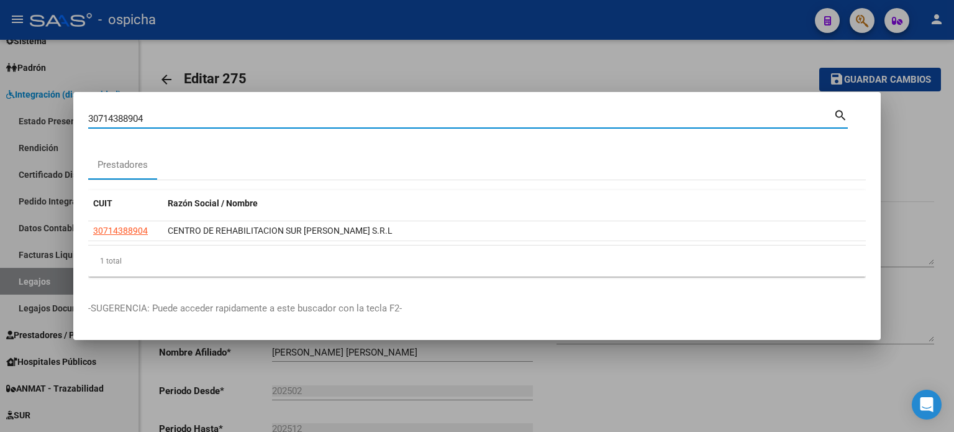
click at [178, 117] on input "30714388904" at bounding box center [461, 118] width 746 height 11
type input "3"
type input "20922834785"
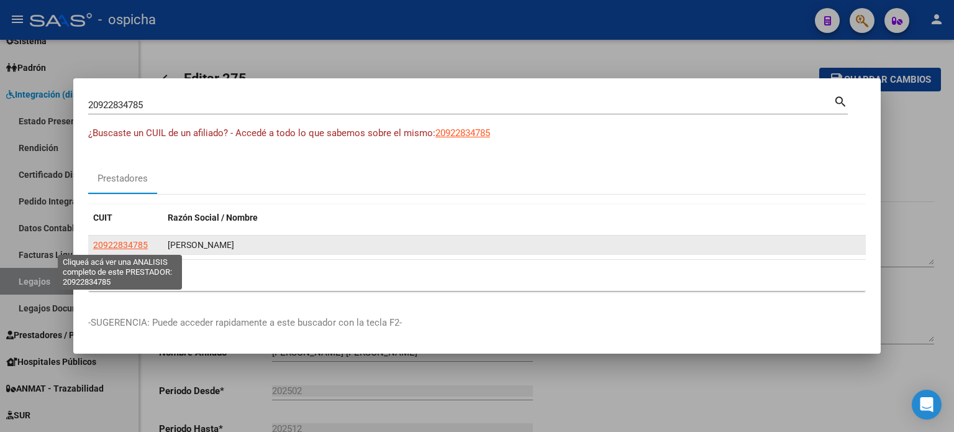
click at [126, 243] on span "20922834785" at bounding box center [120, 245] width 55 height 10
type textarea "20922834785"
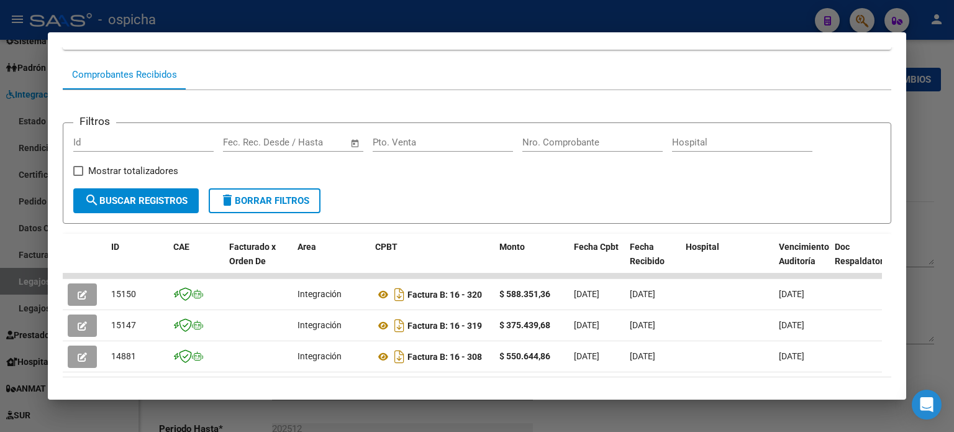
scroll to position [165, 0]
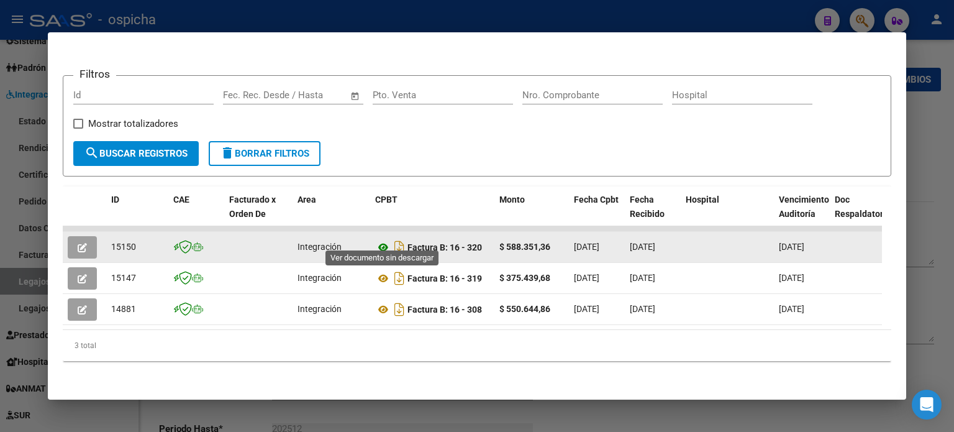
click at [381, 240] on icon at bounding box center [383, 247] width 16 height 15
click at [383, 240] on icon at bounding box center [383, 247] width 16 height 15
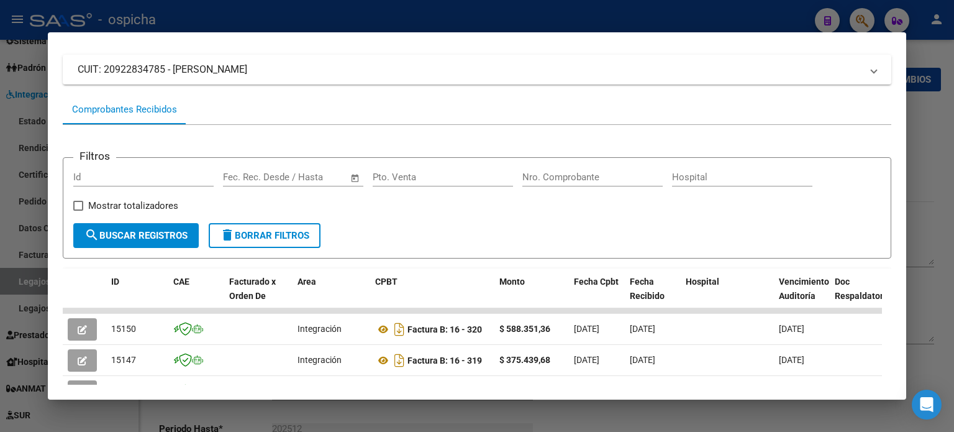
scroll to position [0, 0]
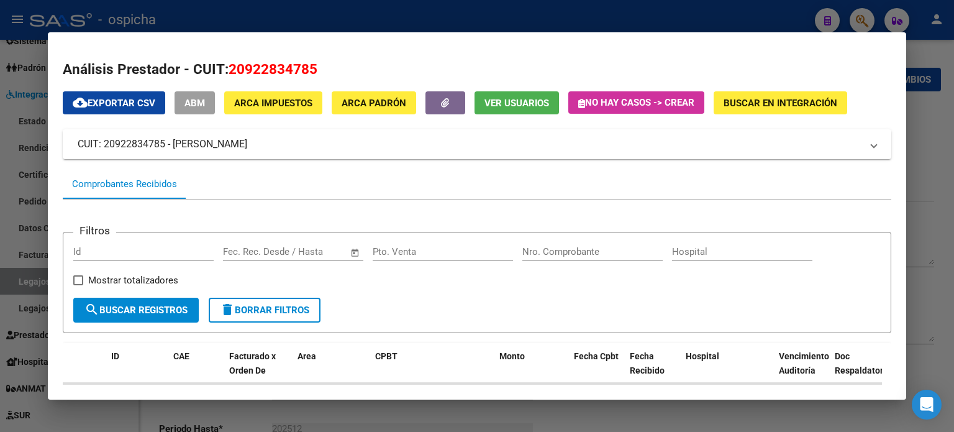
click at [704, 133] on div at bounding box center [477, 216] width 954 height 432
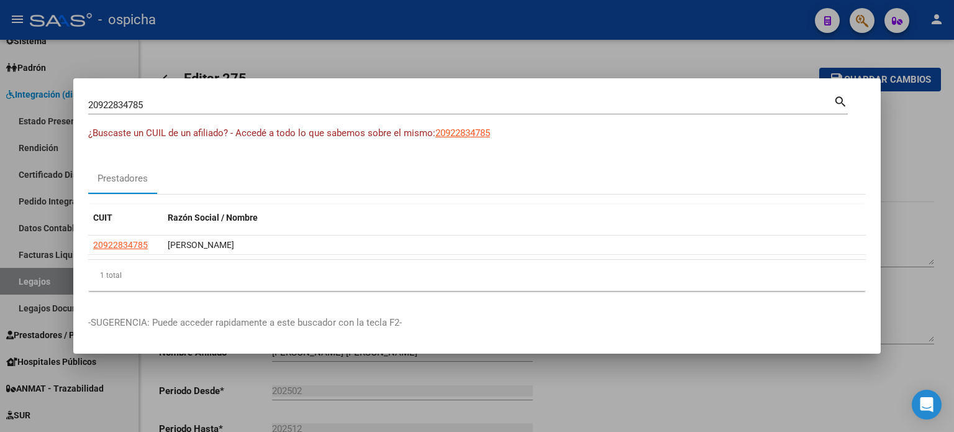
click at [174, 107] on input "20922834785" at bounding box center [461, 104] width 746 height 11
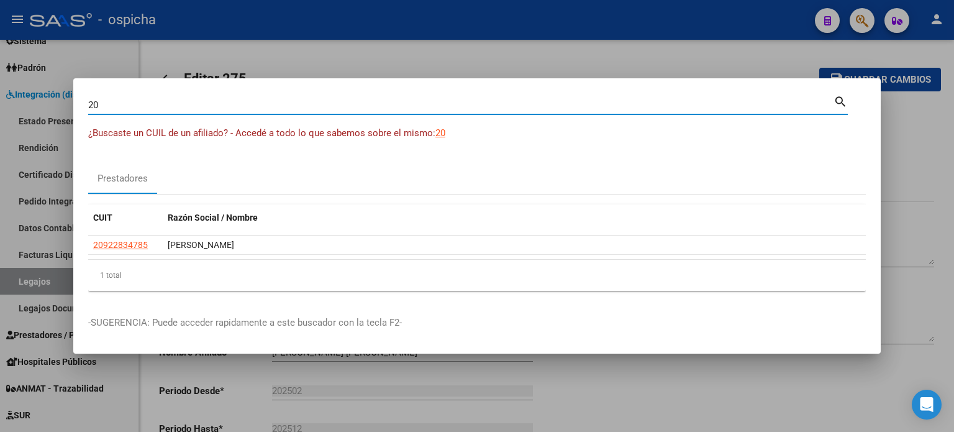
type input "2"
type input "20938760250"
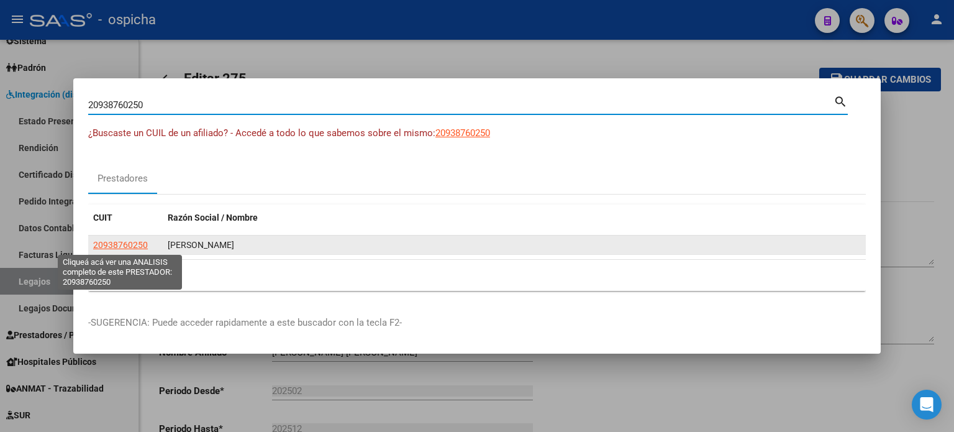
click at [142, 245] on span "20938760250" at bounding box center [120, 245] width 55 height 10
type textarea "20938760250"
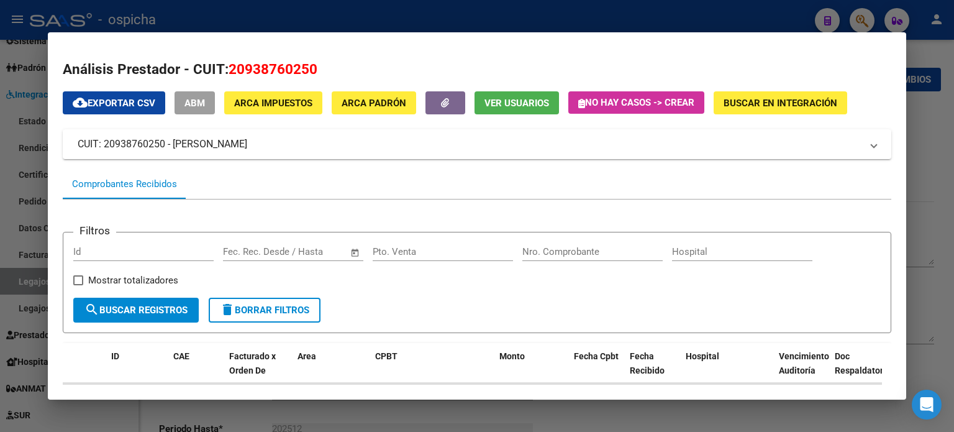
scroll to position [258, 0]
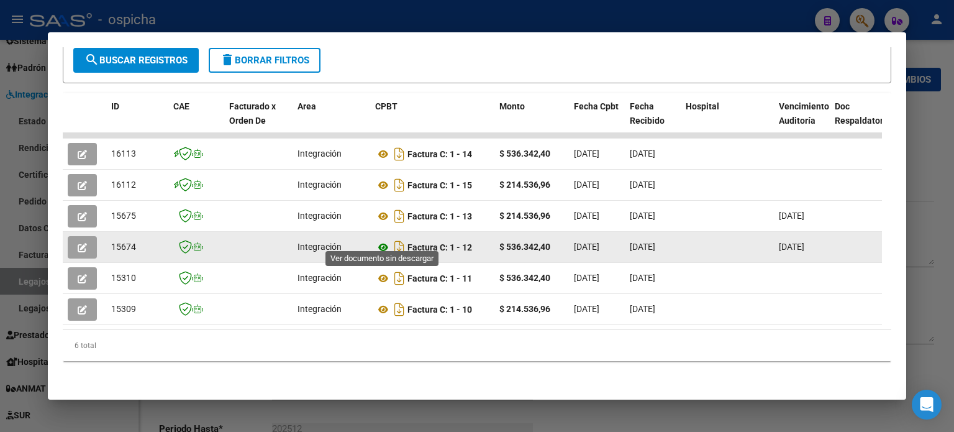
click at [387, 240] on icon at bounding box center [383, 247] width 16 height 15
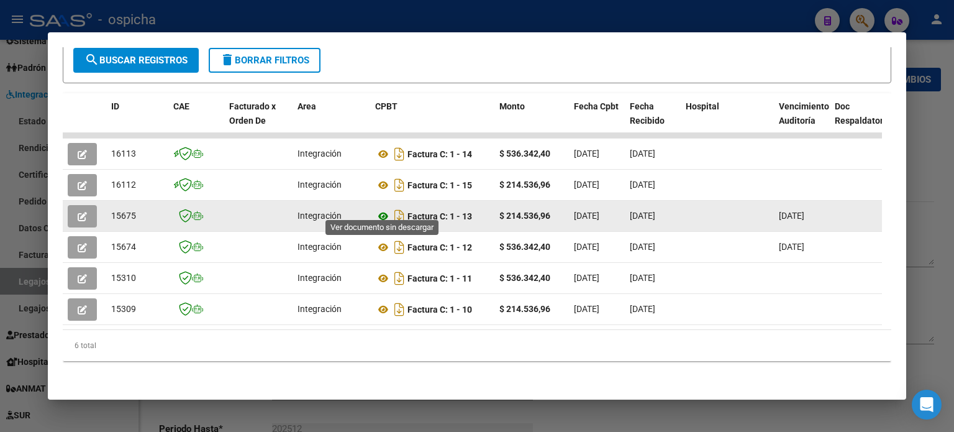
click at [386, 209] on icon at bounding box center [383, 216] width 16 height 15
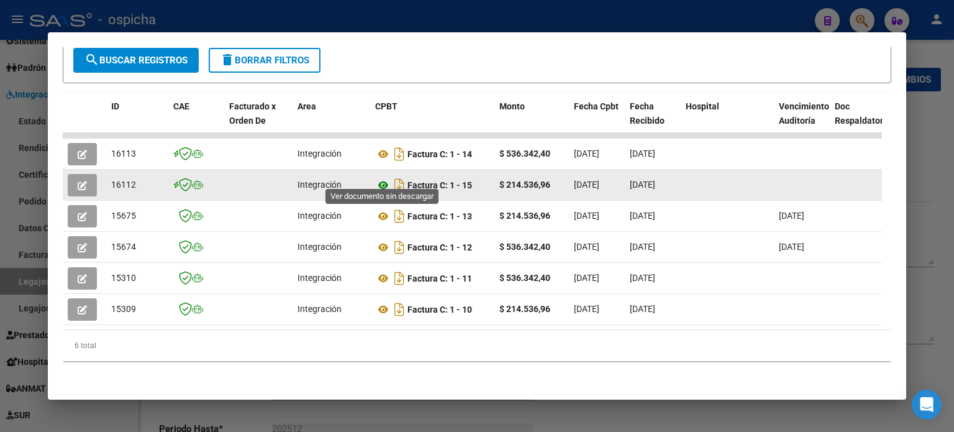
click at [386, 179] on icon at bounding box center [383, 185] width 16 height 15
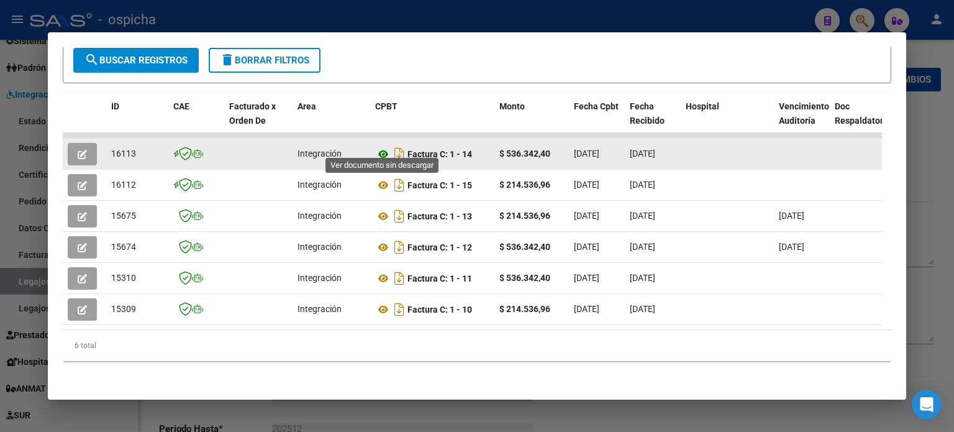
click at [379, 147] on icon at bounding box center [383, 154] width 16 height 15
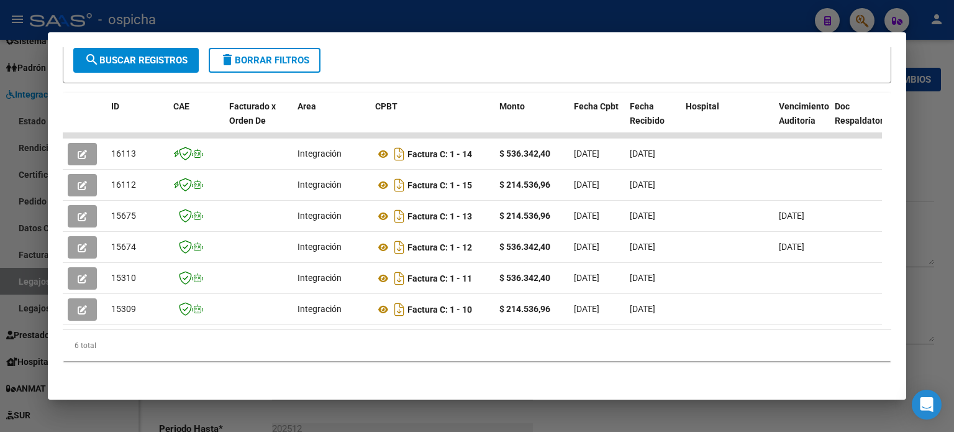
click at [704, 210] on div at bounding box center [477, 216] width 954 height 432
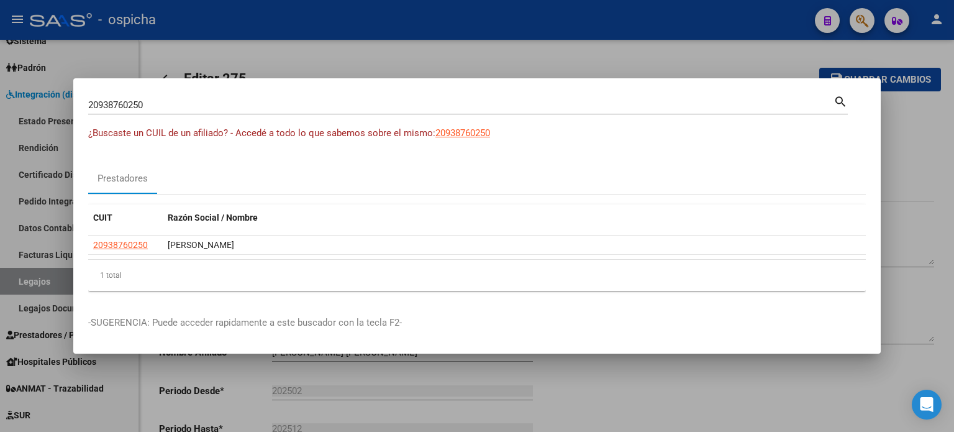
click at [704, 176] on div at bounding box center [477, 216] width 954 height 432
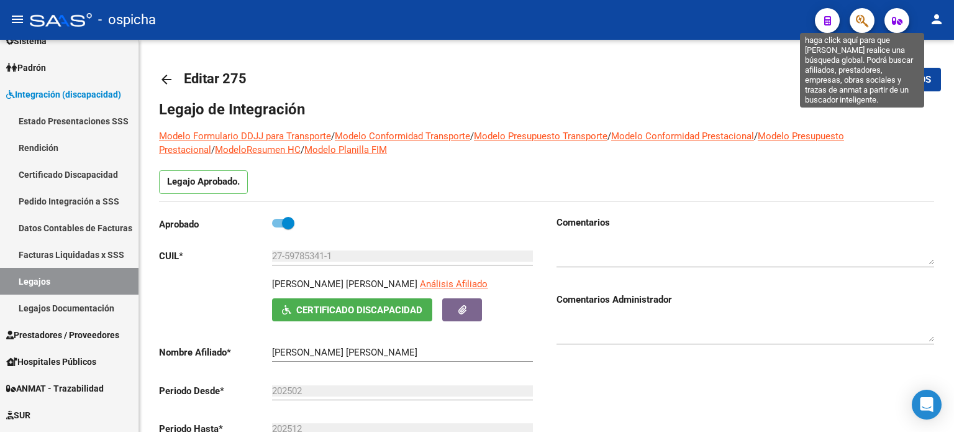
click at [704, 18] on icon "button" at bounding box center [862, 21] width 12 height 14
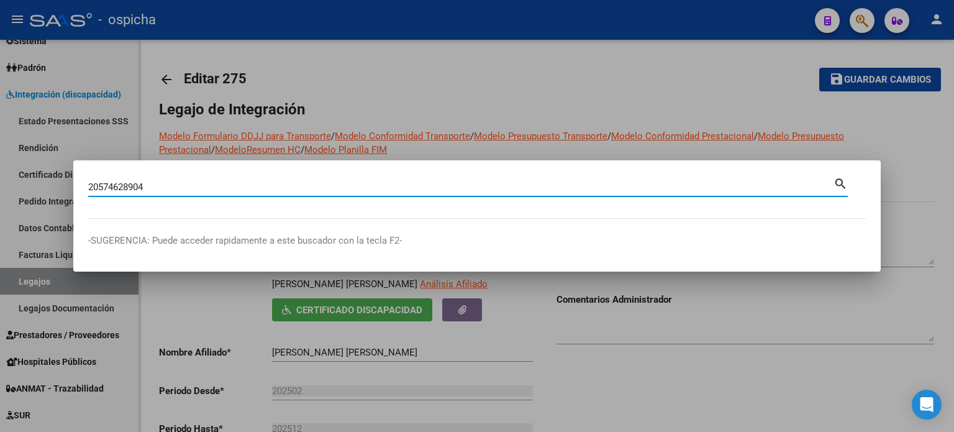
type input "20574628904"
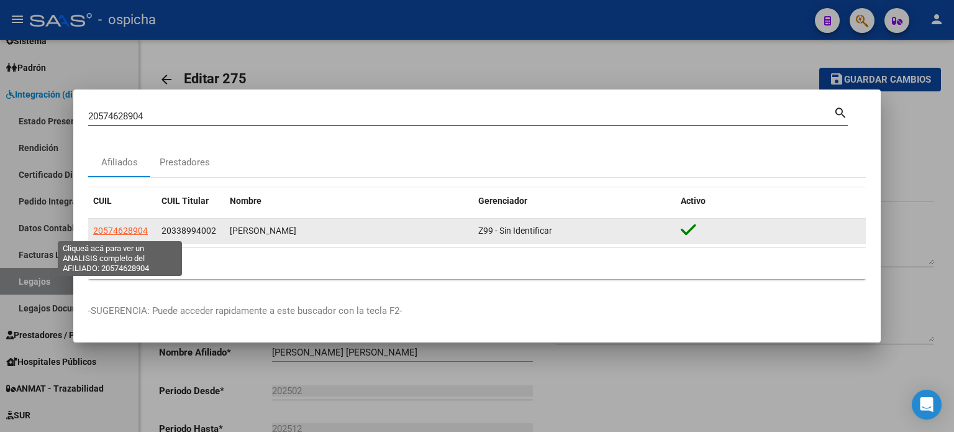
click at [120, 233] on span "20574628904" at bounding box center [120, 231] width 55 height 10
copy span "6"
type textarea "20574628904"
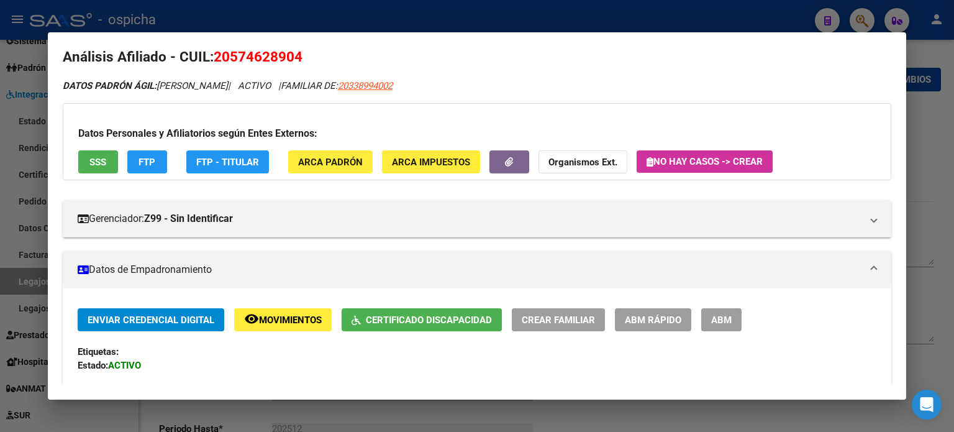
scroll to position [0, 0]
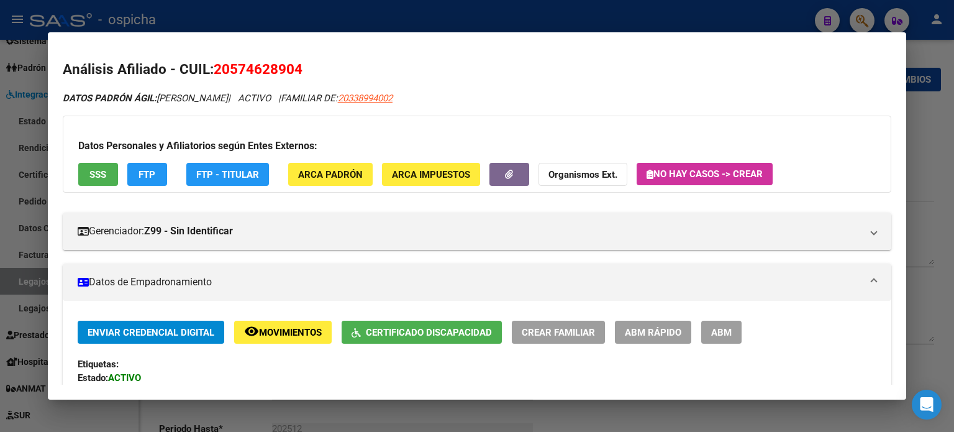
click at [704, 114] on div at bounding box center [477, 216] width 954 height 432
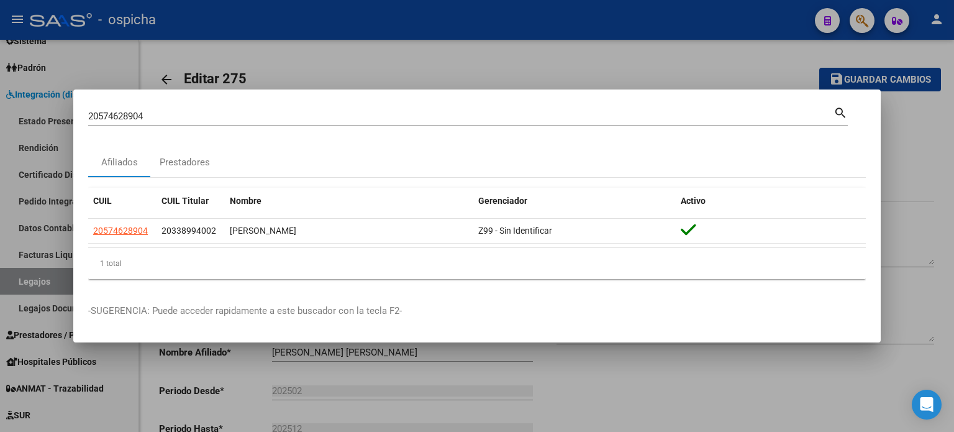
click at [181, 124] on div "20574628904 Buscar (apellido, dni, cuil, nro traspaso, cuit, obra social)" at bounding box center [461, 116] width 746 height 19
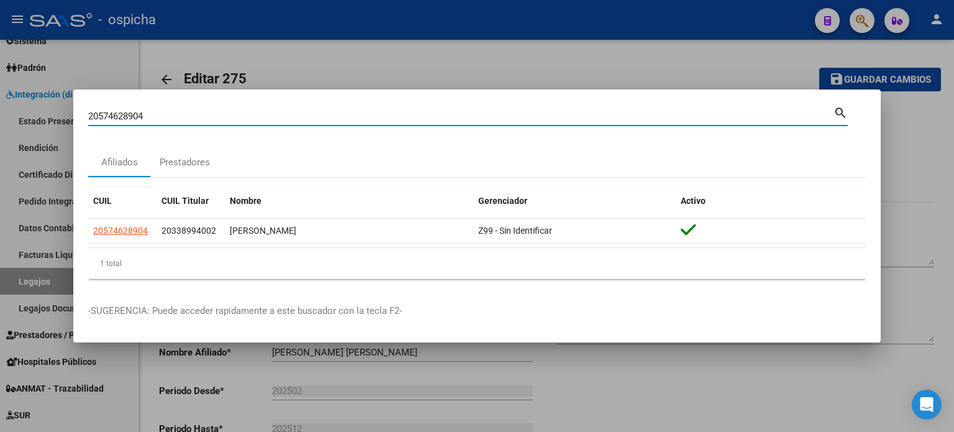
click at [171, 117] on input "20574628904" at bounding box center [461, 116] width 746 height 11
type input "2"
type input "DI VENUTA"
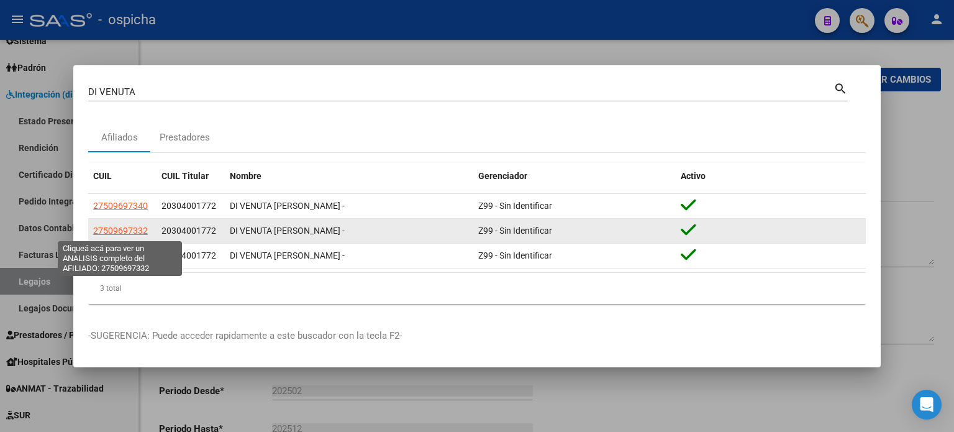
click at [129, 234] on span "27509697332" at bounding box center [120, 231] width 55 height 10
type textarea "27509697332"
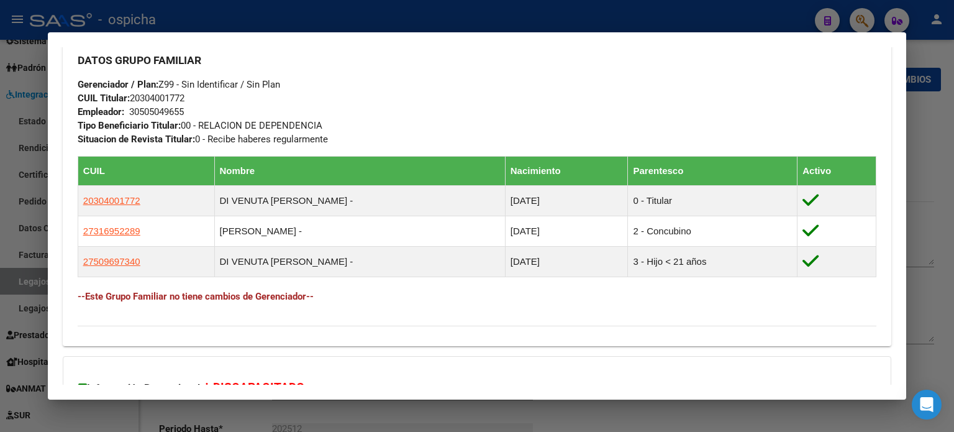
scroll to position [744, 0]
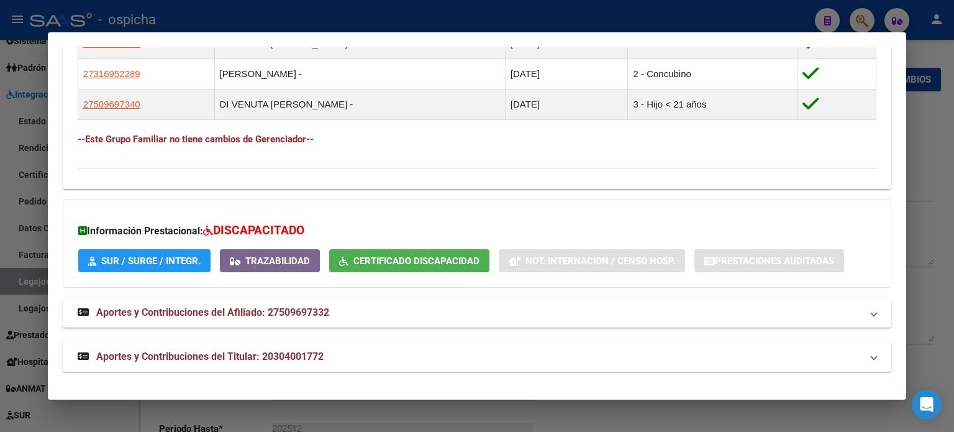
drag, startPoint x: 71, startPoint y: 175, endPoint x: 747, endPoint y: 184, distance: 676.0
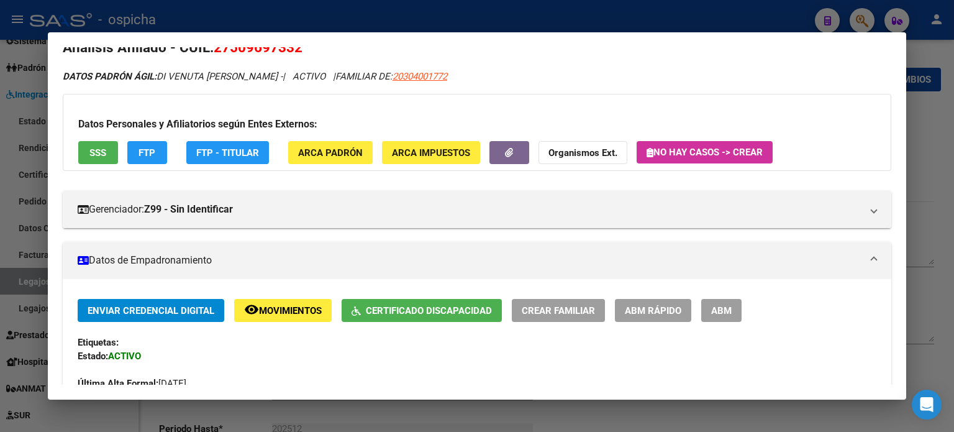
scroll to position [0, 0]
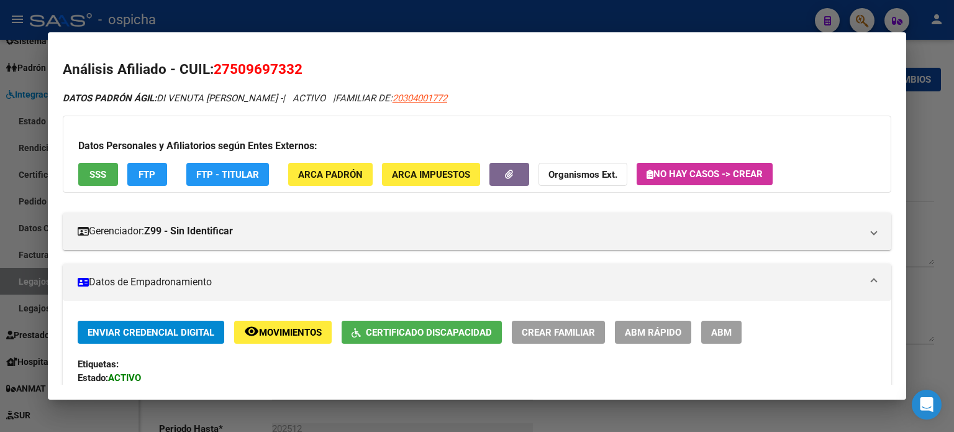
click at [704, 97] on div at bounding box center [477, 216] width 954 height 432
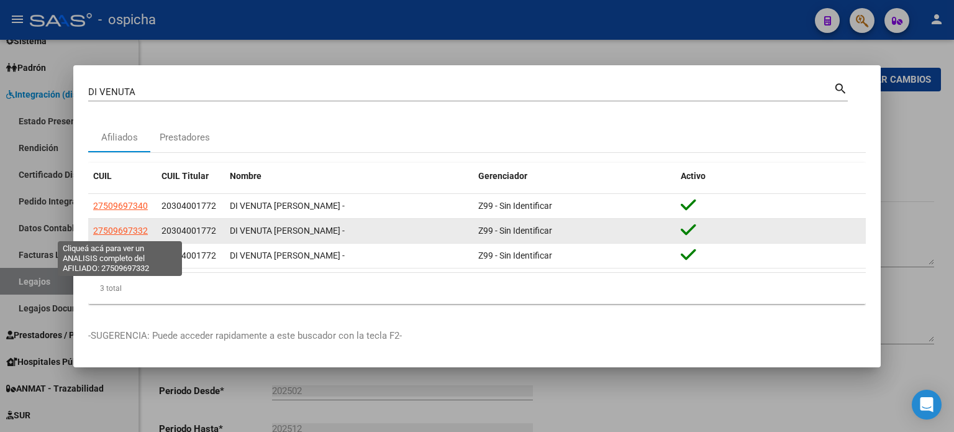
click at [124, 234] on span "27509697332" at bounding box center [120, 231] width 55 height 10
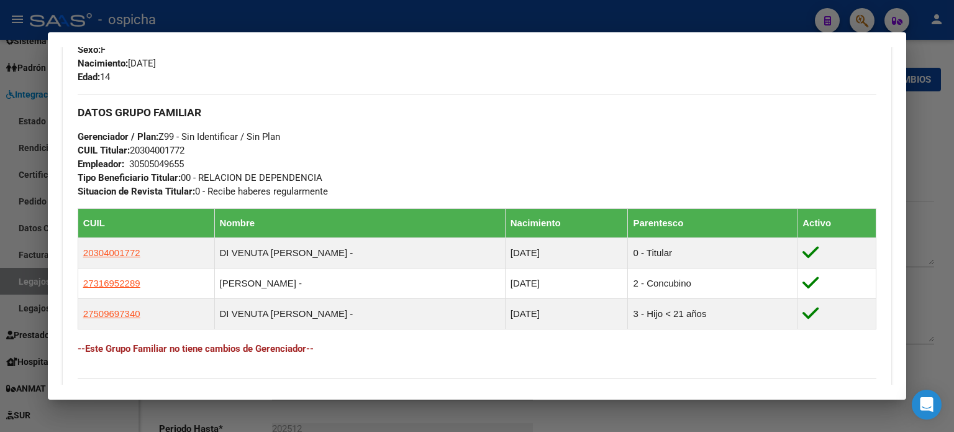
scroll to position [744, 0]
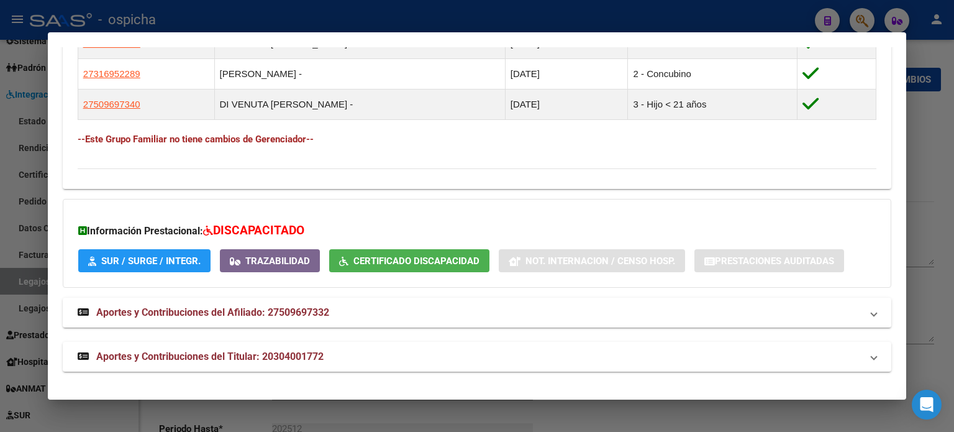
drag, startPoint x: 77, startPoint y: 211, endPoint x: 744, endPoint y: 170, distance: 667.9
copy div "DATOS DEL AFILIADO Apellido: DI VENUTA SUAREZ LEILA SASHA CUIL: 27509697332 Doc…"
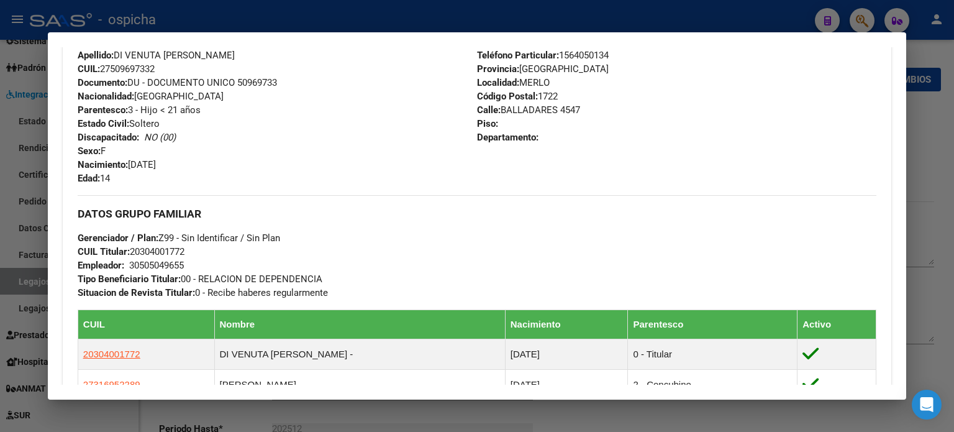
scroll to position [557, 0]
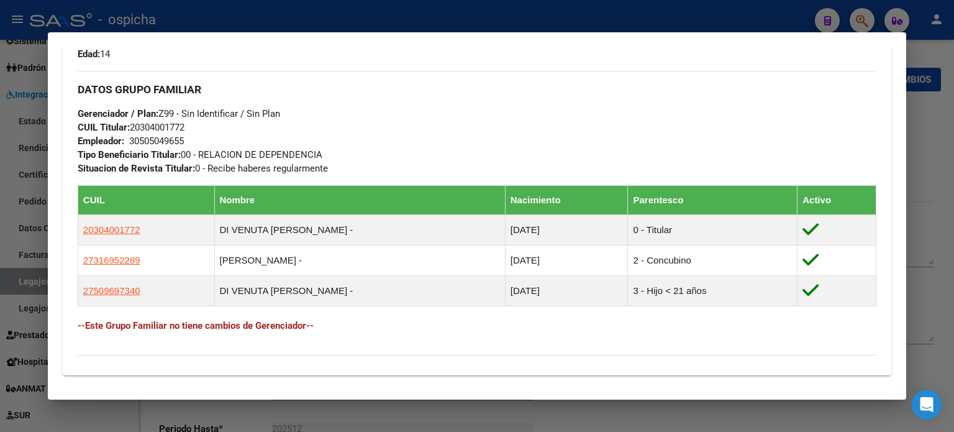
click at [495, 319] on h4 "--Este Grupo Familiar no tiene cambios de Gerenciador--" at bounding box center [477, 326] width 799 height 14
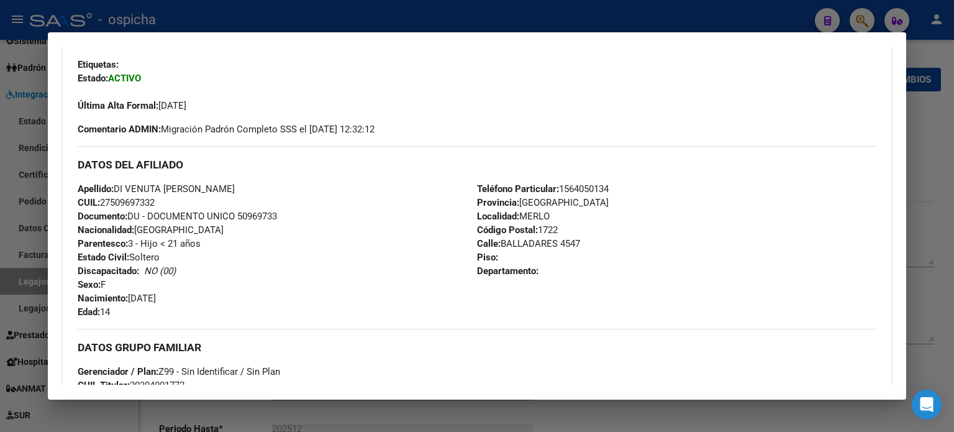
scroll to position [247, 0]
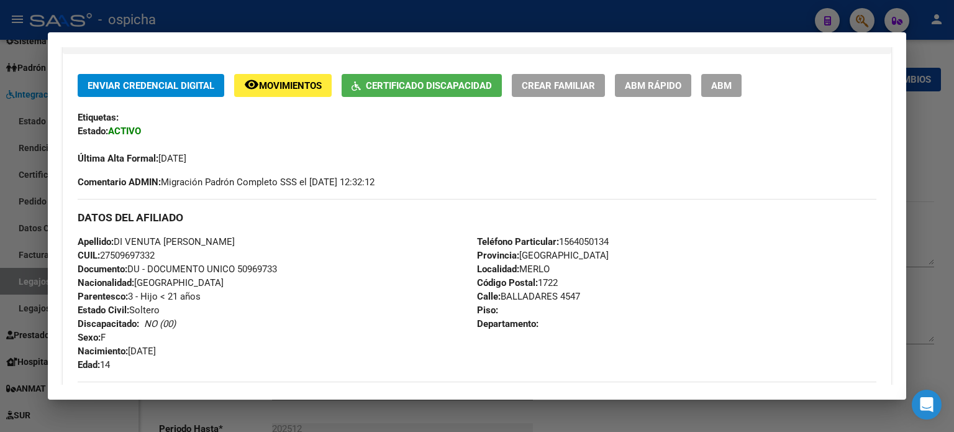
click at [704, 129] on div at bounding box center [477, 216] width 954 height 432
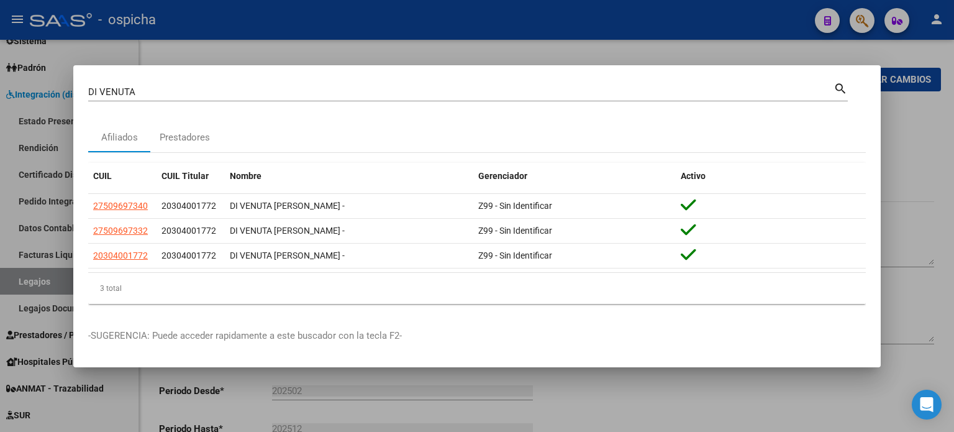
click at [704, 119] on div at bounding box center [477, 216] width 954 height 432
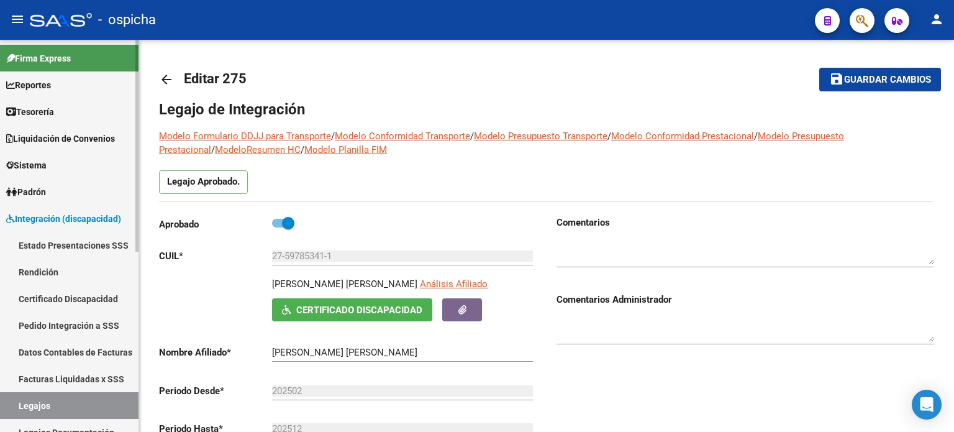
scroll to position [0, 0]
click at [29, 215] on span "Integración (discapacidad)" at bounding box center [63, 219] width 115 height 14
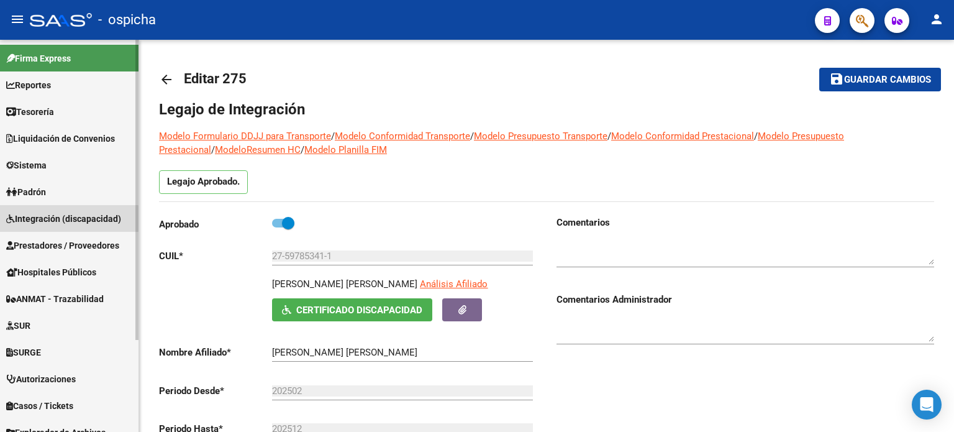
click at [69, 222] on span "Integración (discapacidad)" at bounding box center [63, 219] width 115 height 14
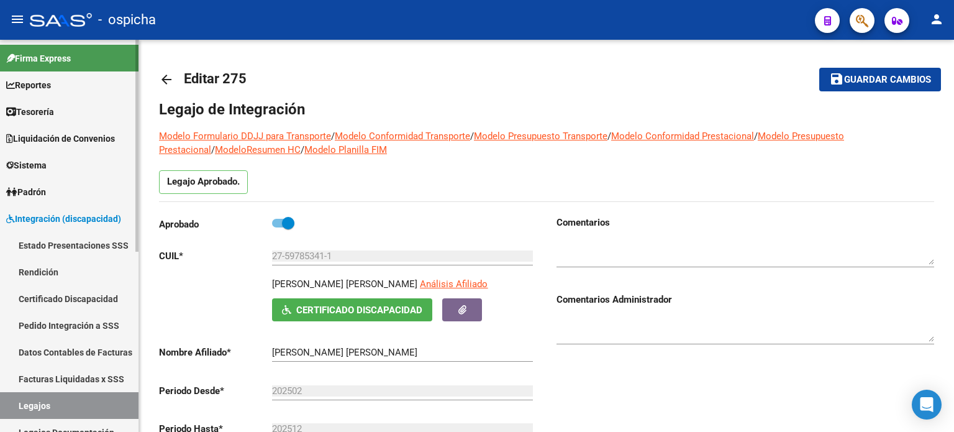
click at [44, 195] on span "Padrón" at bounding box center [26, 192] width 40 height 14
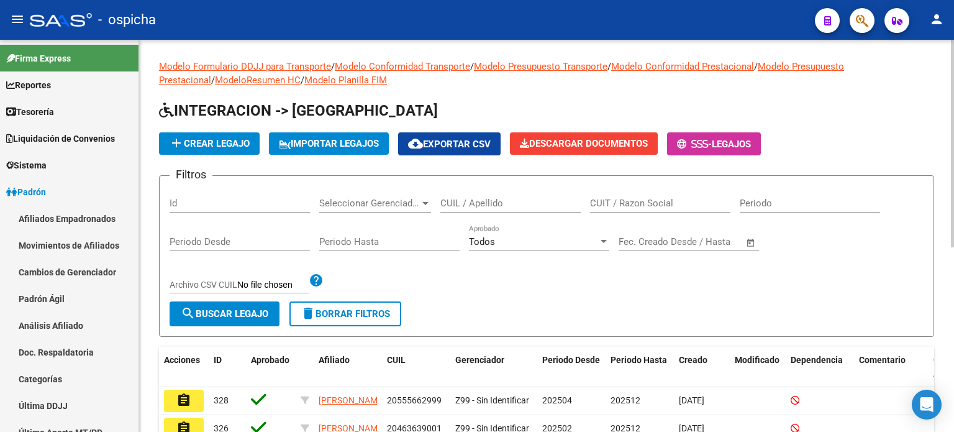
click at [487, 206] on input "CUIL / Apellido" at bounding box center [511, 203] width 140 height 11
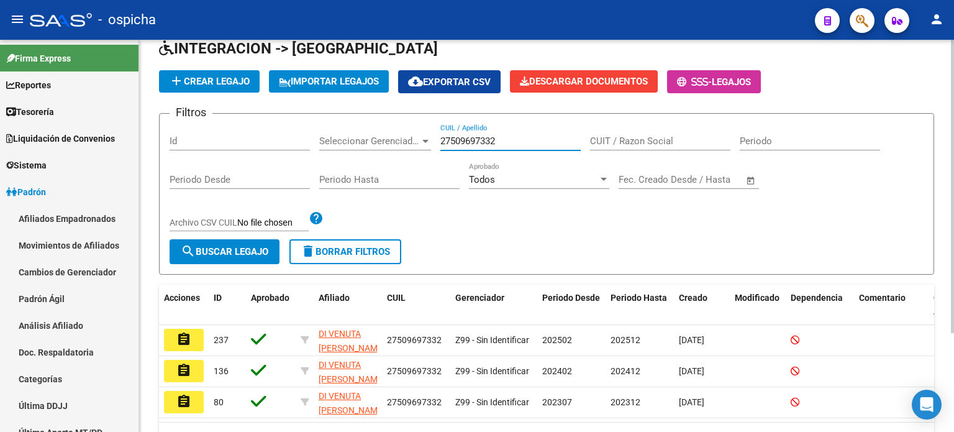
scroll to position [124, 0]
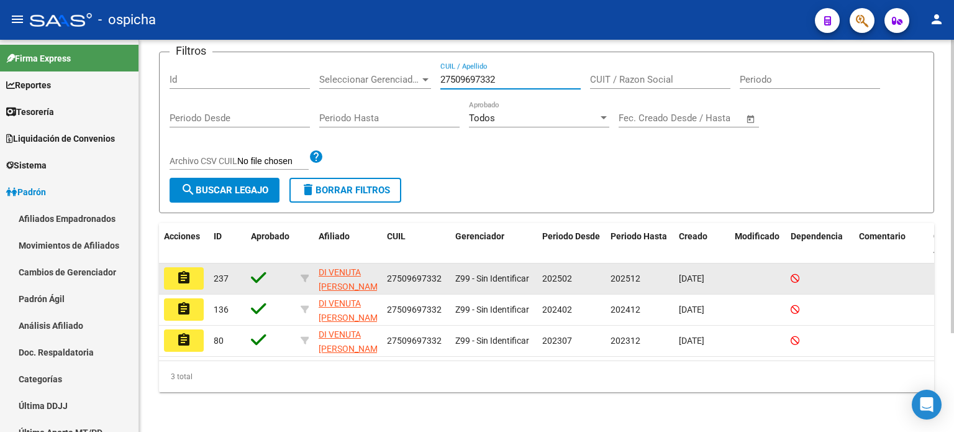
type input "27509697332"
click at [194, 280] on button "assignment" at bounding box center [184, 278] width 40 height 22
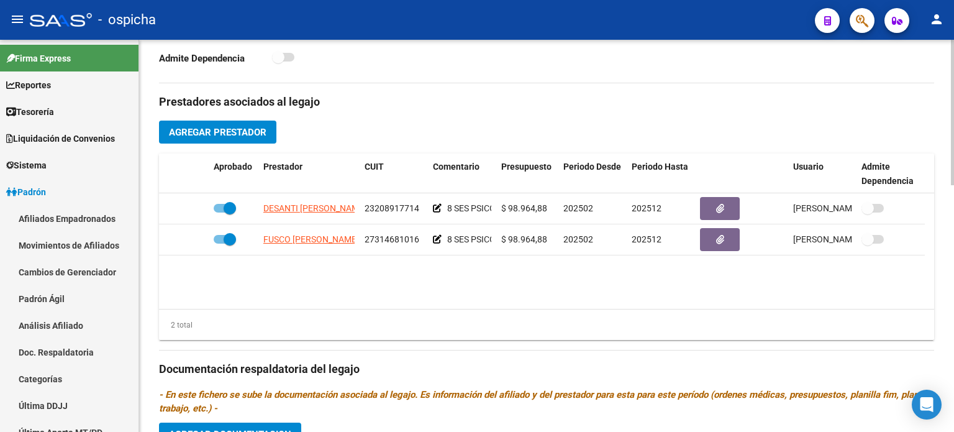
scroll to position [435, 0]
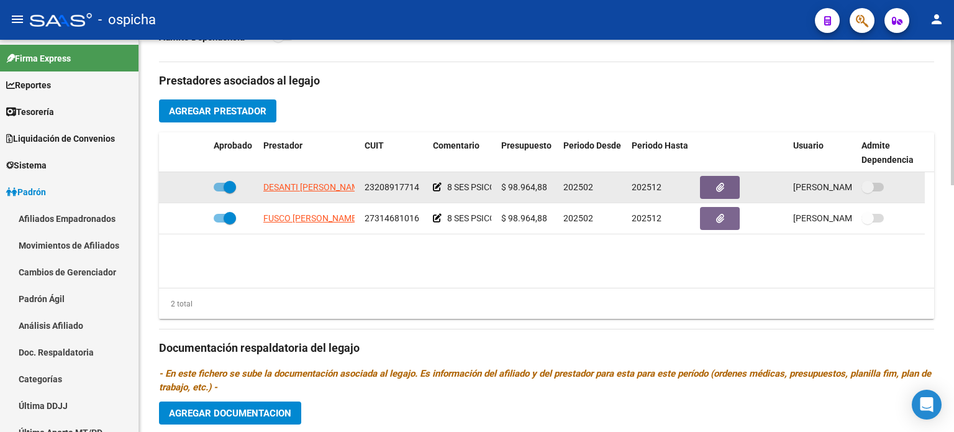
click at [298, 196] on datatable-body-cell "DESANTI ALEJANDRA ELIZABETH" at bounding box center [308, 187] width 101 height 30
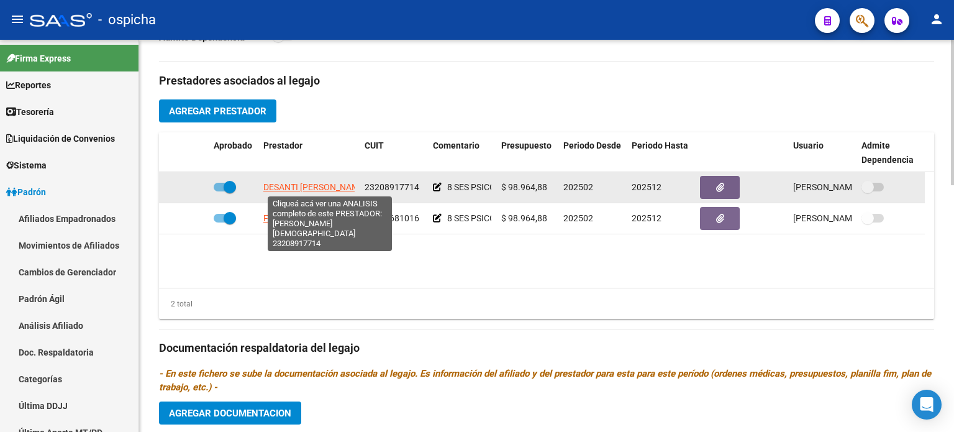
click at [299, 191] on span "DESANTI ALEJANDRA ELIZABETH" at bounding box center [314, 187] width 103 height 10
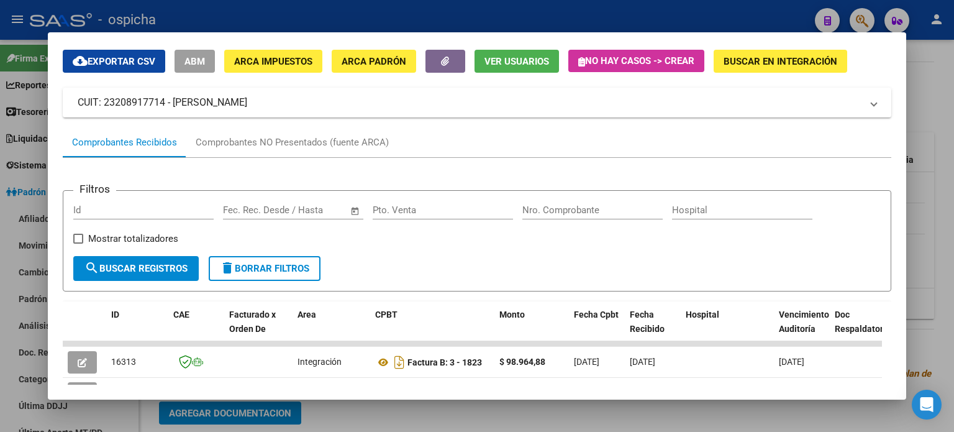
scroll to position [0, 0]
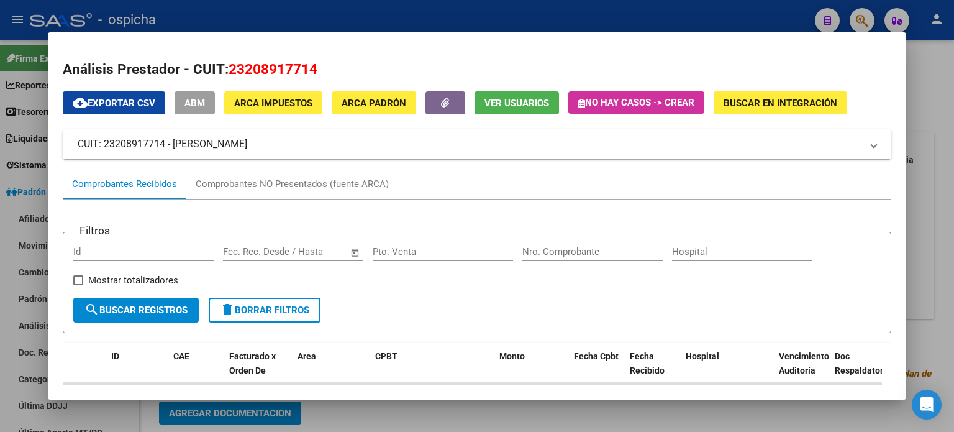
drag, startPoint x: 73, startPoint y: 140, endPoint x: 349, endPoint y: 146, distance: 275.3
click at [349, 146] on mat-expansion-panel-header "CUIT: 23208917714 - DESANTI ALEJANDRA ELIZABETH" at bounding box center [477, 144] width 829 height 30
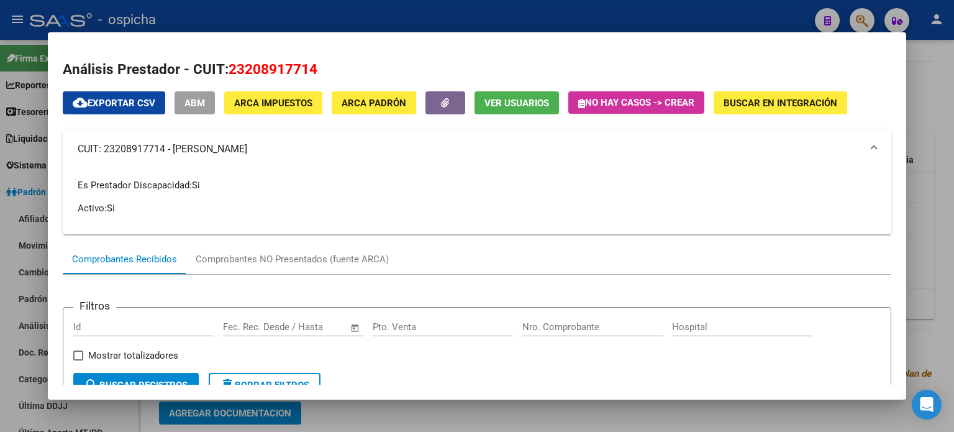
copy mat-panel-title "CUIT: 23208917714 - DESANTI ALEJANDRA ELIZABETH"
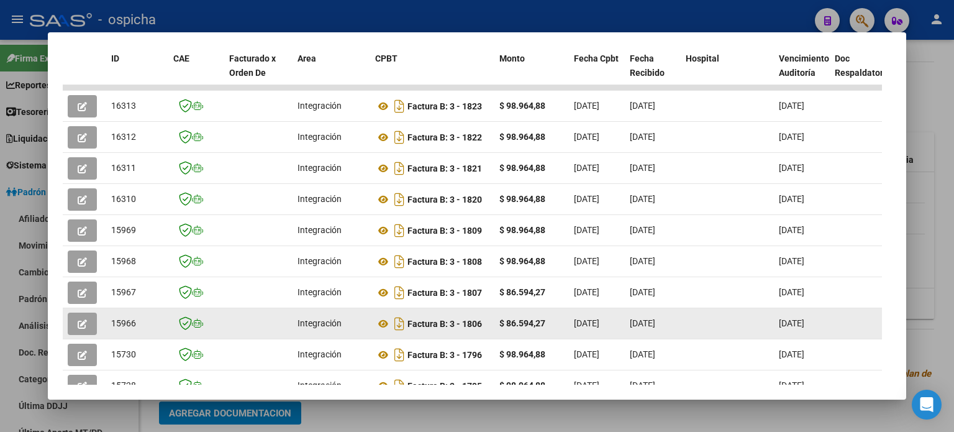
scroll to position [435, 0]
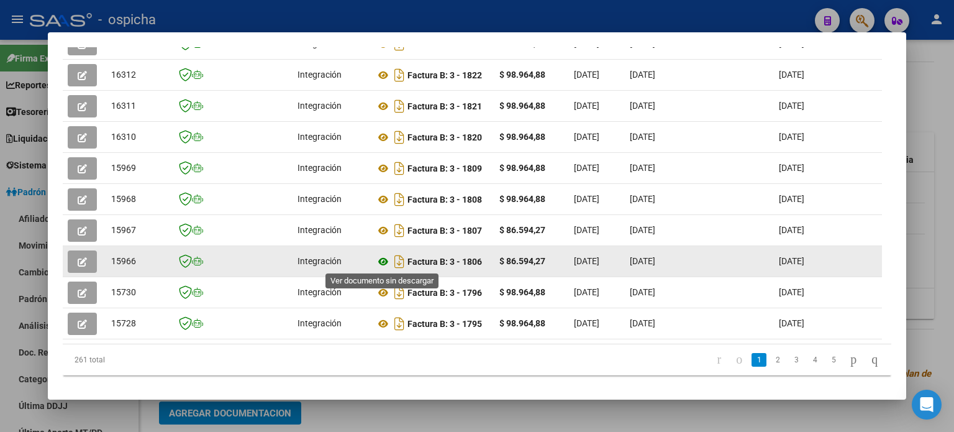
click at [383, 260] on icon at bounding box center [383, 261] width 16 height 15
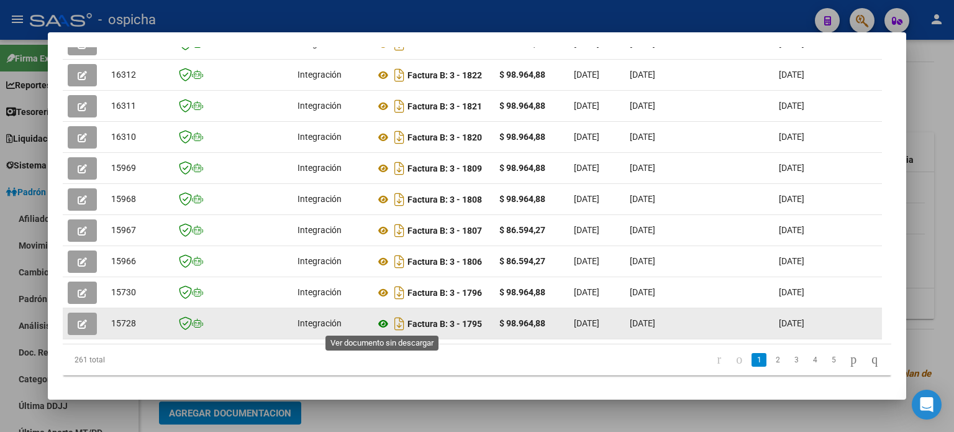
click at [383, 324] on icon at bounding box center [383, 323] width 16 height 15
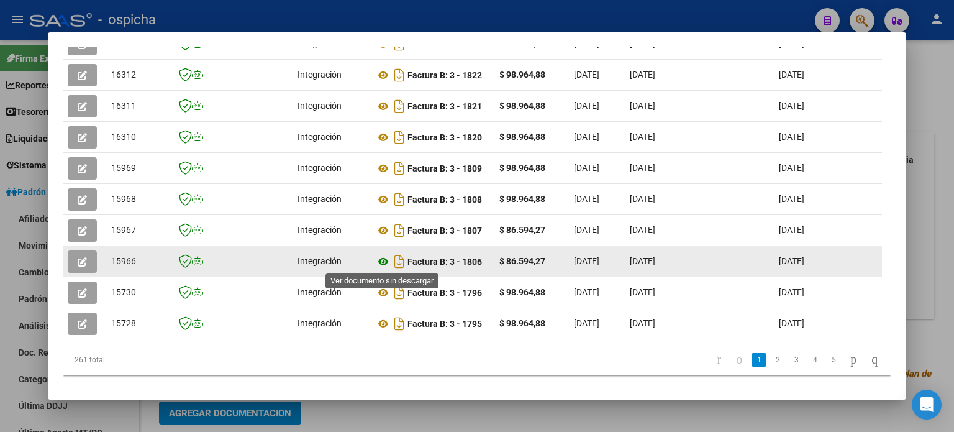
click at [385, 263] on icon at bounding box center [383, 261] width 16 height 15
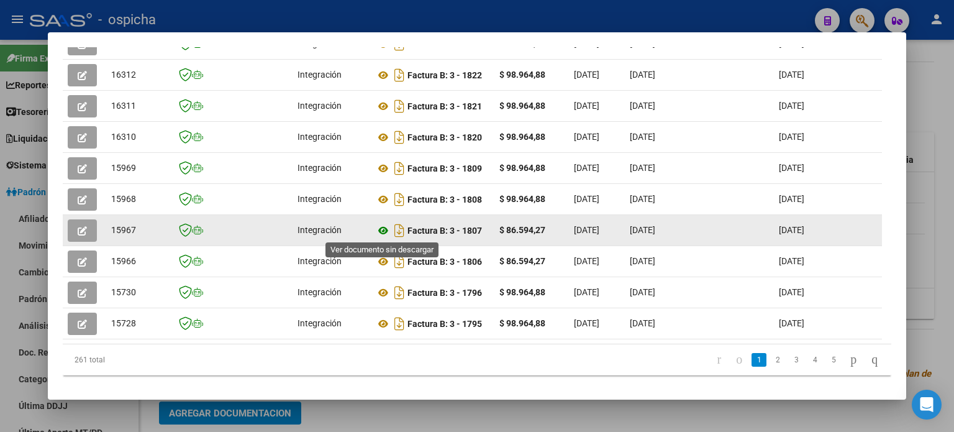
click at [383, 232] on icon at bounding box center [383, 230] width 16 height 15
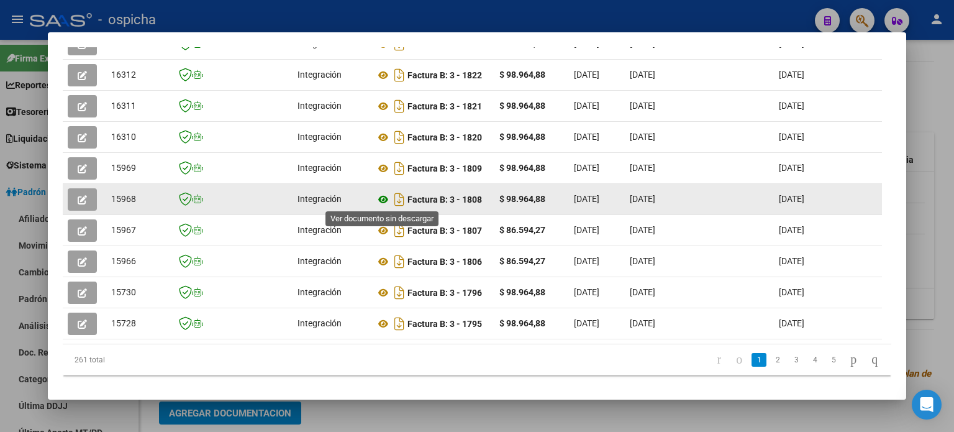
click at [383, 198] on icon at bounding box center [383, 199] width 16 height 15
click at [382, 198] on icon at bounding box center [383, 199] width 16 height 15
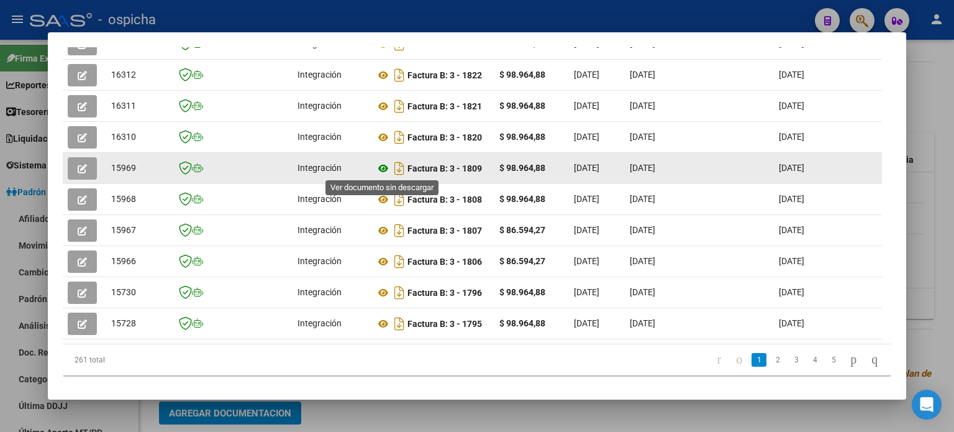
click at [385, 165] on icon at bounding box center [383, 168] width 16 height 15
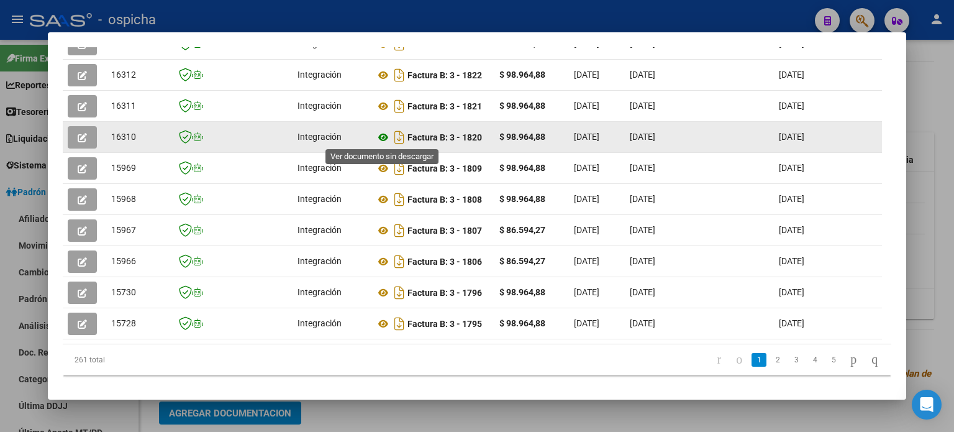
click at [386, 138] on icon at bounding box center [383, 137] width 16 height 15
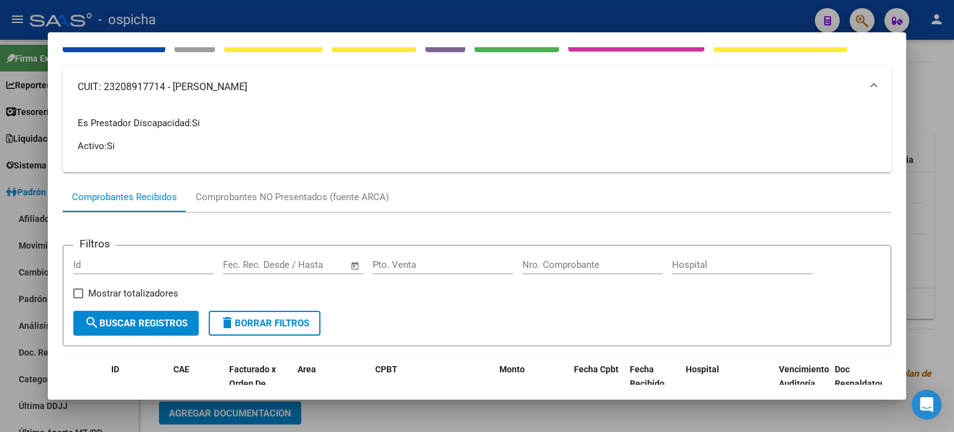
scroll to position [311, 0]
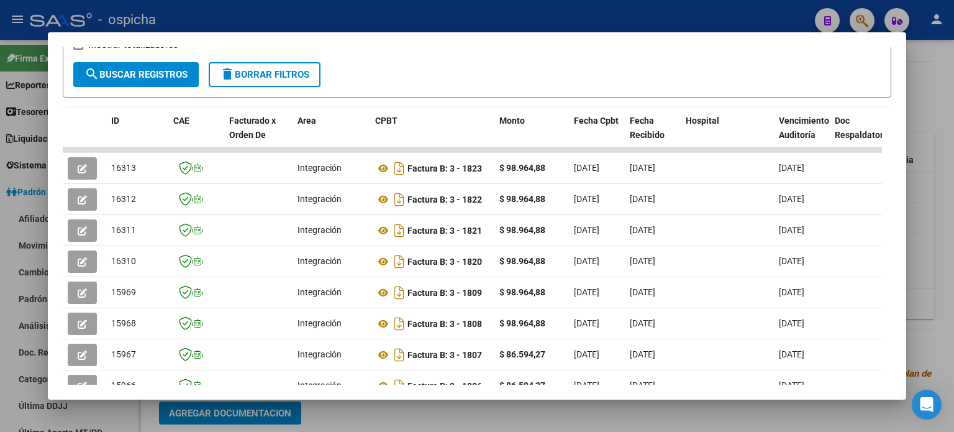
click at [704, 127] on div at bounding box center [477, 216] width 954 height 432
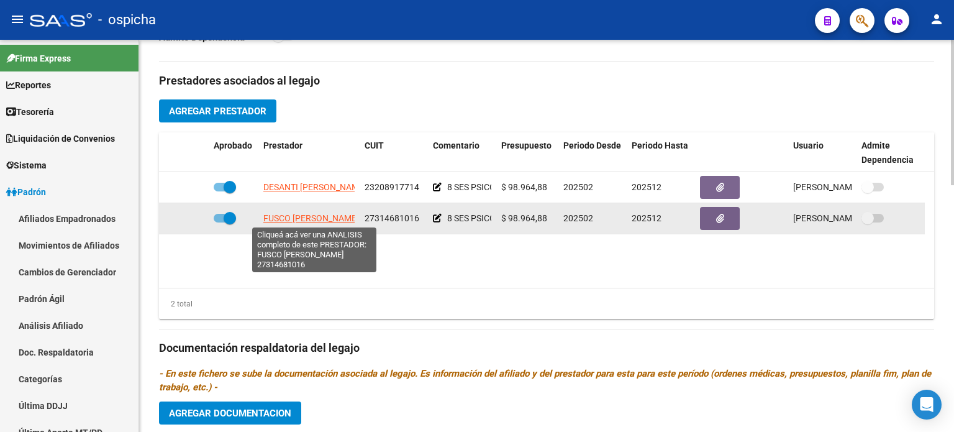
click at [336, 222] on span "FUSCO NORA NOEMI RITA" at bounding box center [311, 218] width 96 height 10
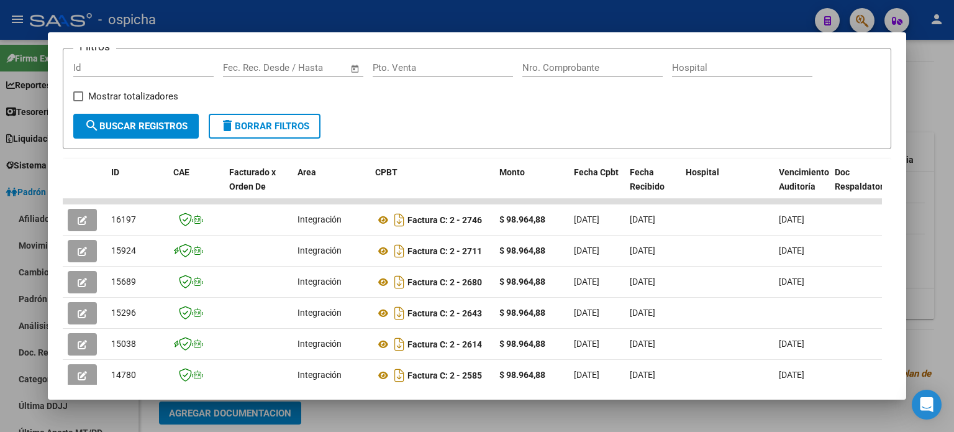
scroll to position [186, 0]
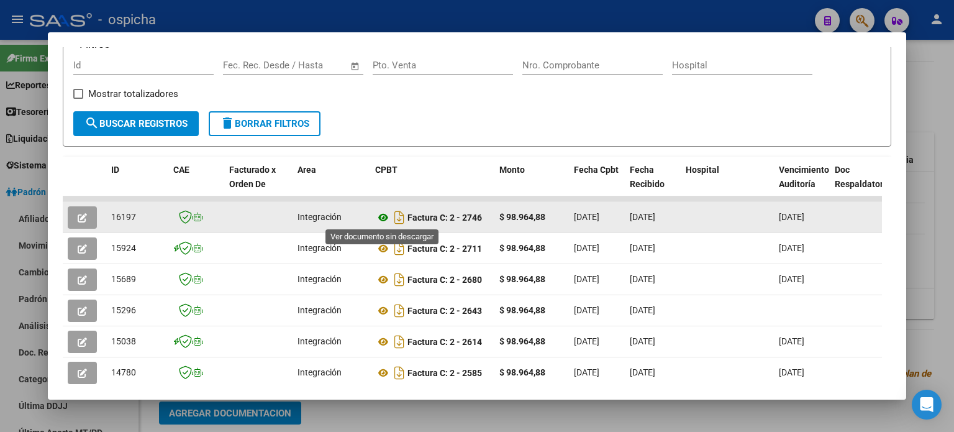
click at [386, 219] on icon at bounding box center [383, 217] width 16 height 15
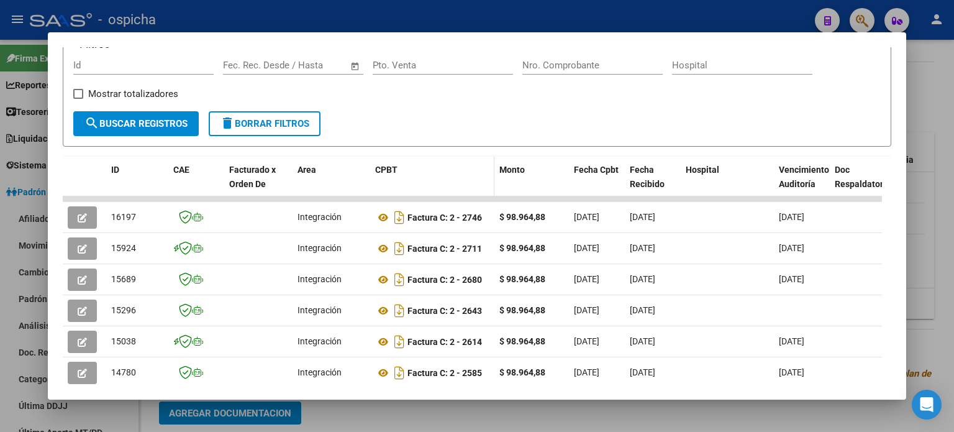
scroll to position [0, 0]
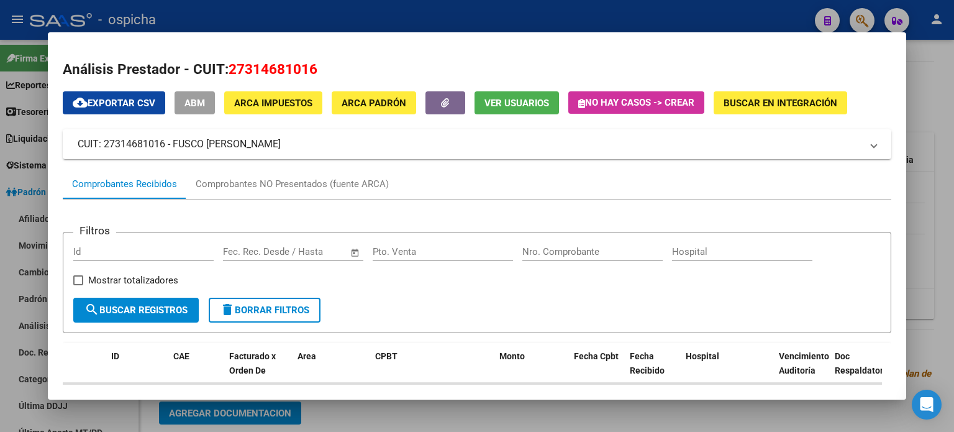
click at [704, 21] on div at bounding box center [477, 216] width 954 height 432
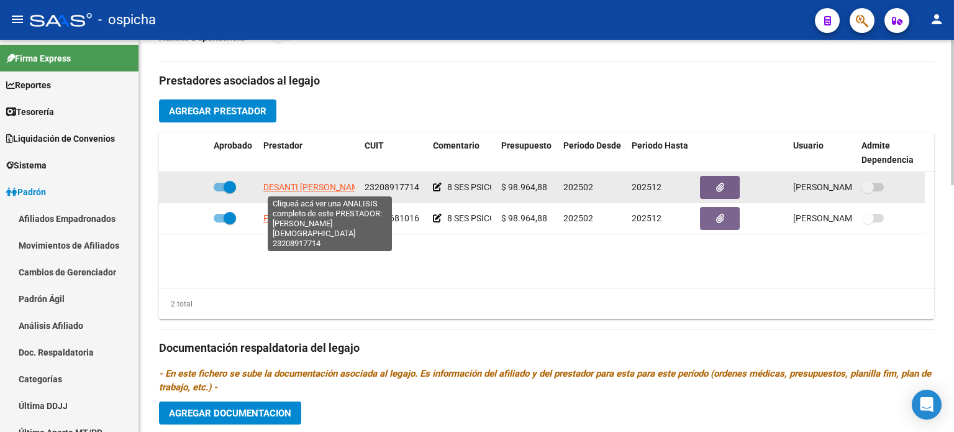
click at [299, 185] on span "DESANTI ALEJANDRA ELIZABETH" at bounding box center [314, 187] width 103 height 10
type textarea "23208917714"
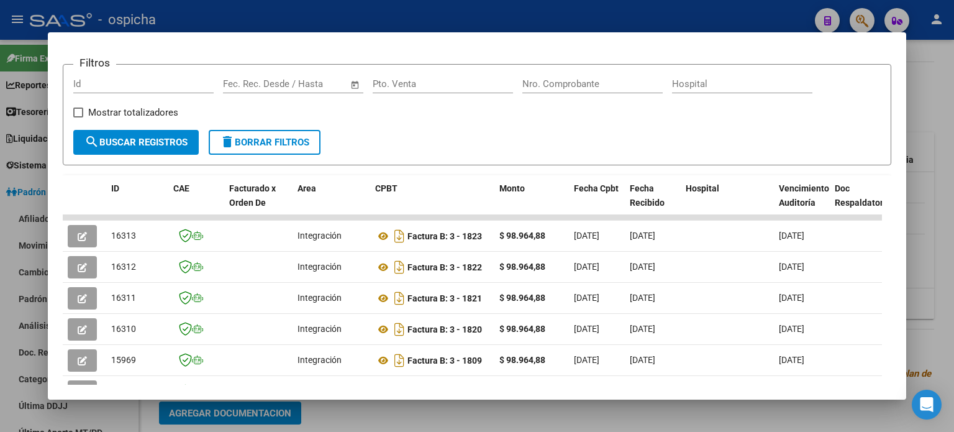
scroll to position [180, 0]
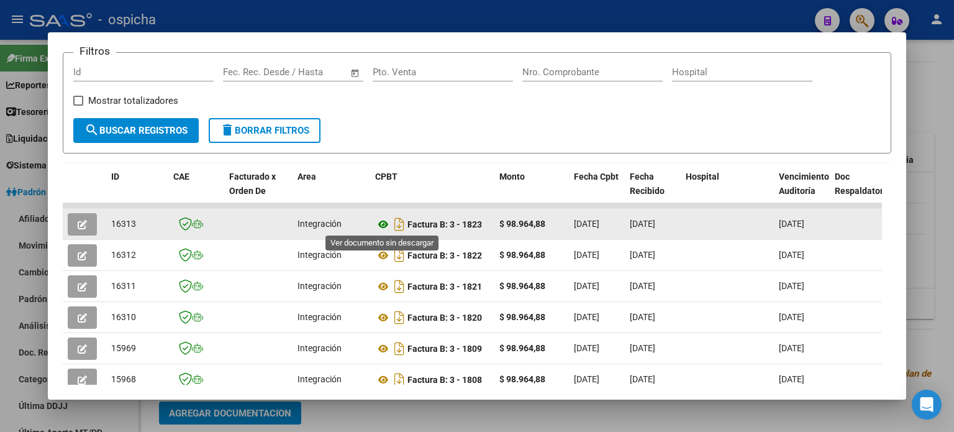
click at [383, 224] on icon at bounding box center [383, 224] width 16 height 15
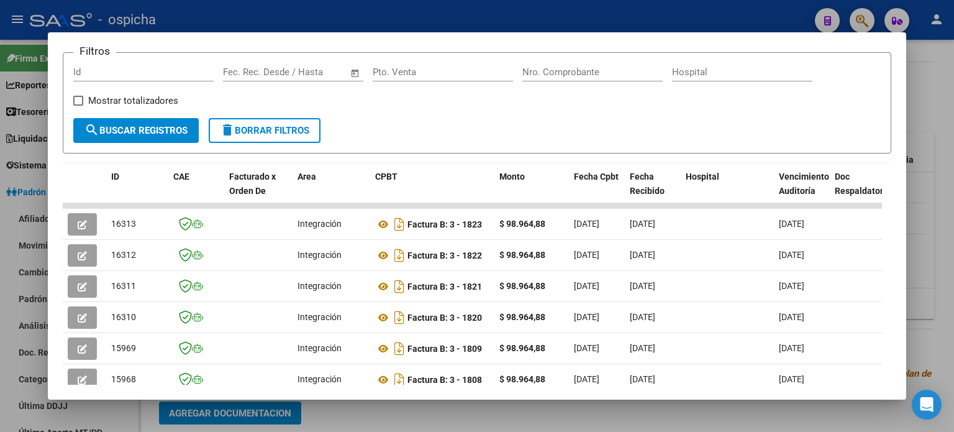
click at [704, 30] on div at bounding box center [477, 216] width 954 height 432
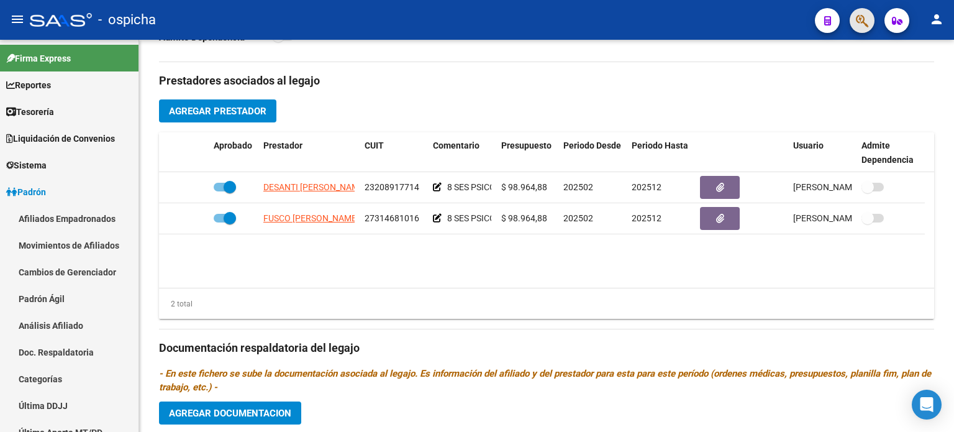
click at [704, 17] on button "button" at bounding box center [862, 20] width 25 height 25
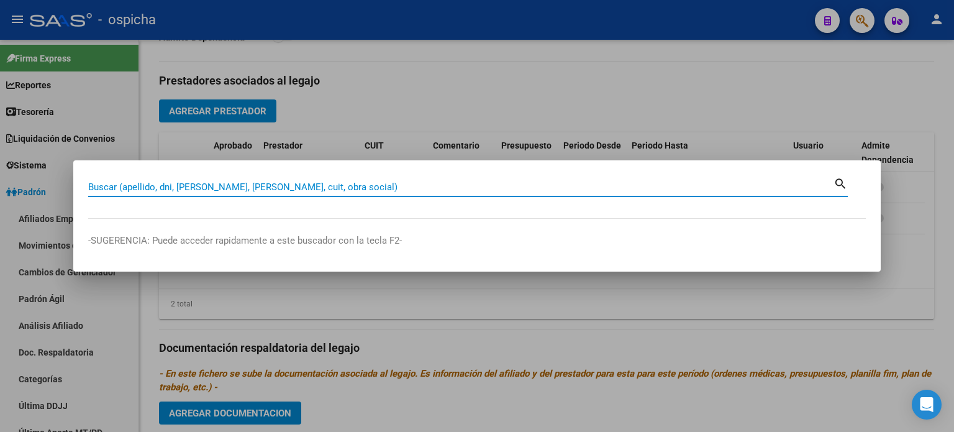
click at [169, 191] on input "Buscar (apellido, dni, [PERSON_NAME], [PERSON_NAME], cuit, obra social)" at bounding box center [461, 186] width 746 height 11
type input "23368193704"
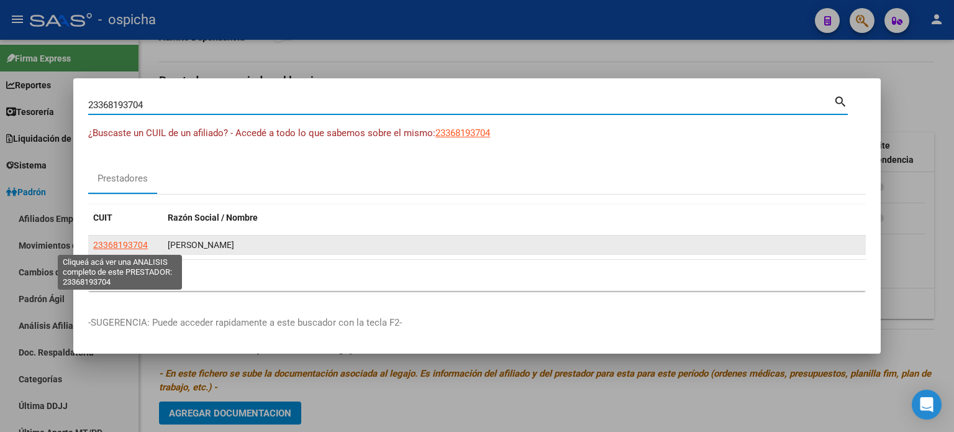
click at [119, 245] on span "23368193704" at bounding box center [120, 245] width 55 height 10
type textarea "23368193704"
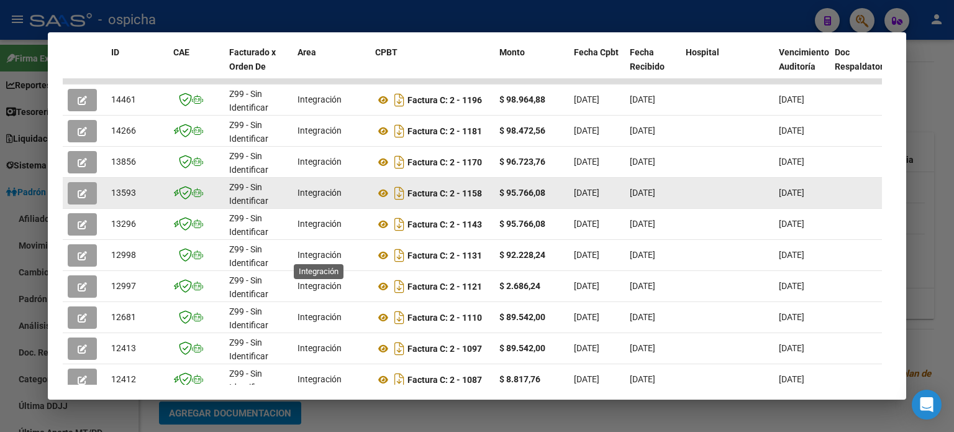
scroll to position [242, 0]
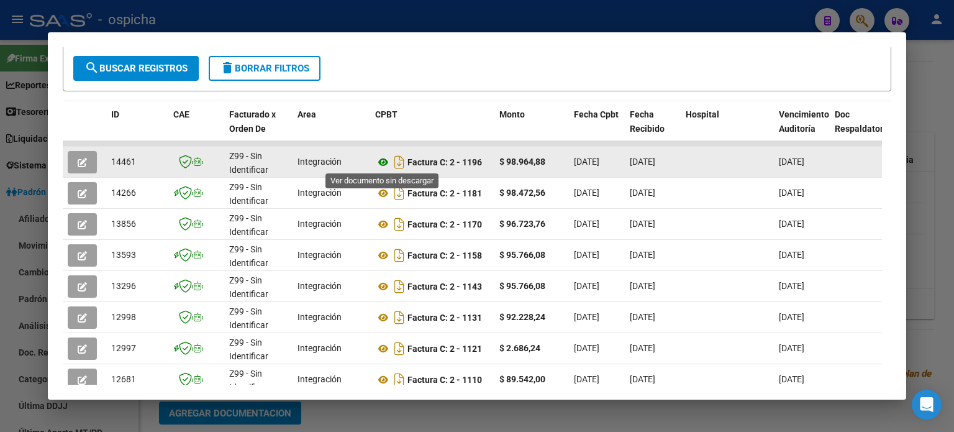
click at [385, 160] on icon at bounding box center [383, 162] width 16 height 15
click at [385, 163] on icon at bounding box center [383, 162] width 16 height 15
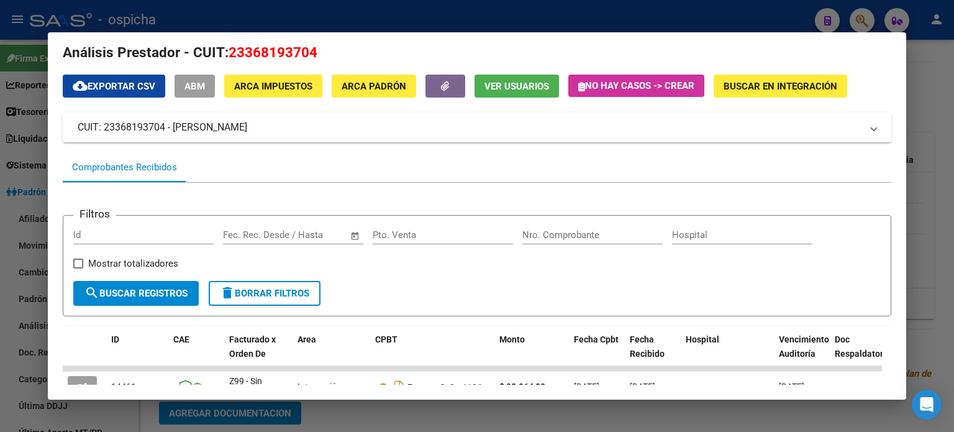
scroll to position [0, 0]
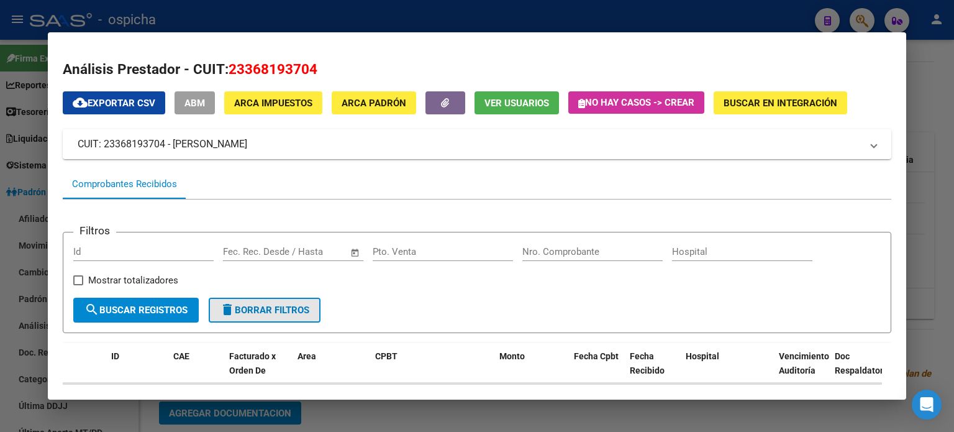
click at [265, 310] on span "delete Borrar Filtros" at bounding box center [264, 309] width 89 height 11
click at [704, 101] on div at bounding box center [477, 216] width 954 height 432
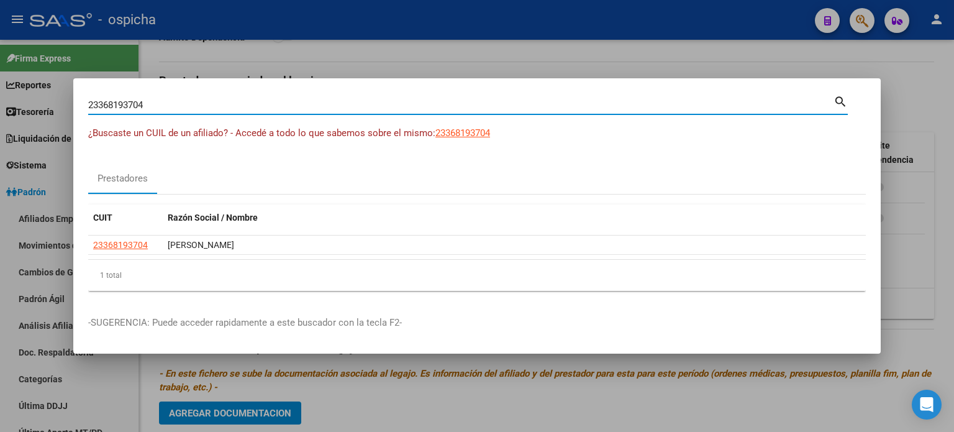
click at [170, 103] on input "23368193704" at bounding box center [461, 104] width 746 height 11
type input "2"
type input "27300211106"
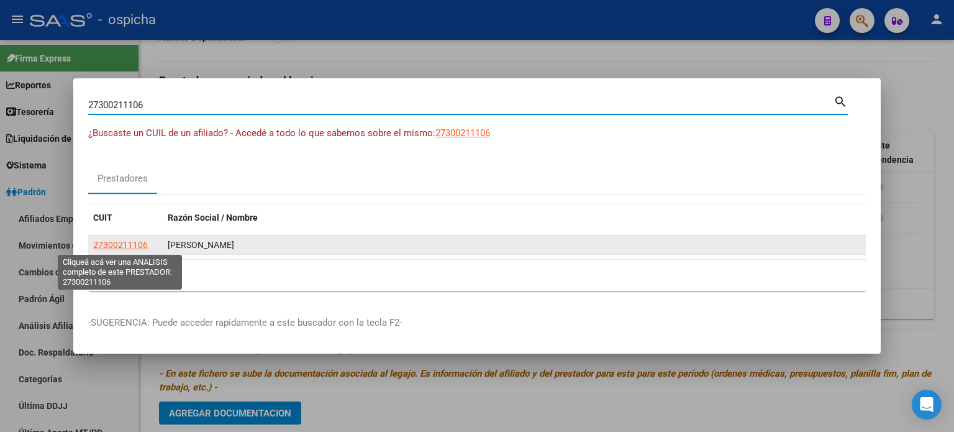
click at [124, 243] on span "27300211106" at bounding box center [120, 245] width 55 height 10
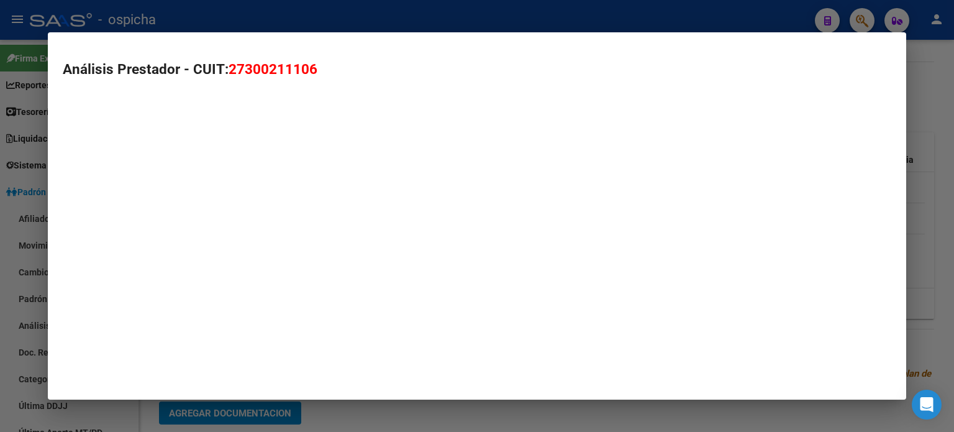
type textarea "27300211106"
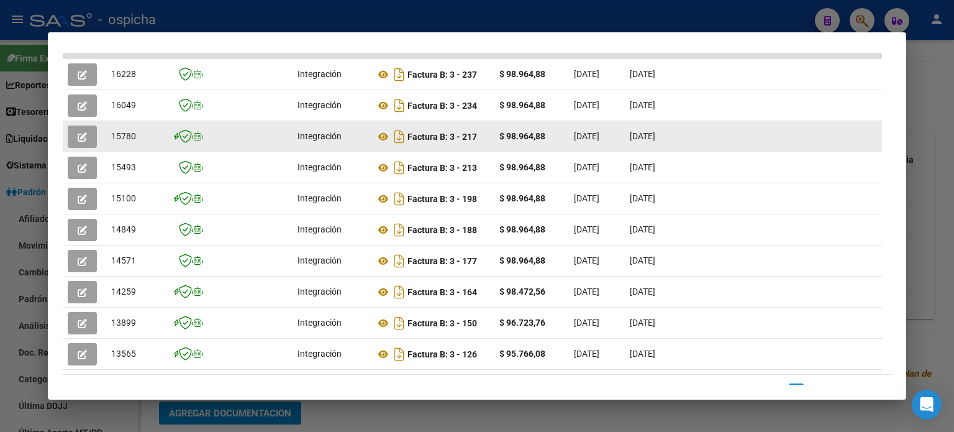
scroll to position [304, 0]
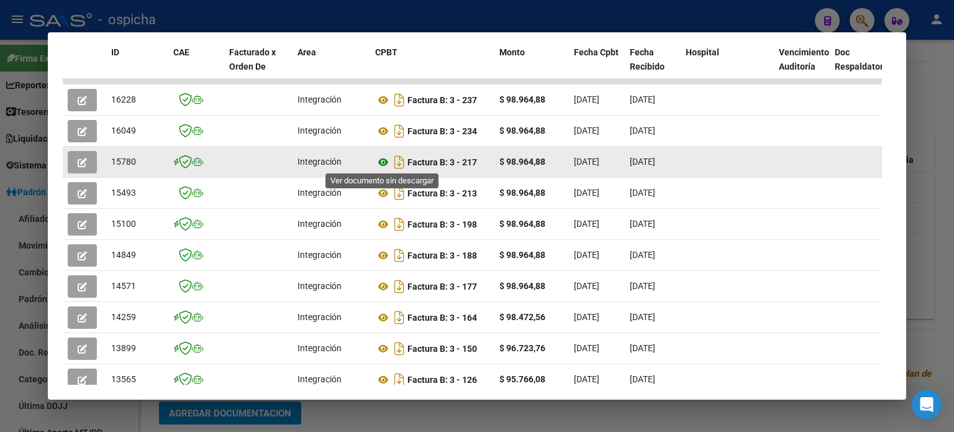
click at [383, 162] on icon at bounding box center [383, 162] width 16 height 15
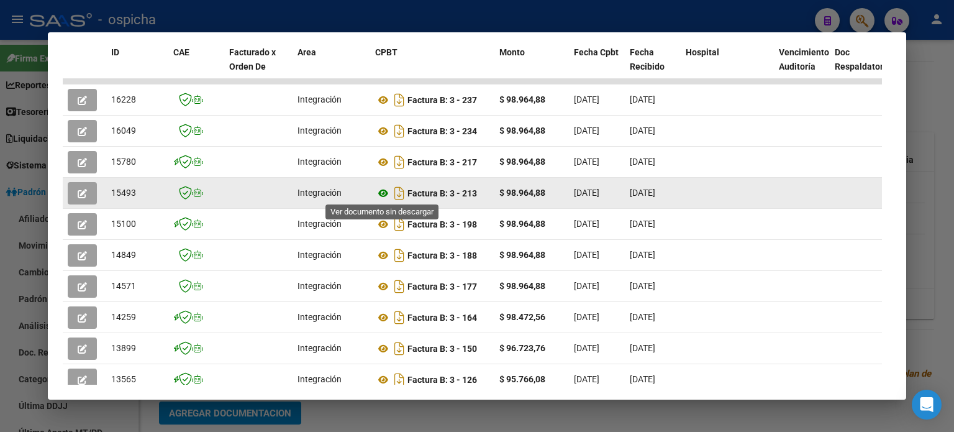
click at [381, 187] on icon at bounding box center [383, 193] width 16 height 15
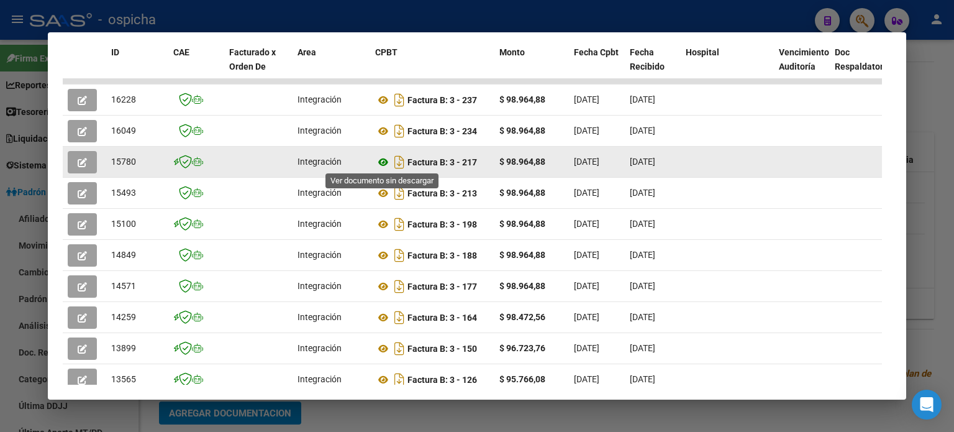
click at [386, 160] on icon at bounding box center [383, 162] width 16 height 15
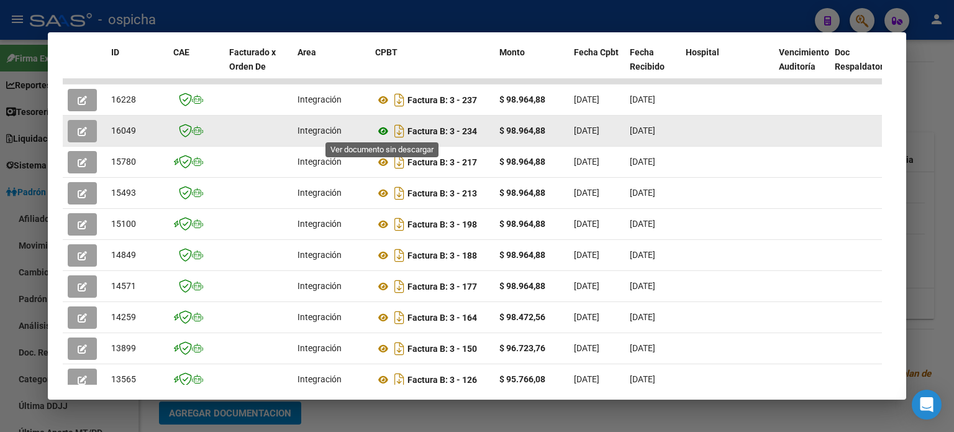
click at [382, 129] on icon at bounding box center [383, 131] width 16 height 15
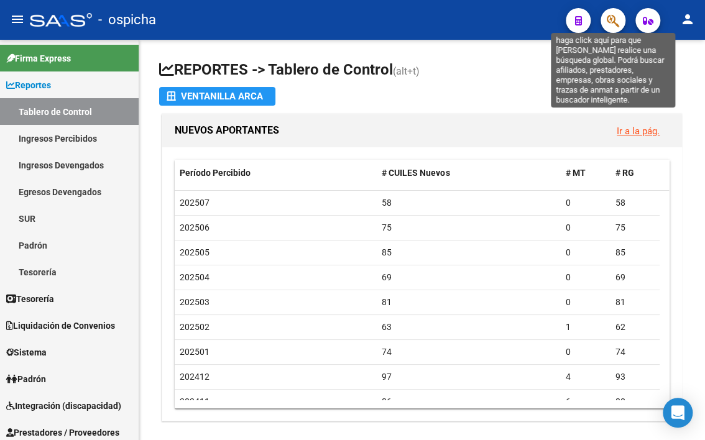
click at [614, 22] on icon "button" at bounding box center [612, 21] width 12 height 14
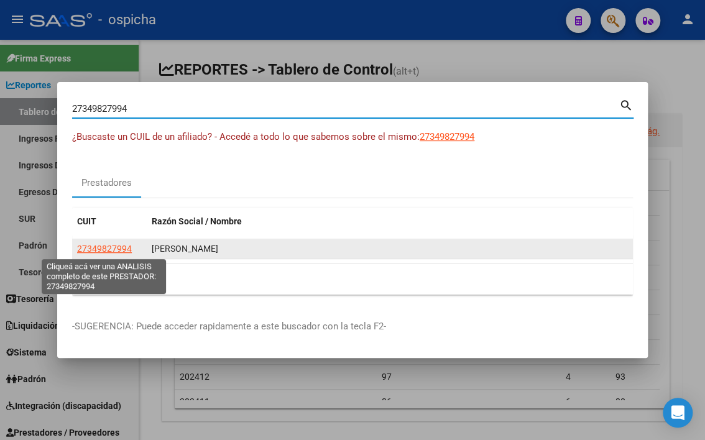
click at [112, 250] on span "27349827994" at bounding box center [104, 249] width 55 height 10
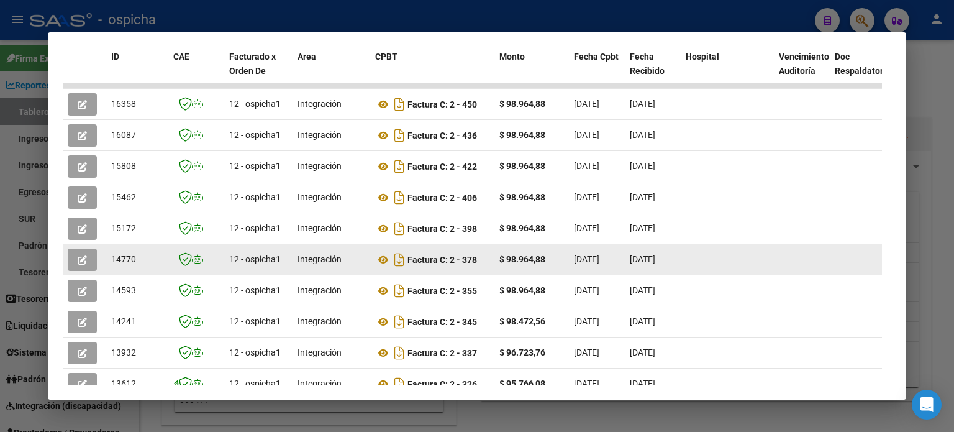
scroll to position [237, 0]
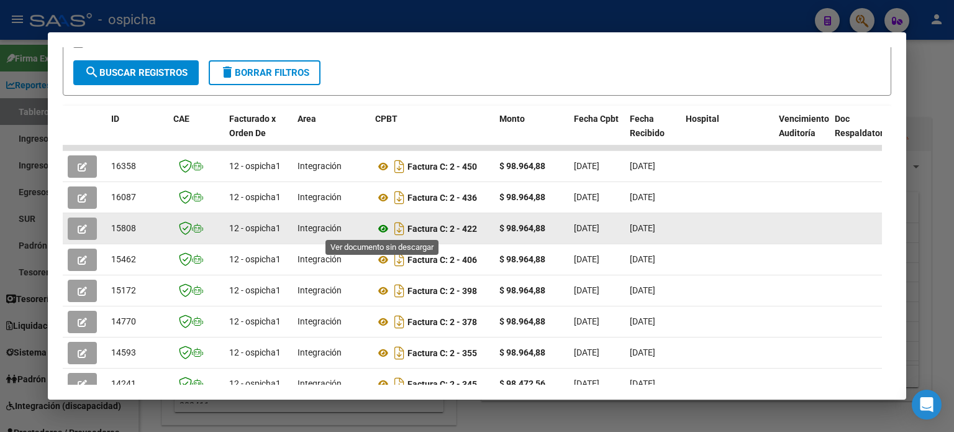
click at [381, 228] on icon at bounding box center [383, 228] width 16 height 15
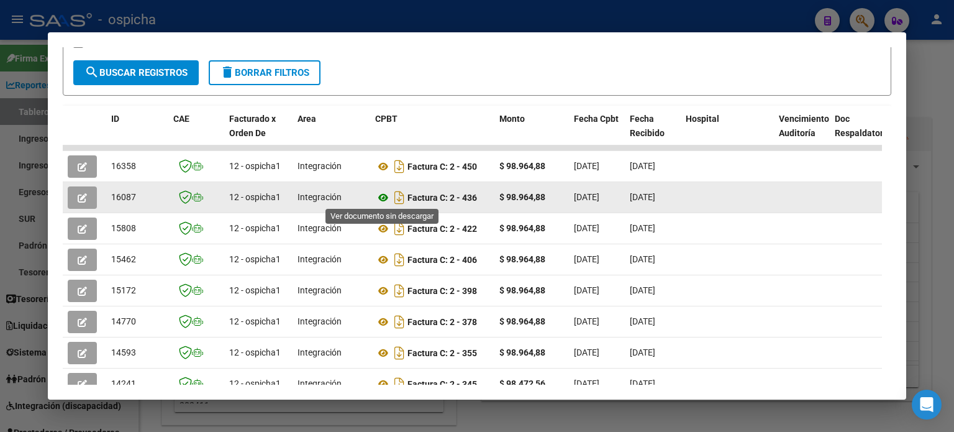
click at [380, 195] on icon at bounding box center [383, 197] width 16 height 15
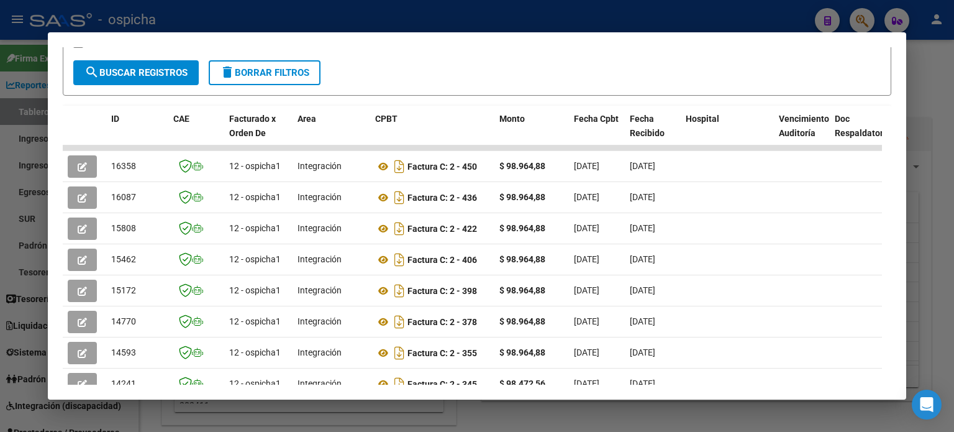
click at [704, 69] on div at bounding box center [477, 216] width 954 height 432
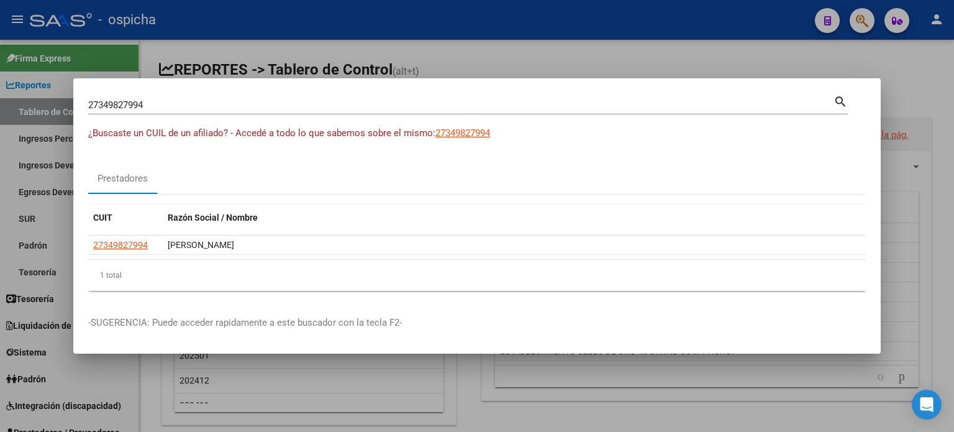
click at [162, 104] on input "27349827994" at bounding box center [461, 104] width 746 height 11
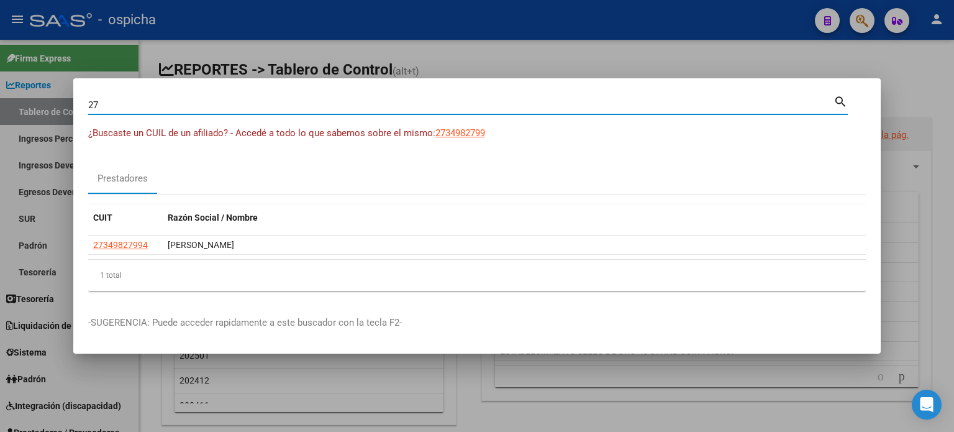
type input "2"
type input "27225501616"
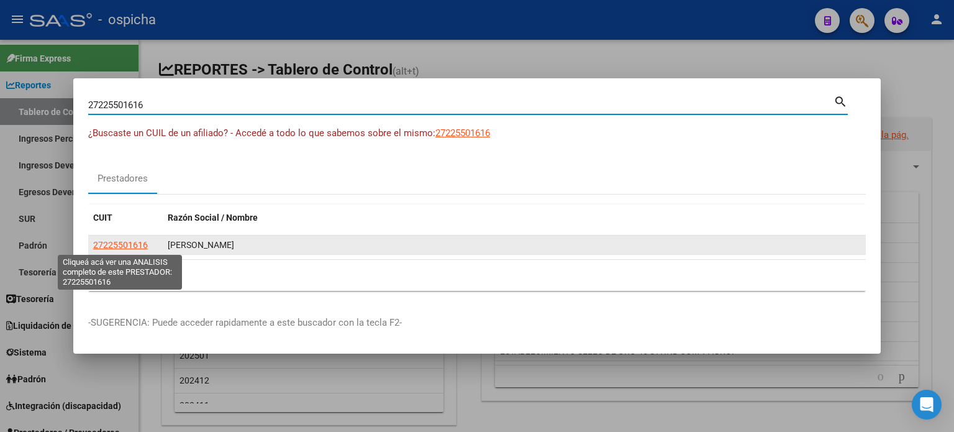
click at [100, 243] on span "27225501616" at bounding box center [120, 245] width 55 height 10
type textarea "27225501616"
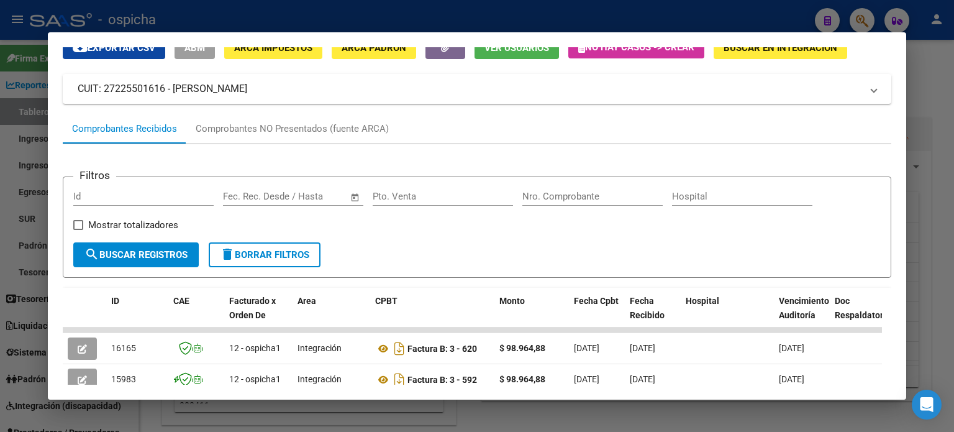
scroll to position [242, 0]
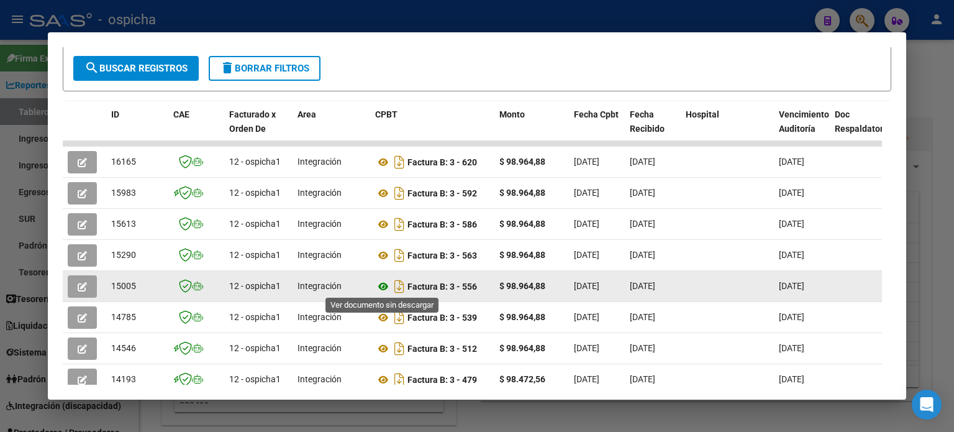
click at [385, 285] on icon at bounding box center [383, 286] width 16 height 15
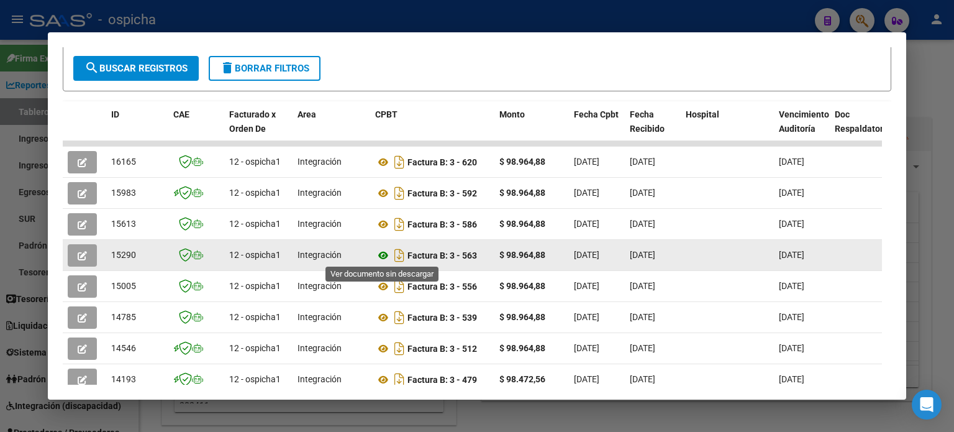
click at [386, 252] on icon at bounding box center [383, 255] width 16 height 15
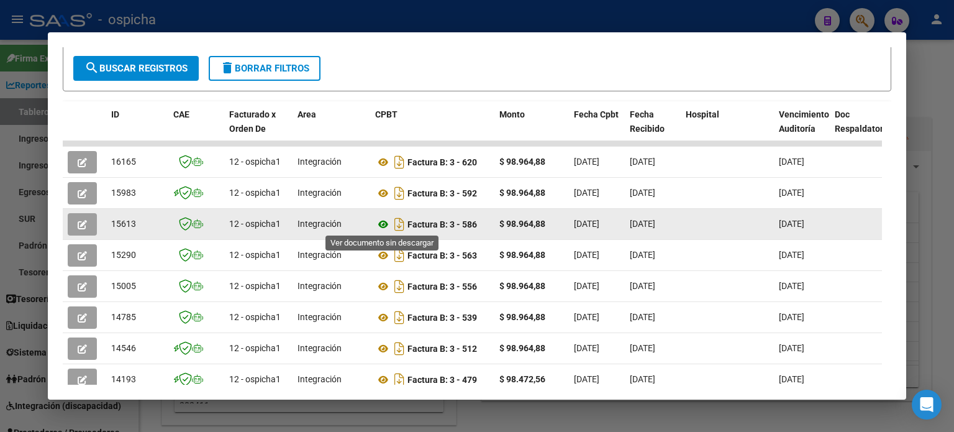
click at [385, 223] on icon at bounding box center [383, 224] width 16 height 15
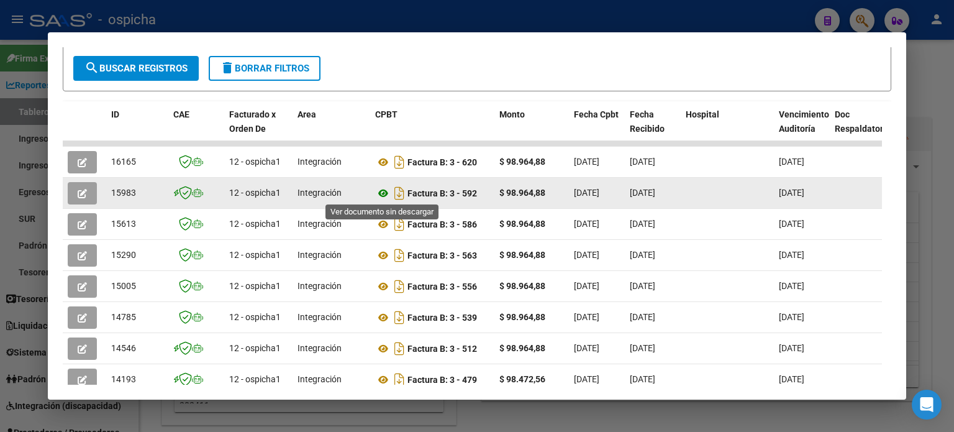
click at [385, 193] on icon at bounding box center [383, 193] width 16 height 15
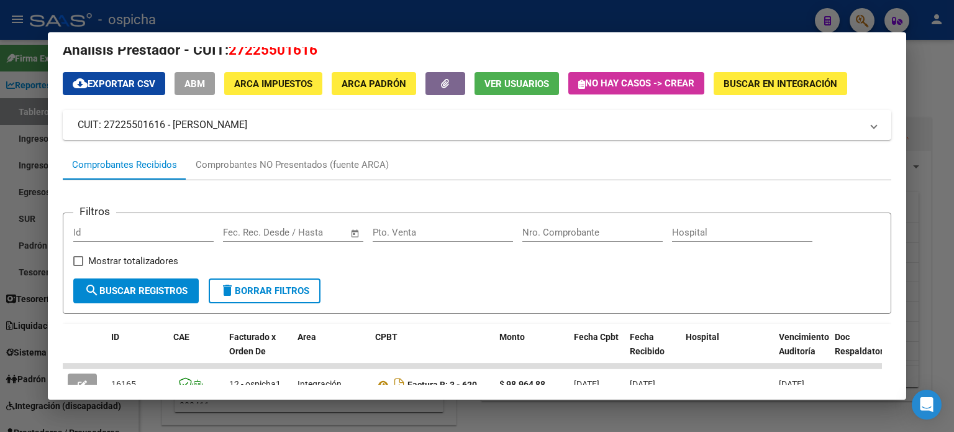
scroll to position [0, 0]
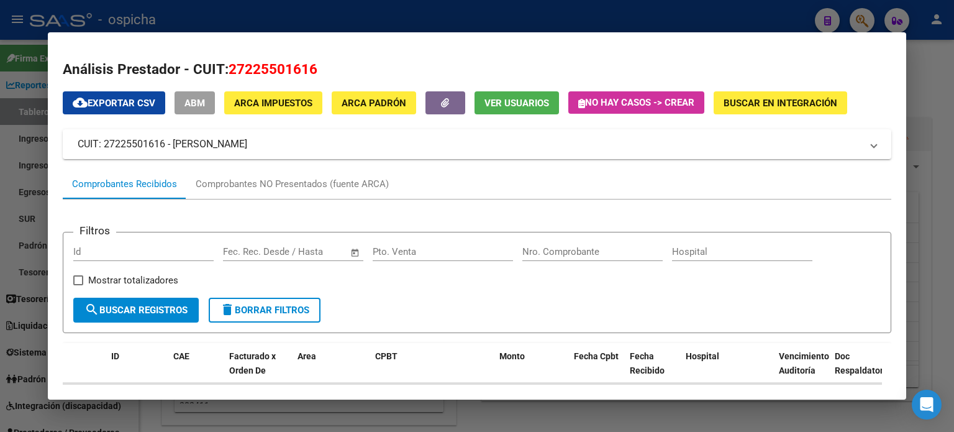
click at [704, 27] on div at bounding box center [477, 216] width 954 height 432
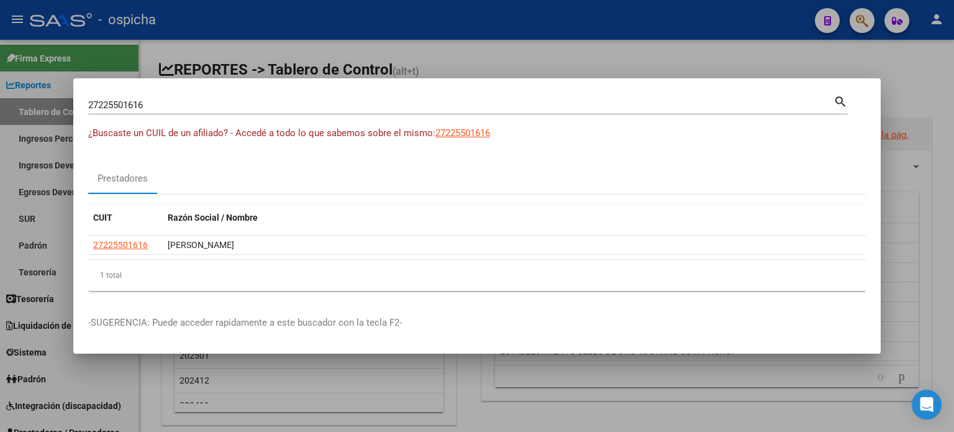
click at [176, 102] on input "27225501616" at bounding box center [461, 104] width 746 height 11
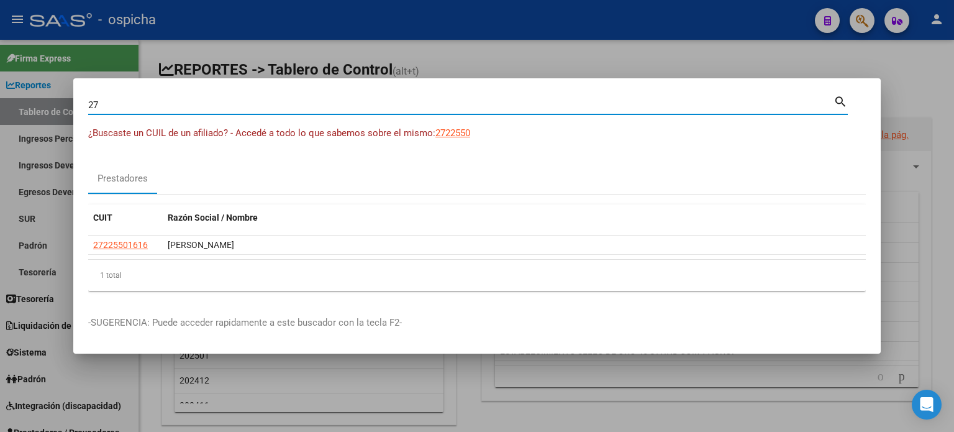
type input "2"
type input "27214425020"
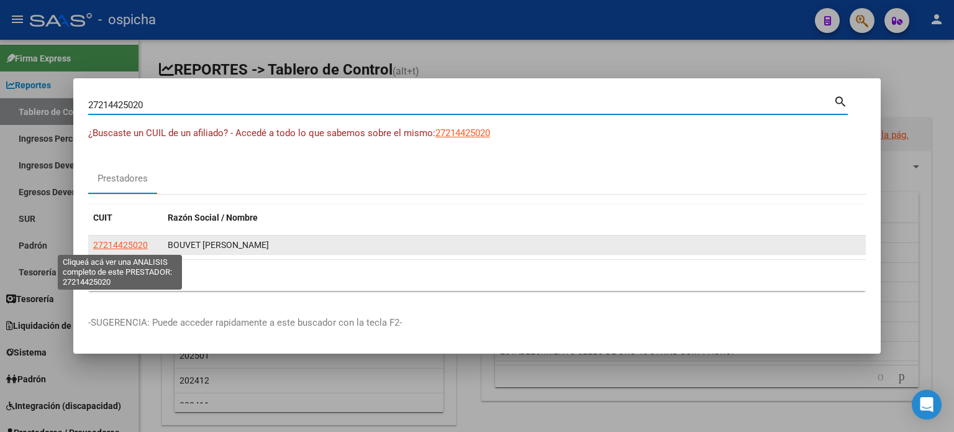
click at [134, 244] on span "27214425020" at bounding box center [120, 245] width 55 height 10
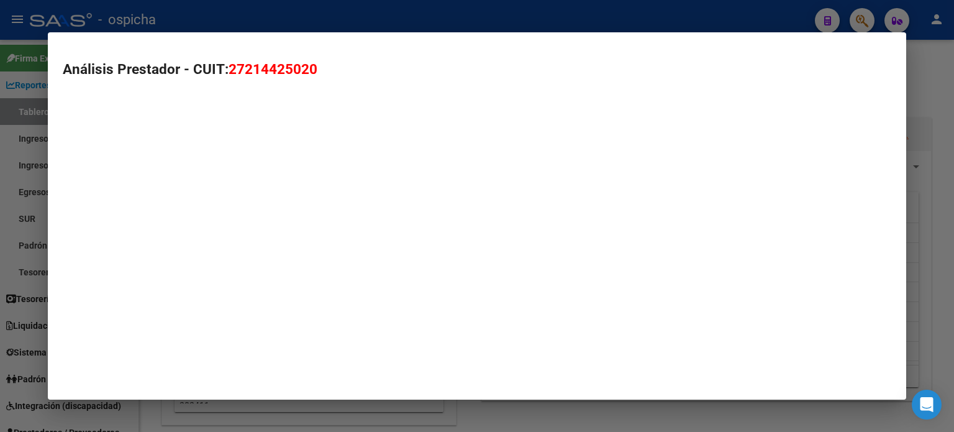
type textarea "27214425020"
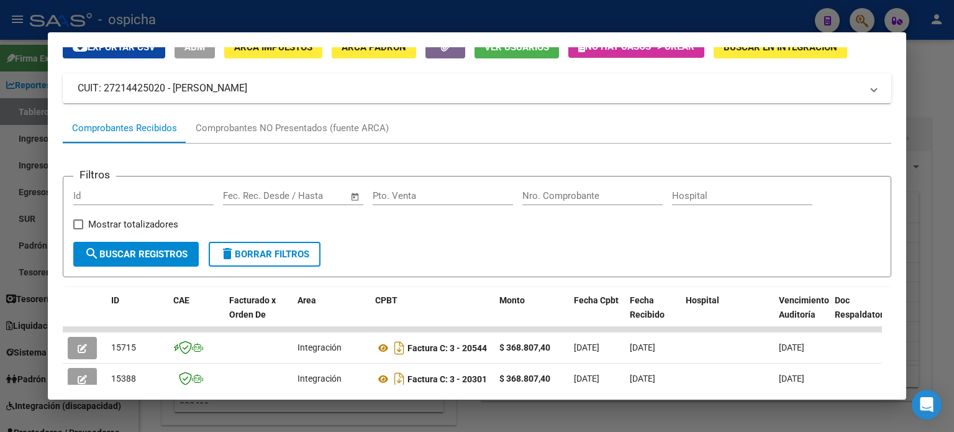
scroll to position [196, 0]
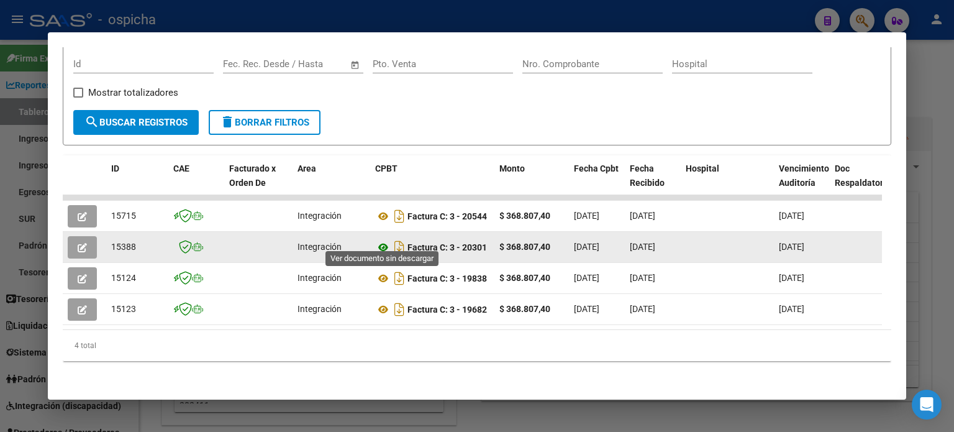
click at [383, 240] on icon at bounding box center [383, 247] width 16 height 15
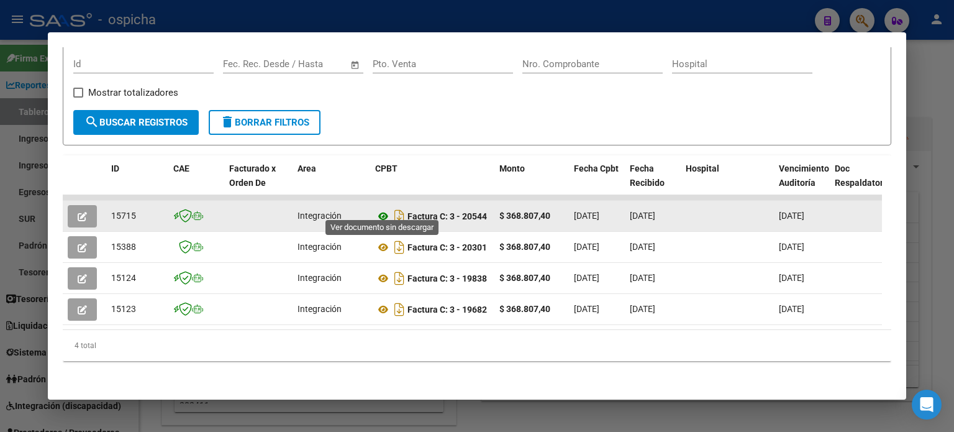
click at [386, 209] on icon at bounding box center [383, 216] width 16 height 15
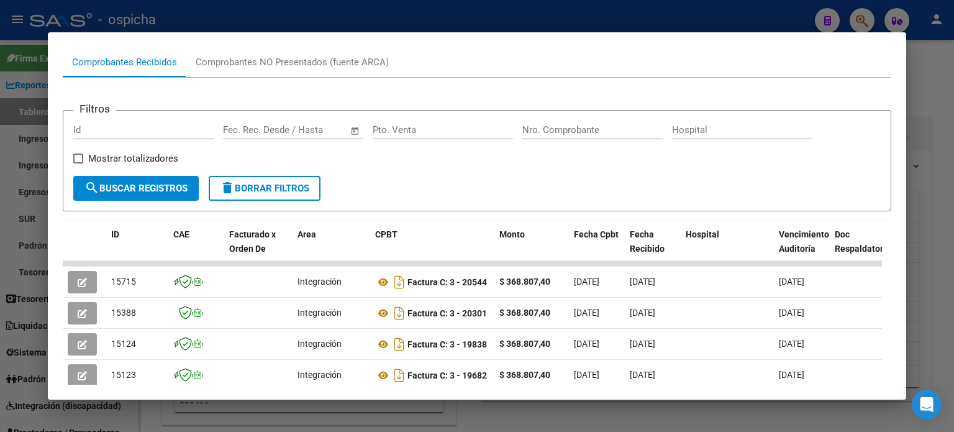
scroll to position [0, 0]
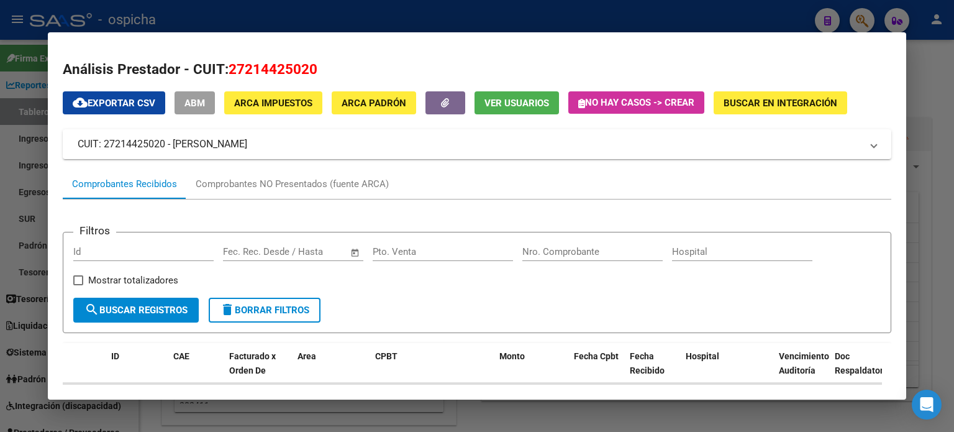
click at [704, 24] on div at bounding box center [477, 216] width 954 height 432
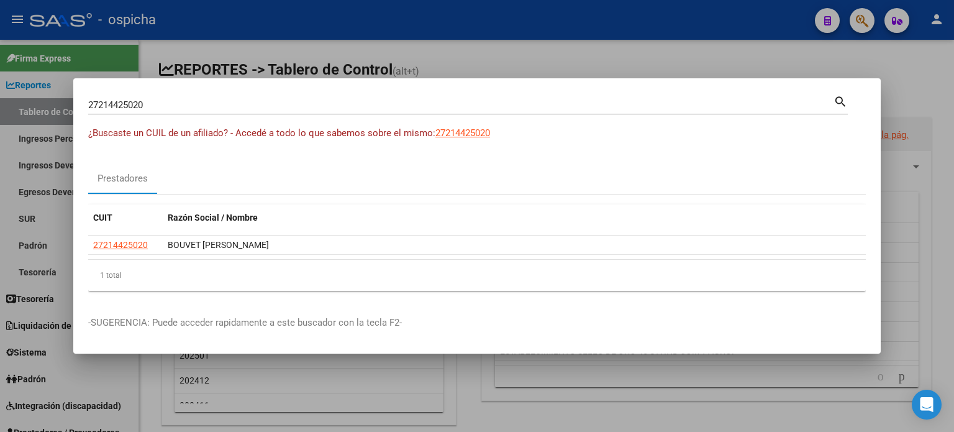
click at [184, 109] on input "27214425020" at bounding box center [461, 104] width 746 height 11
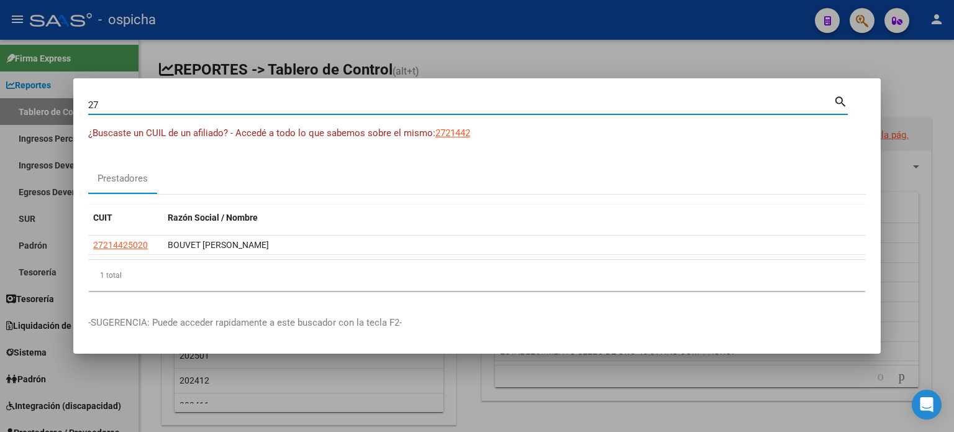
type input "2"
type input "23286150144"
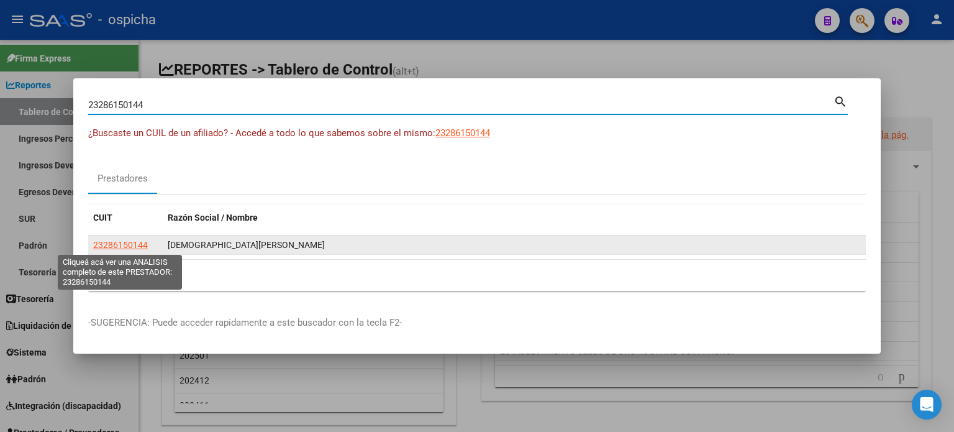
click at [108, 240] on span "23286150144" at bounding box center [120, 245] width 55 height 10
type textarea "23286150144"
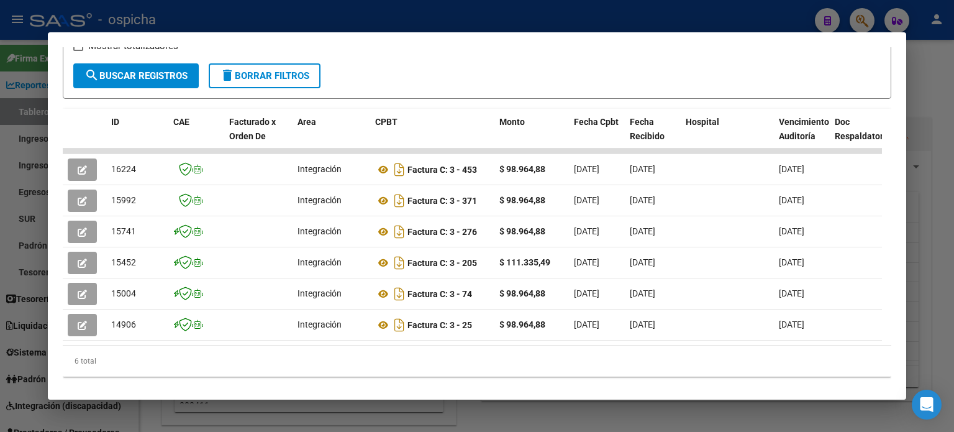
scroll to position [242, 0]
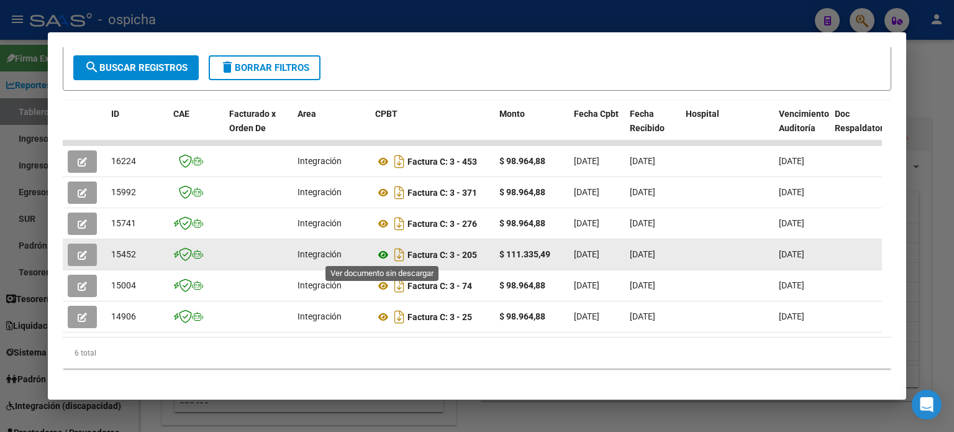
click at [385, 255] on icon at bounding box center [383, 254] width 16 height 15
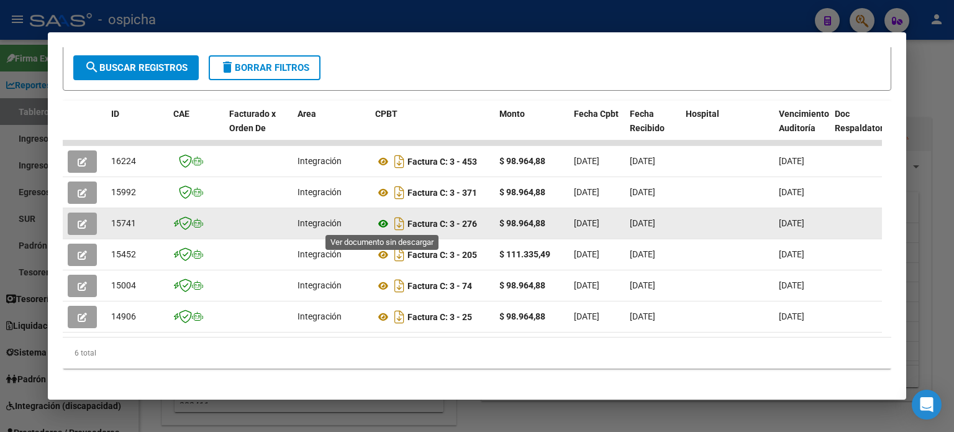
click at [385, 221] on icon at bounding box center [383, 223] width 16 height 15
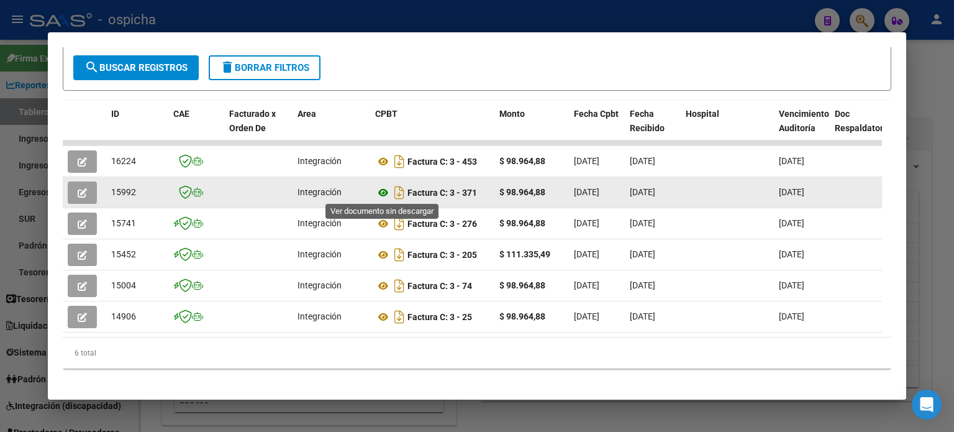
click at [382, 190] on icon at bounding box center [383, 192] width 16 height 15
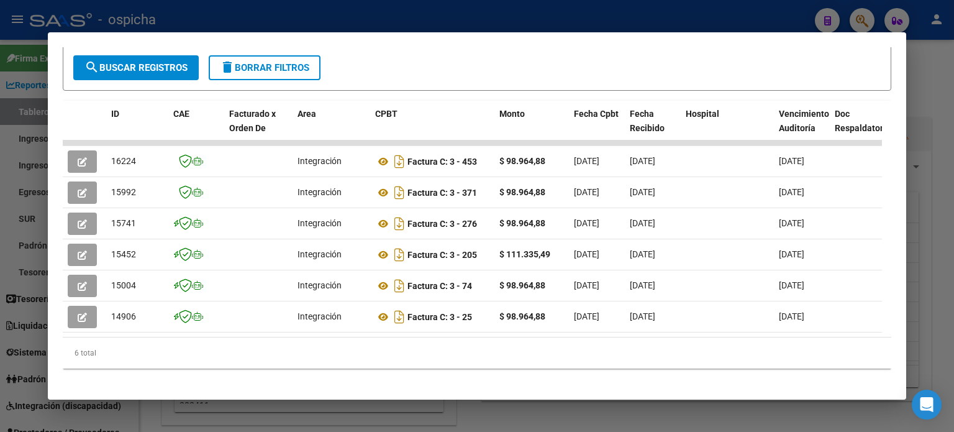
click at [704, 73] on div at bounding box center [477, 216] width 954 height 432
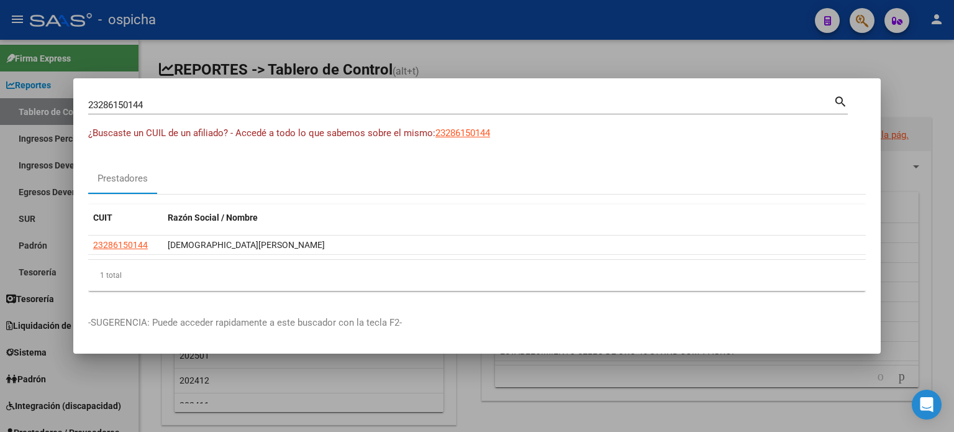
click at [209, 108] on input "23286150144" at bounding box center [461, 104] width 746 height 11
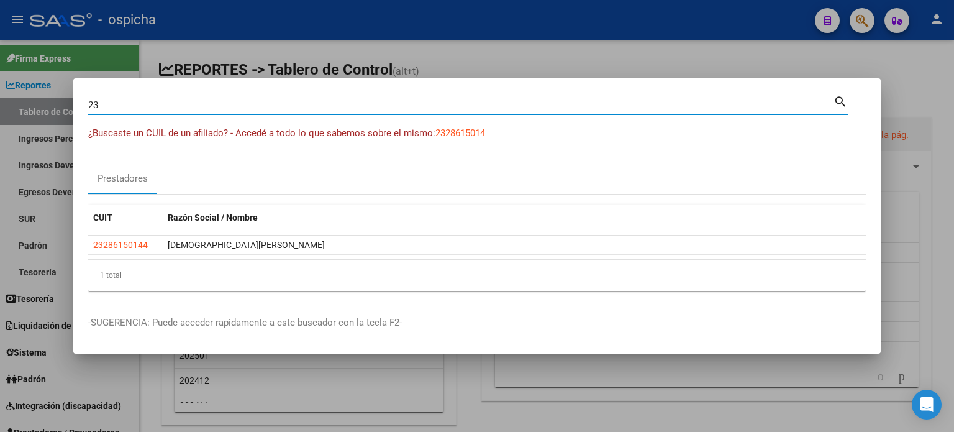
type input "2"
type input "20300971378"
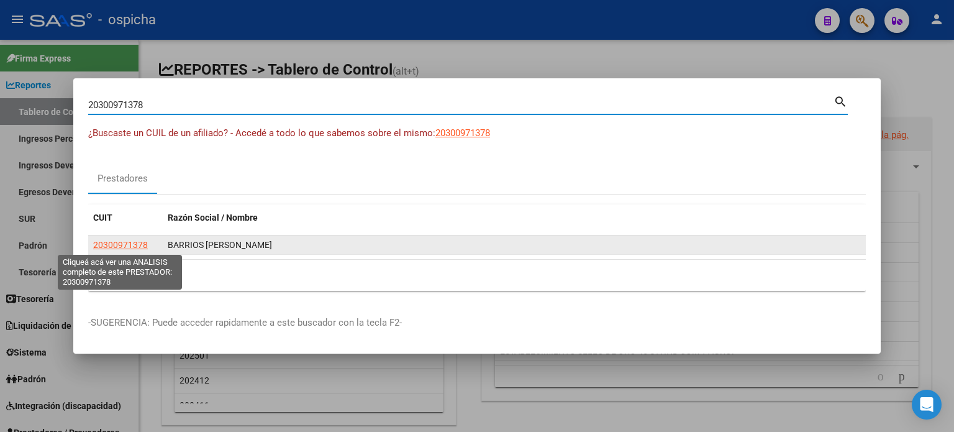
click at [137, 245] on span "20300971378" at bounding box center [120, 245] width 55 height 10
type textarea "20300971378"
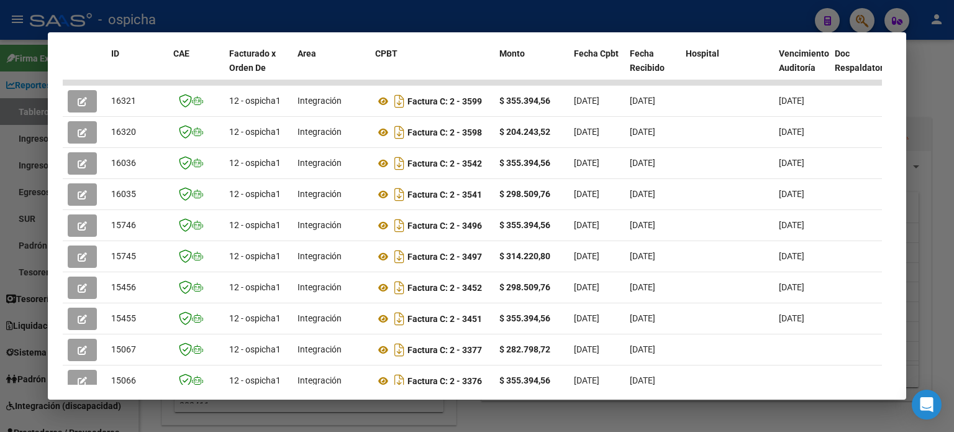
scroll to position [304, 0]
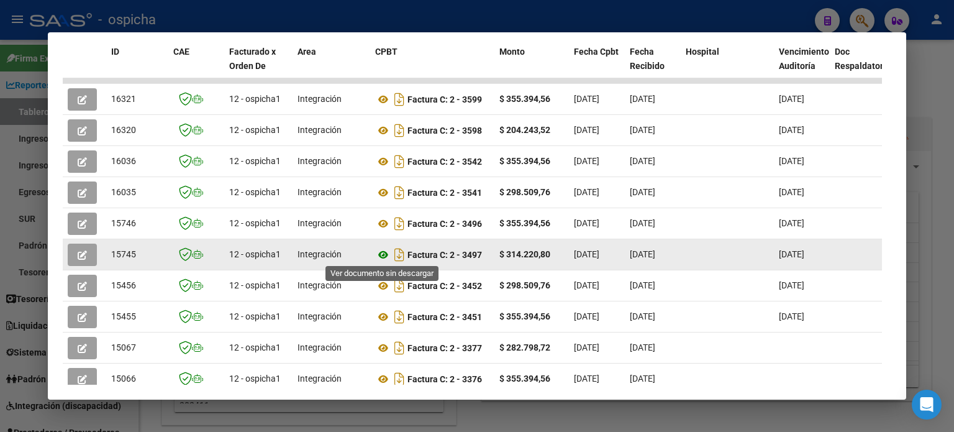
click at [383, 255] on icon at bounding box center [383, 254] width 16 height 15
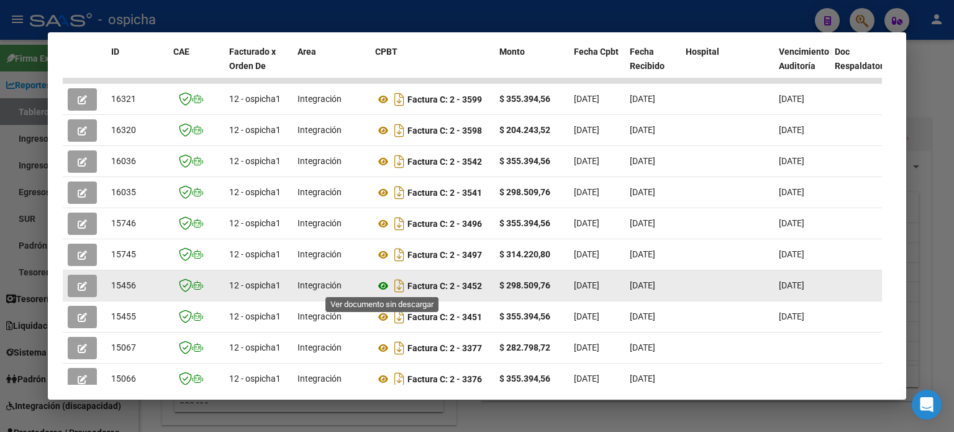
click at [383, 283] on icon at bounding box center [383, 285] width 16 height 15
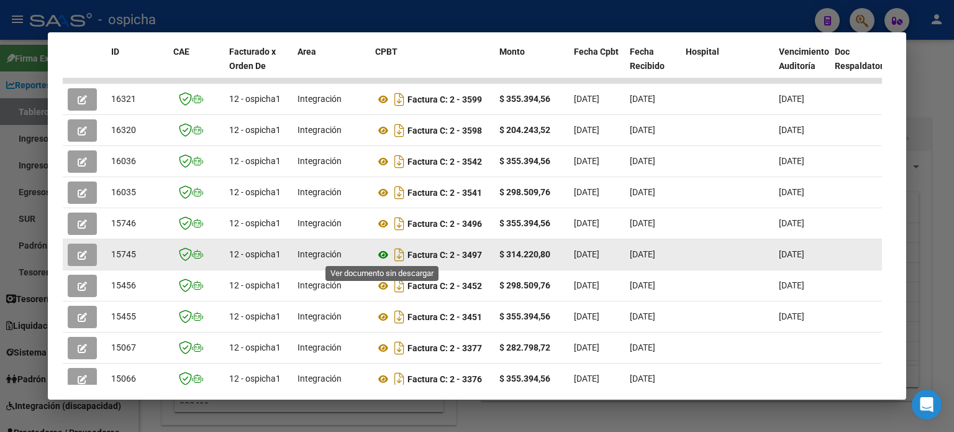
click at [386, 257] on icon at bounding box center [383, 254] width 16 height 15
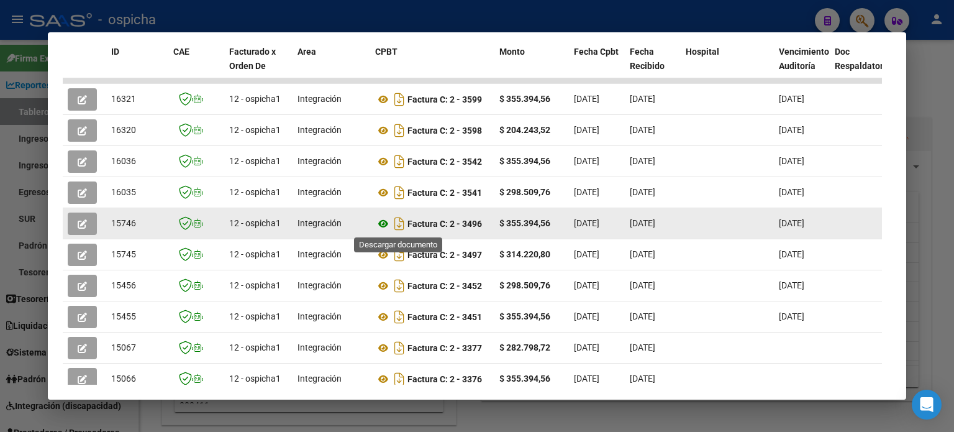
click at [389, 222] on icon at bounding box center [383, 223] width 16 height 15
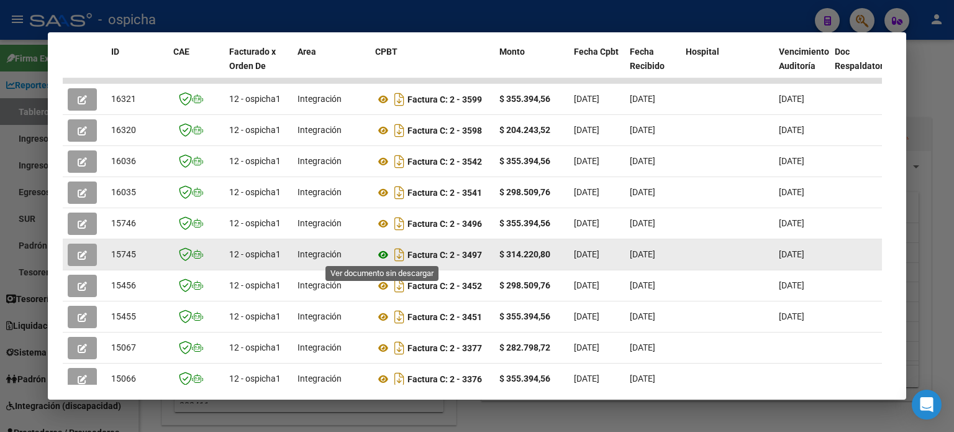
click at [382, 256] on icon at bounding box center [383, 254] width 16 height 15
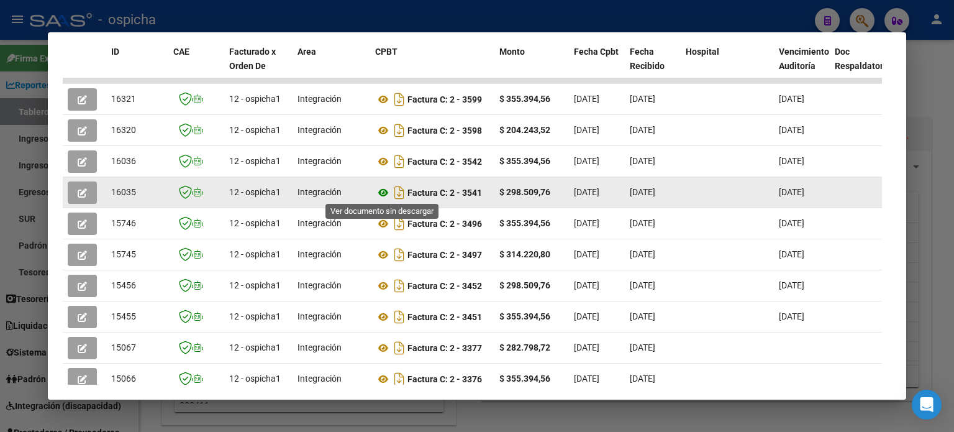
click at [385, 191] on icon at bounding box center [383, 192] width 16 height 15
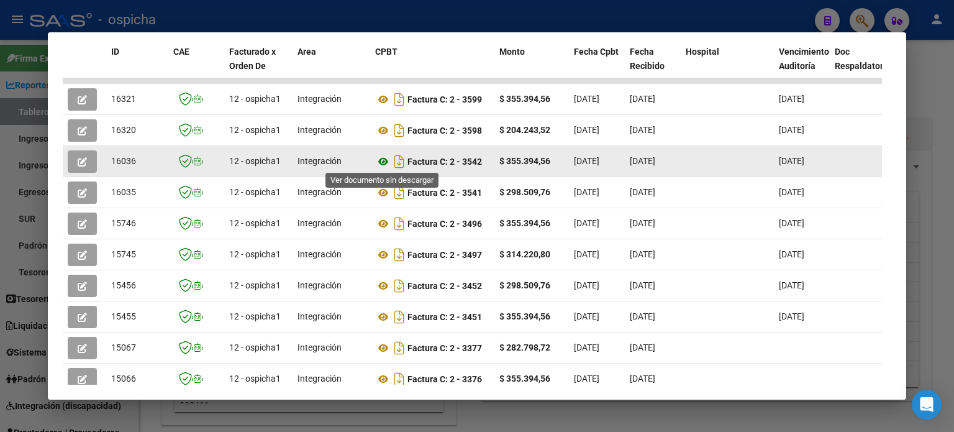
click at [385, 158] on icon at bounding box center [383, 161] width 16 height 15
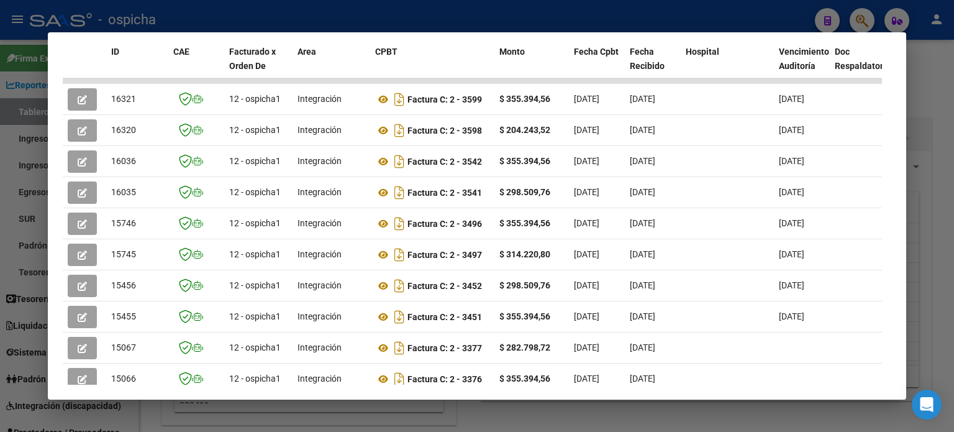
click at [704, 73] on div at bounding box center [477, 216] width 954 height 432
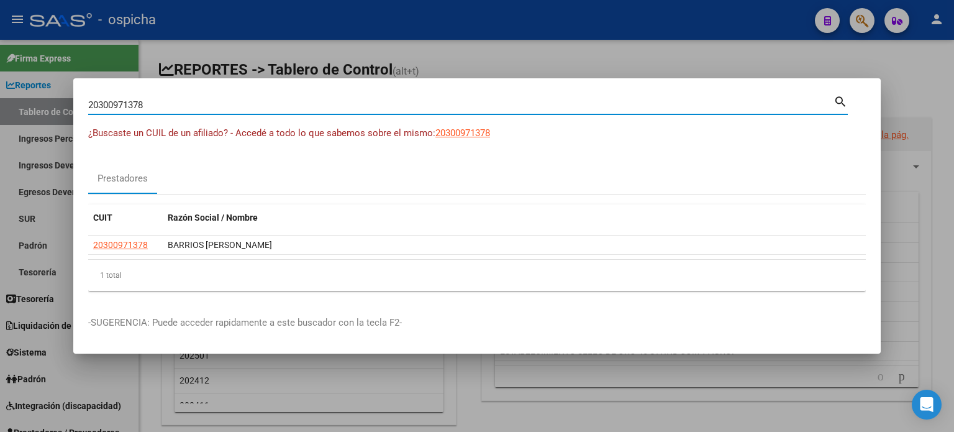
click at [170, 103] on input "20300971378" at bounding box center [461, 104] width 746 height 11
type input "2"
type input "27349827994"
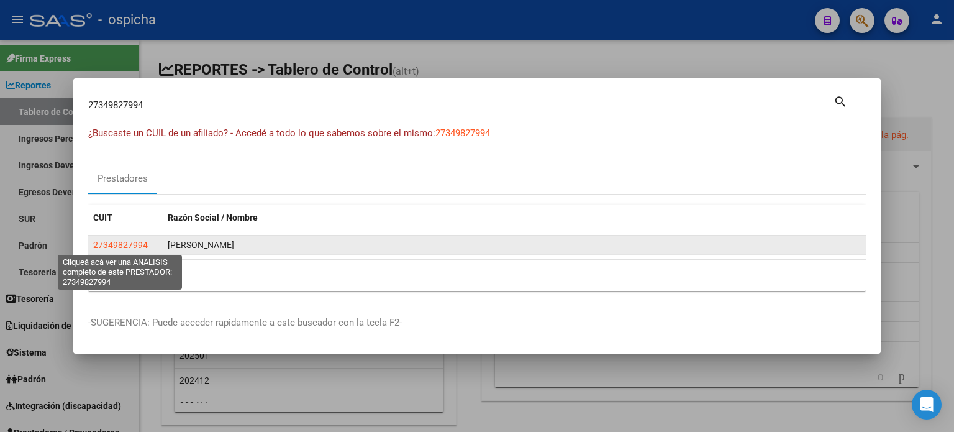
click at [130, 245] on span "27349827994" at bounding box center [120, 245] width 55 height 10
type textarea "27349827994"
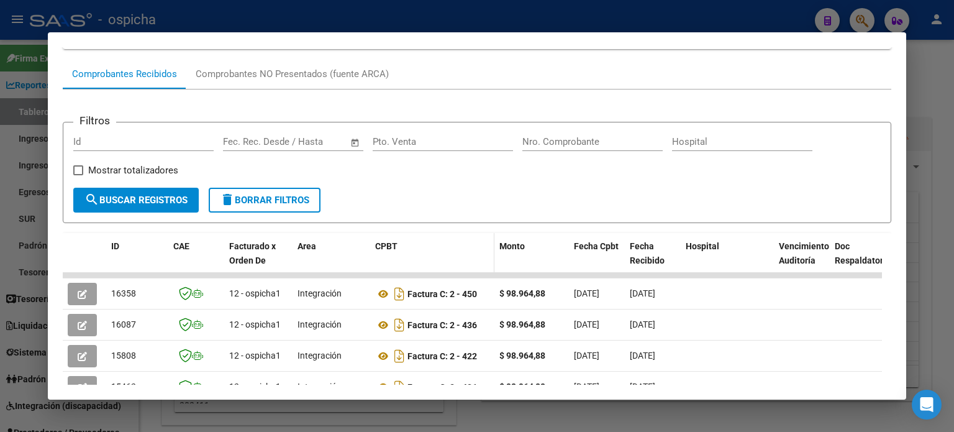
scroll to position [242, 0]
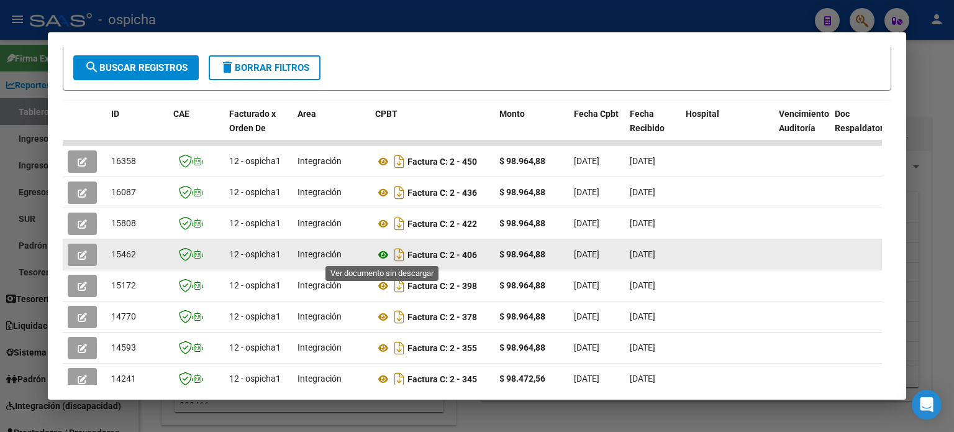
click at [385, 252] on icon at bounding box center [383, 254] width 16 height 15
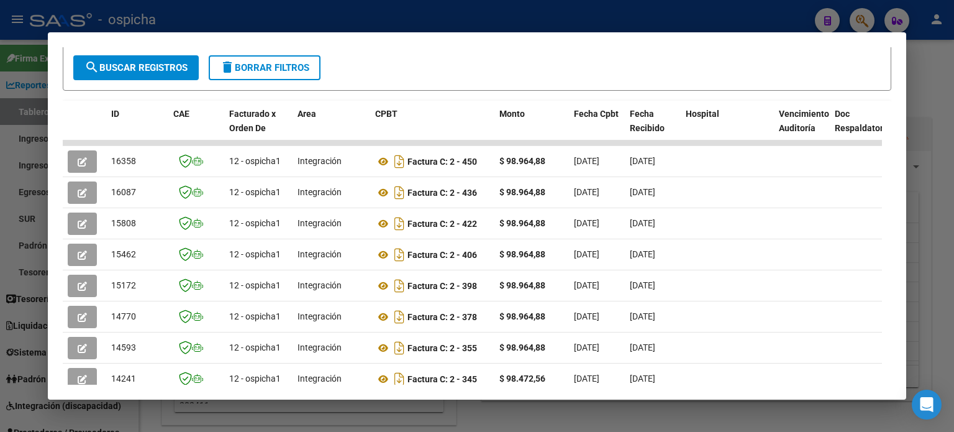
click at [704, 75] on div at bounding box center [477, 216] width 954 height 432
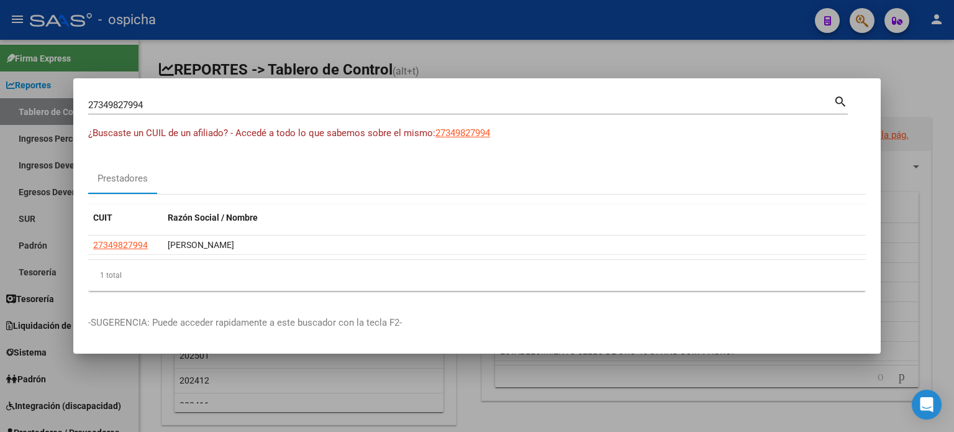
click at [704, 76] on div at bounding box center [477, 216] width 954 height 432
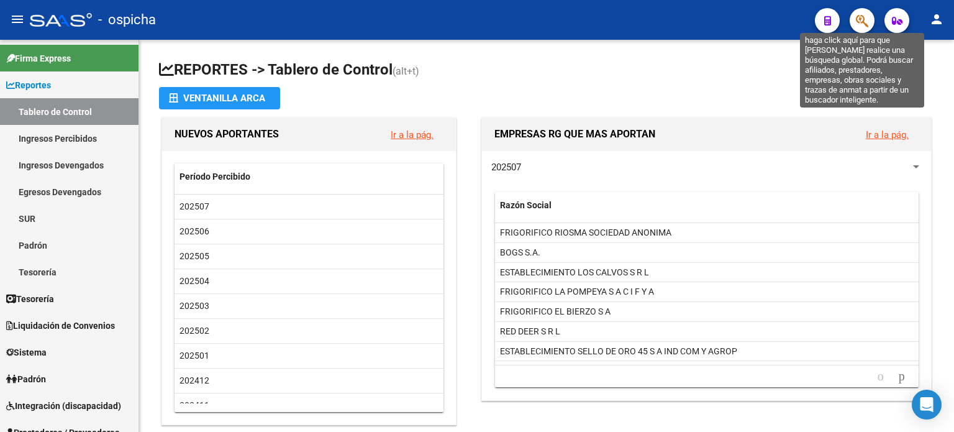
click at [704, 23] on icon "button" at bounding box center [862, 21] width 12 height 14
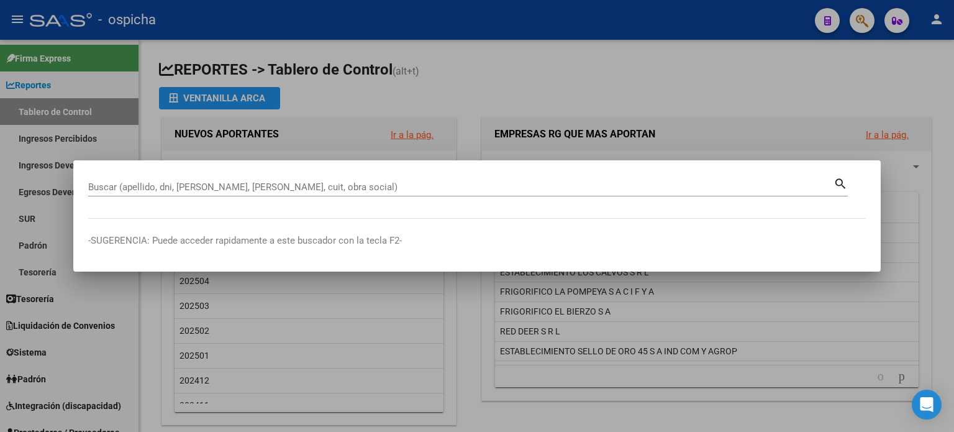
click at [209, 193] on div "Buscar (apellido, dni, [PERSON_NAME], [PERSON_NAME], cuit, obra social)" at bounding box center [461, 187] width 746 height 19
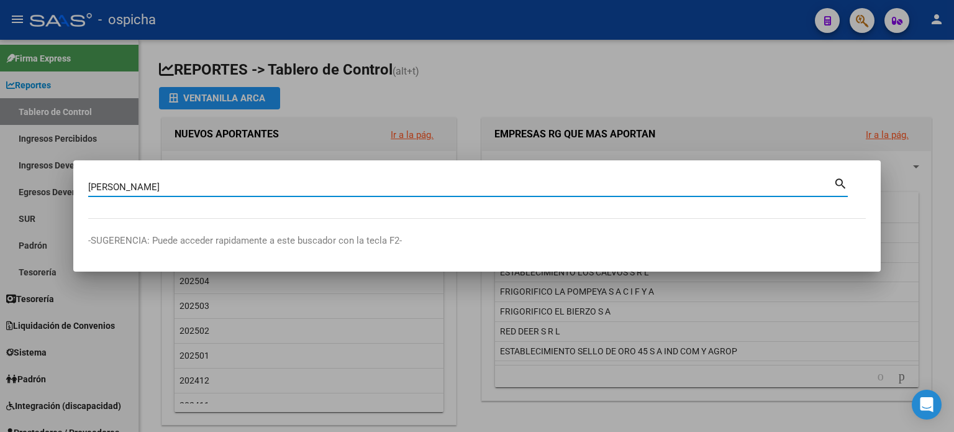
type input "[PERSON_NAME]"
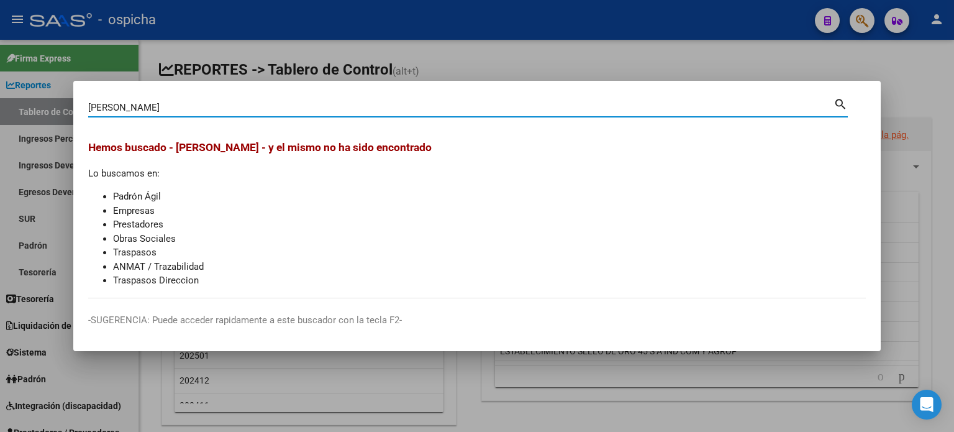
click at [704, 66] on div at bounding box center [477, 216] width 954 height 432
